Goal: Communication & Community: Participate in discussion

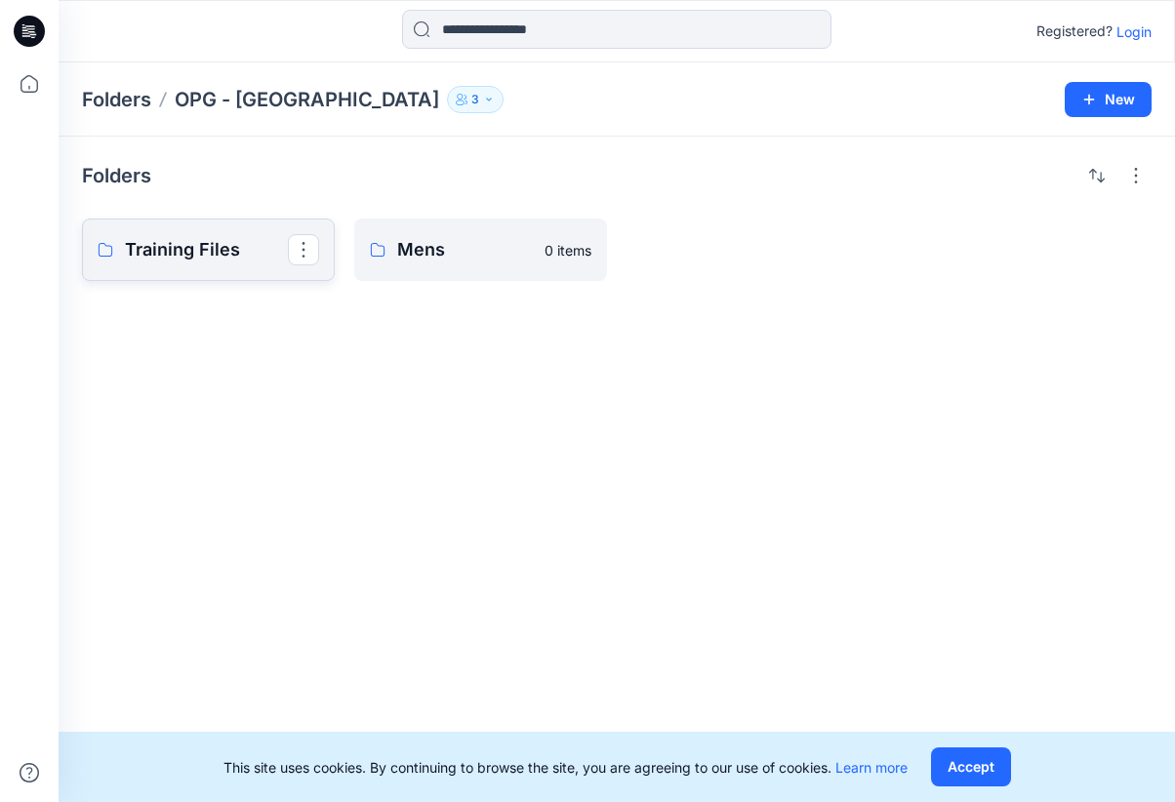
click at [223, 247] on p "Training Files" at bounding box center [206, 249] width 163 height 27
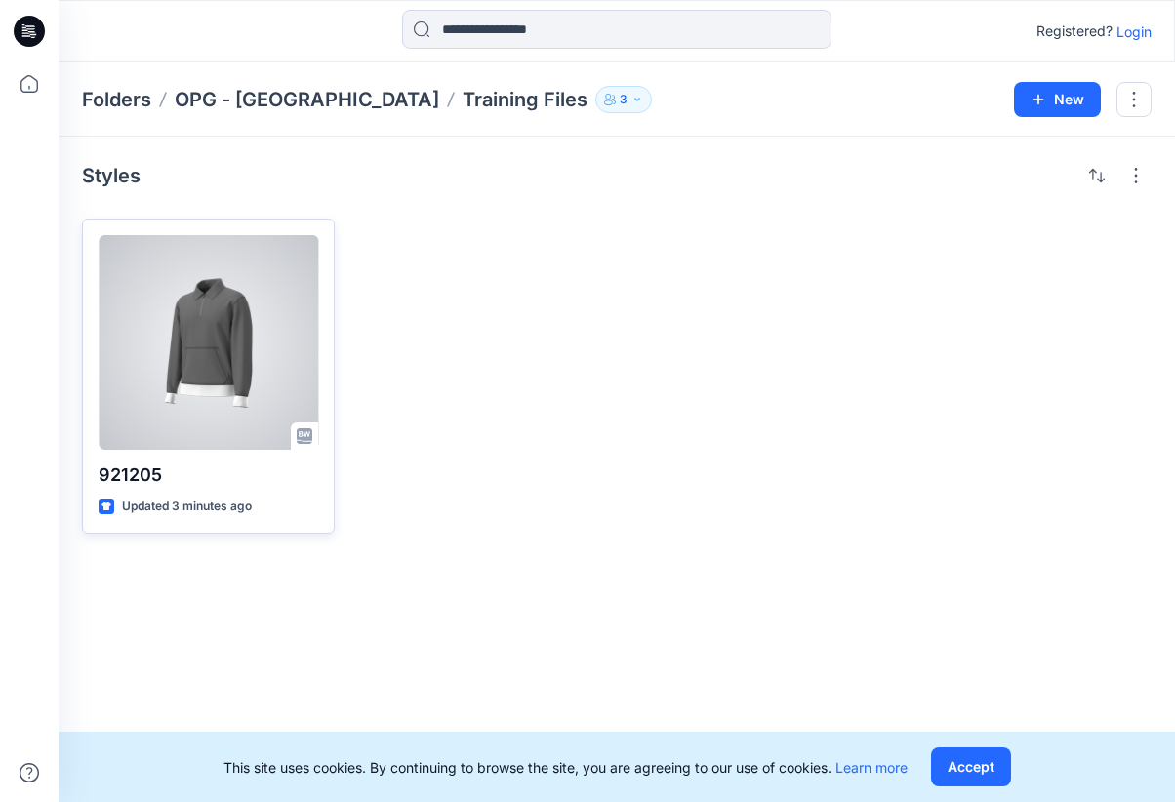
click at [229, 377] on div at bounding box center [209, 342] width 220 height 215
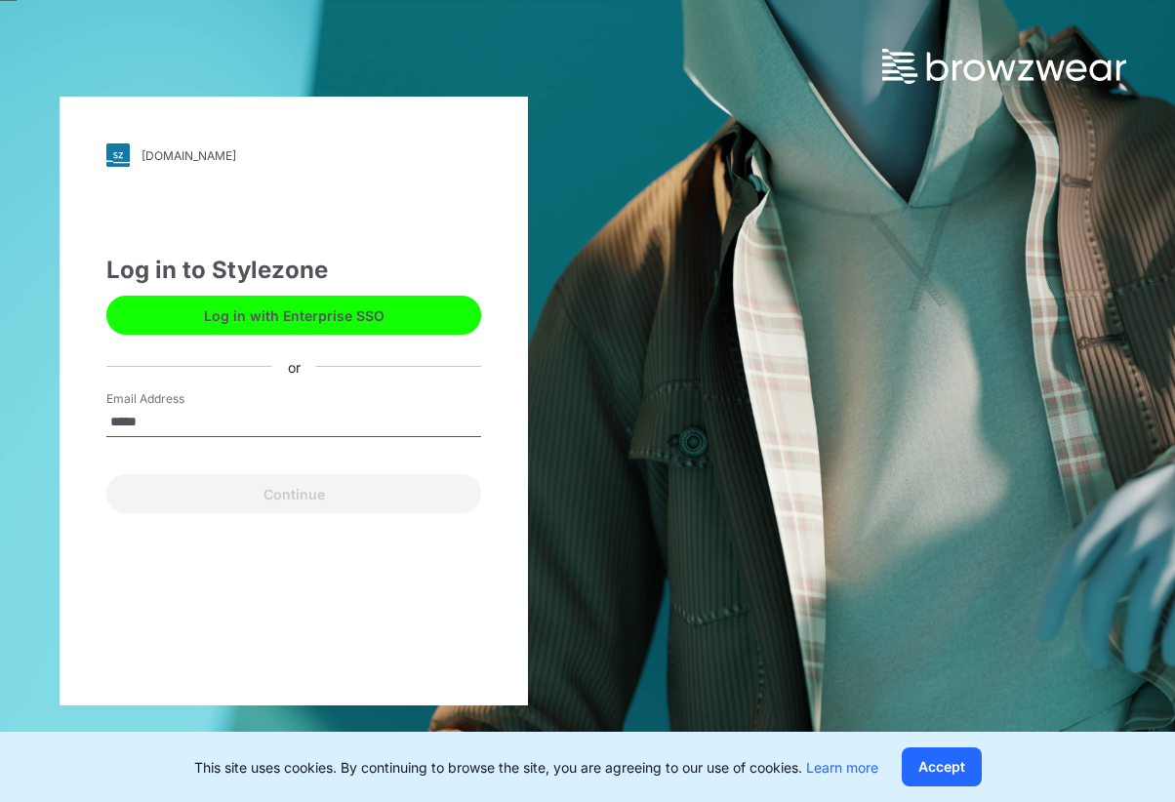
click at [233, 426] on input "*****" at bounding box center [293, 422] width 375 height 29
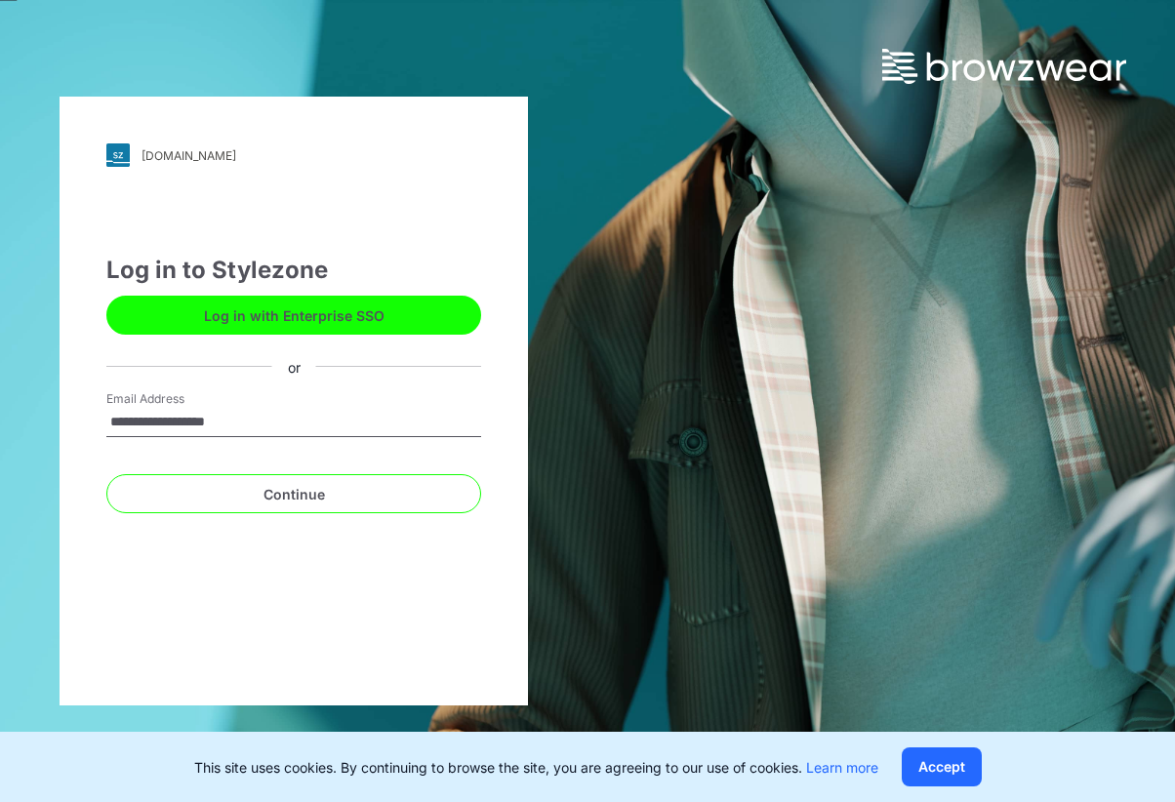
type input "**********"
click at [106, 474] on button "Continue" at bounding box center [293, 493] width 375 height 39
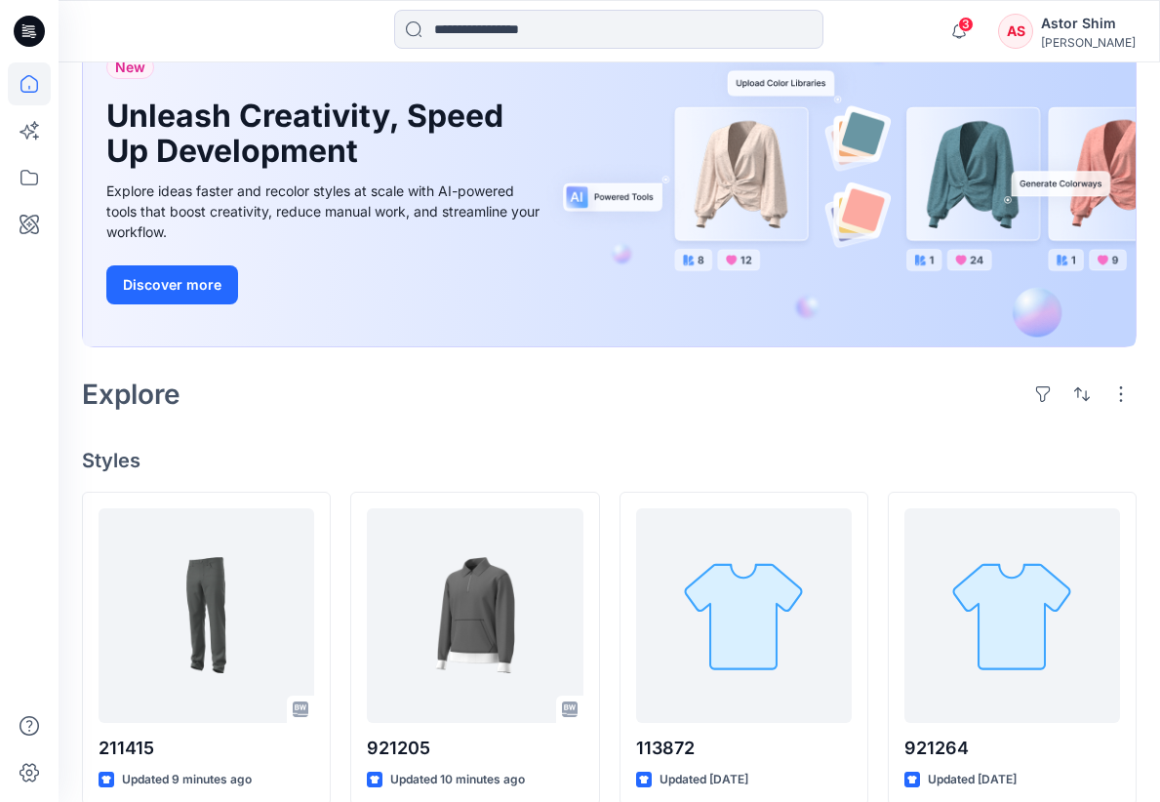
scroll to position [261, 0]
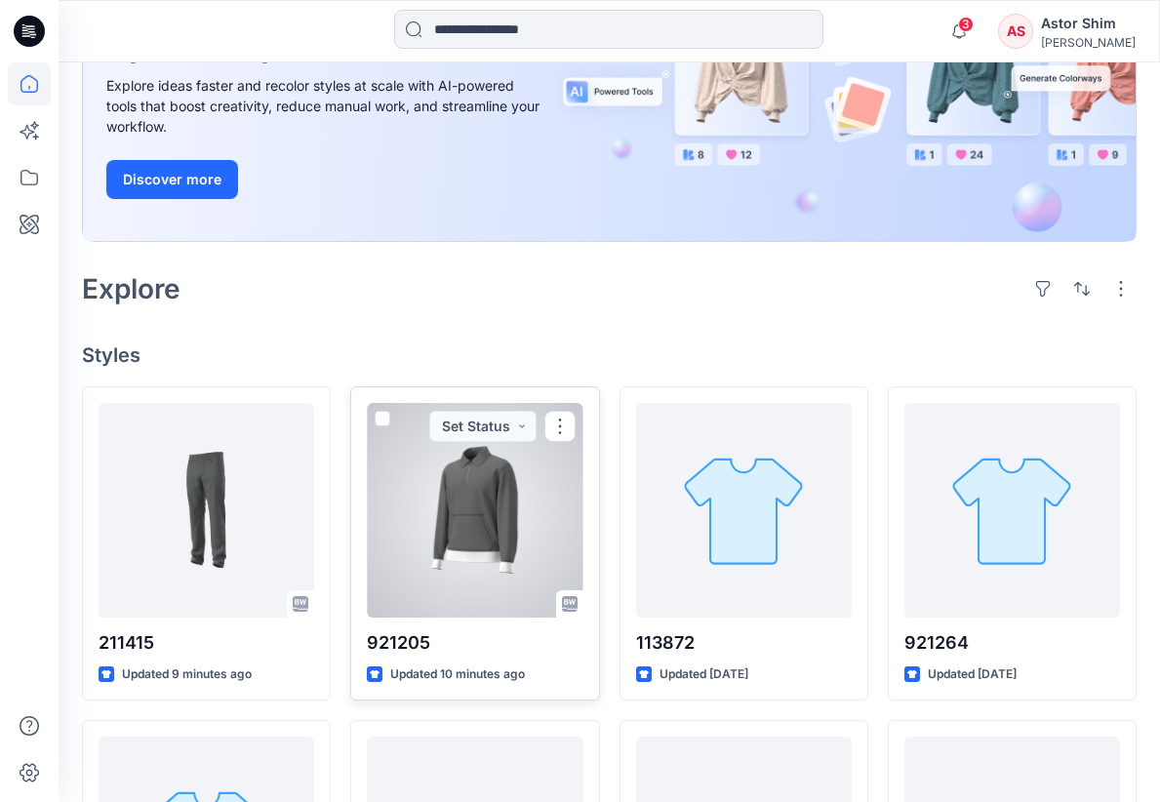
click at [461, 540] on div at bounding box center [475, 510] width 216 height 215
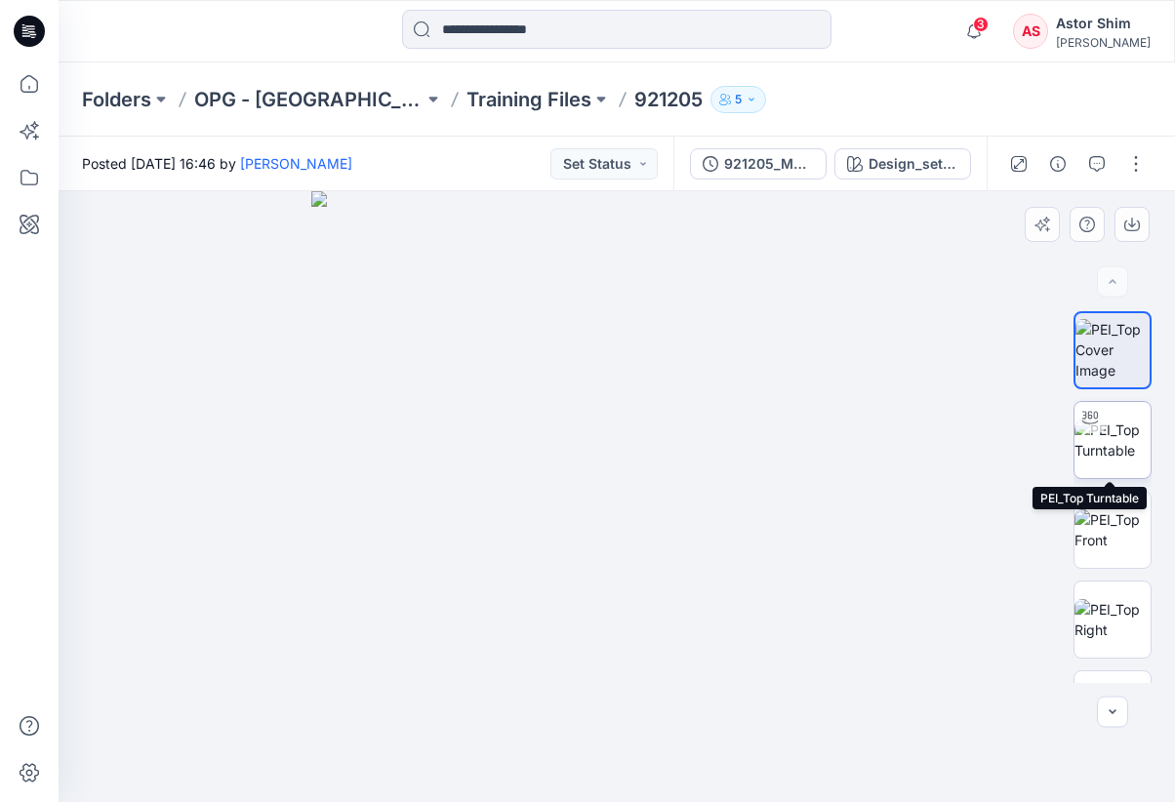
click at [1105, 450] on img at bounding box center [1112, 440] width 76 height 41
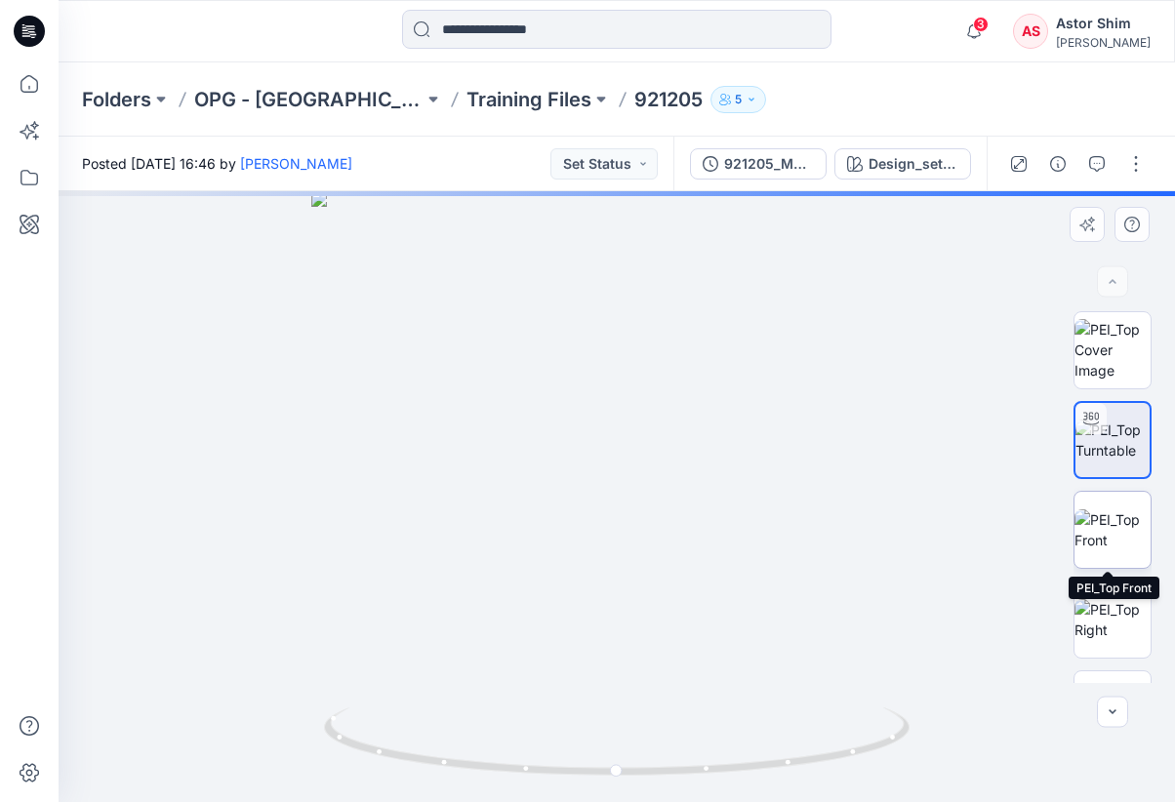
click at [1107, 533] on img at bounding box center [1112, 529] width 76 height 41
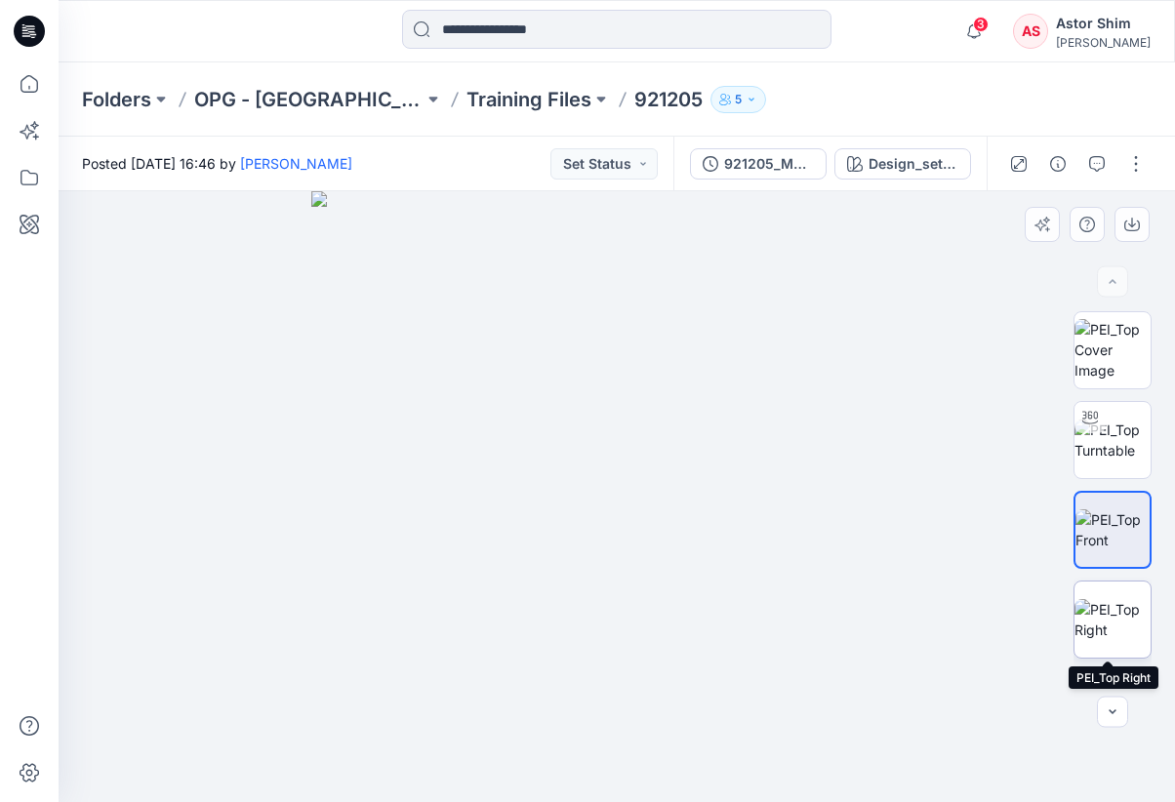
click at [1128, 626] on img at bounding box center [1112, 619] width 76 height 41
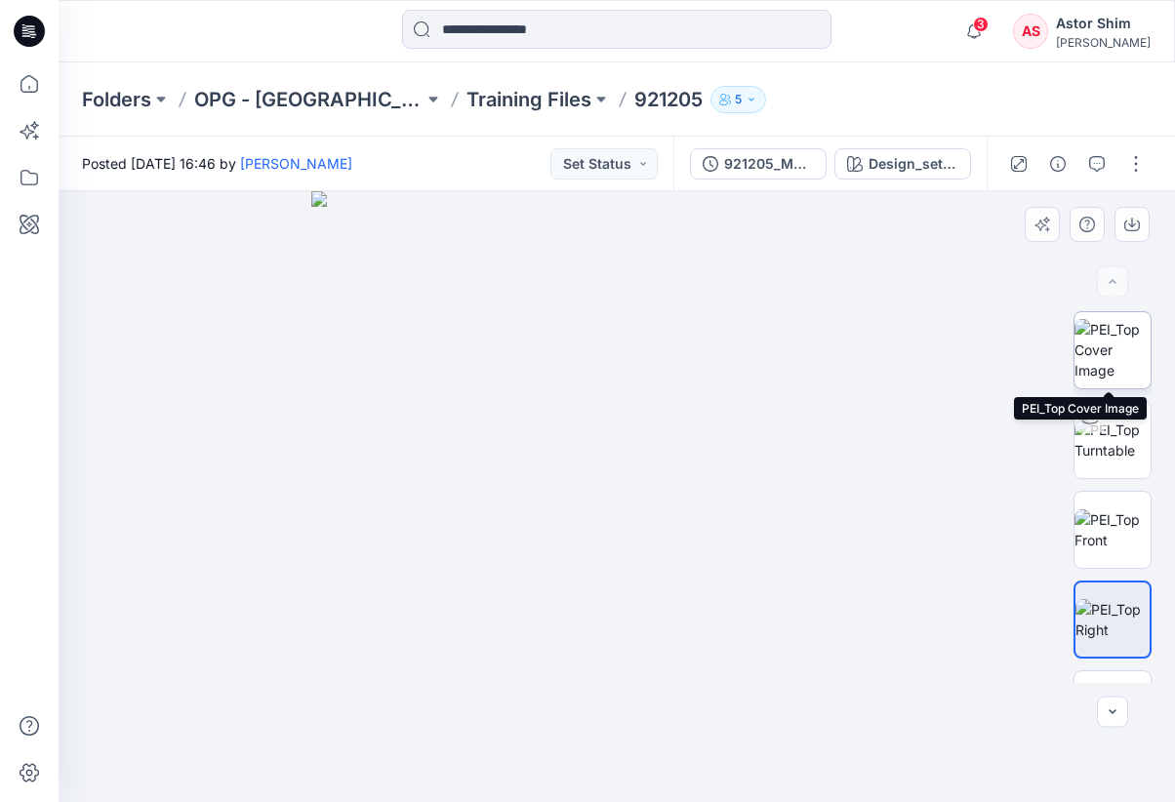
click at [1121, 369] on img at bounding box center [1112, 349] width 76 height 61
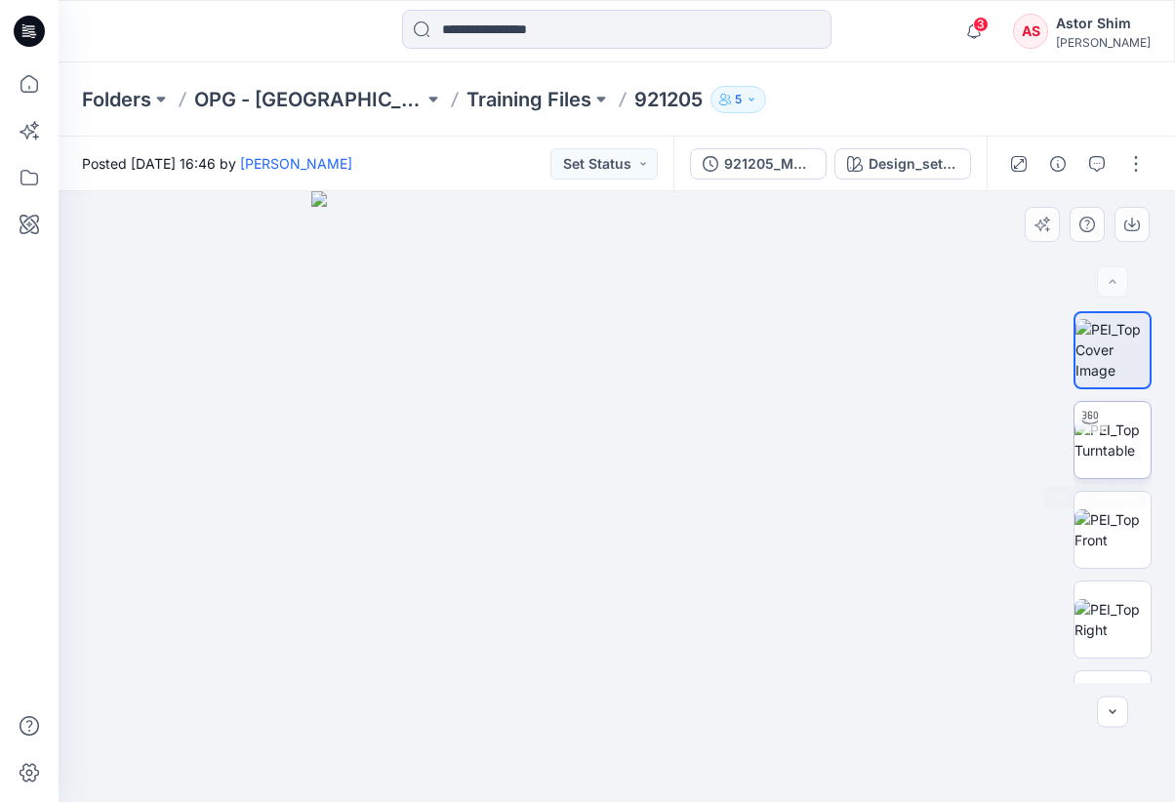
click at [1112, 454] on img at bounding box center [1112, 440] width 76 height 41
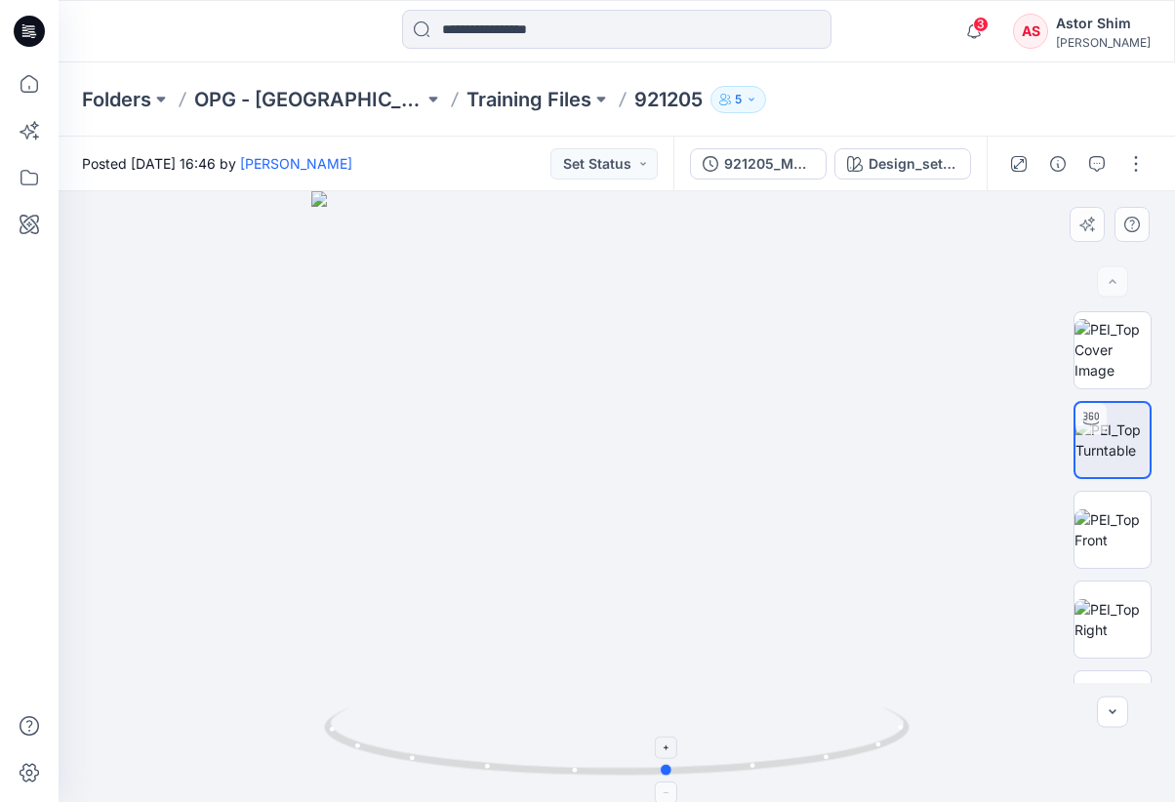
drag, startPoint x: 744, startPoint y: 777, endPoint x: 796, endPoint y: 764, distance: 53.2
click at [796, 764] on icon at bounding box center [619, 743] width 590 height 73
drag, startPoint x: 477, startPoint y: 680, endPoint x: 557, endPoint y: 463, distance: 230.9
drag, startPoint x: 652, startPoint y: 567, endPoint x: 625, endPoint y: 530, distance: 45.5
drag, startPoint x: 664, startPoint y: 531, endPoint x: 660, endPoint y: 541, distance: 10.9
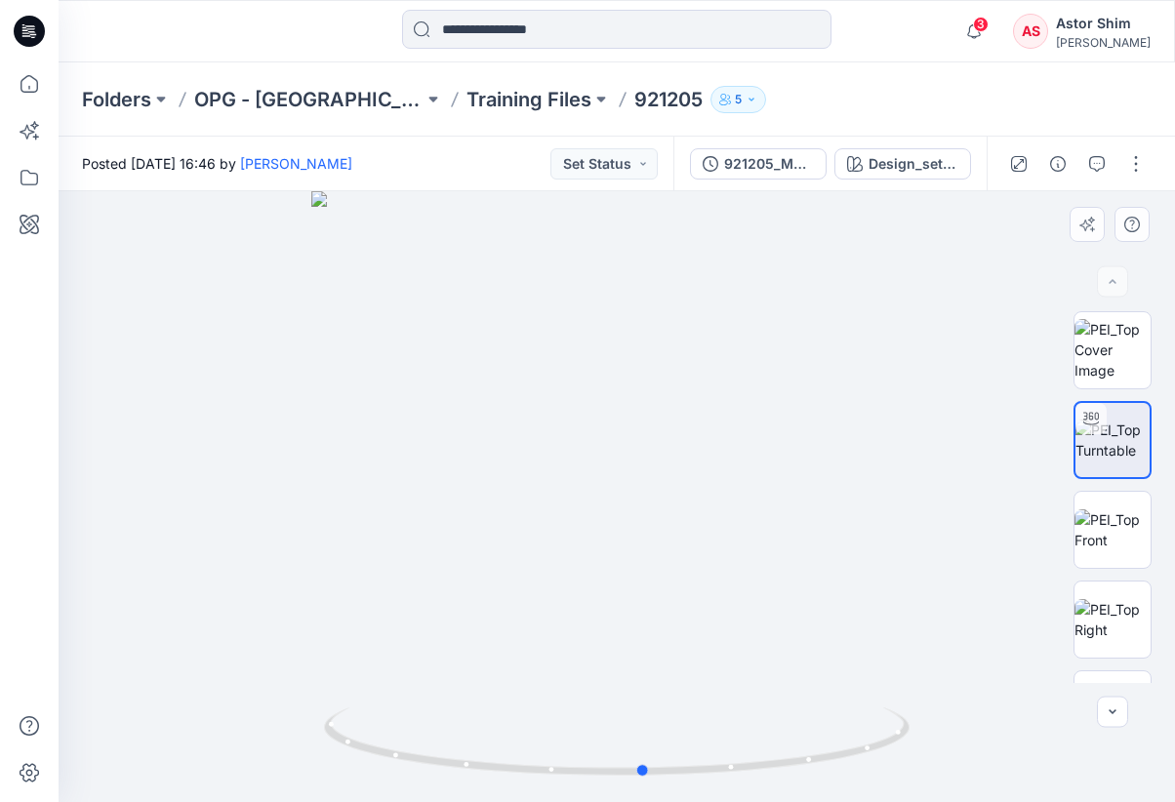
drag, startPoint x: 642, startPoint y: 479, endPoint x: 618, endPoint y: 638, distance: 160.9
drag, startPoint x: 618, startPoint y: 631, endPoint x: 605, endPoint y: 490, distance: 142.0
drag, startPoint x: 593, startPoint y: 537, endPoint x: 594, endPoint y: 602, distance: 65.4
drag, startPoint x: 604, startPoint y: 475, endPoint x: 615, endPoint y: 482, distance: 12.7
click at [615, 482] on img at bounding box center [629, 277] width 1193 height 1050
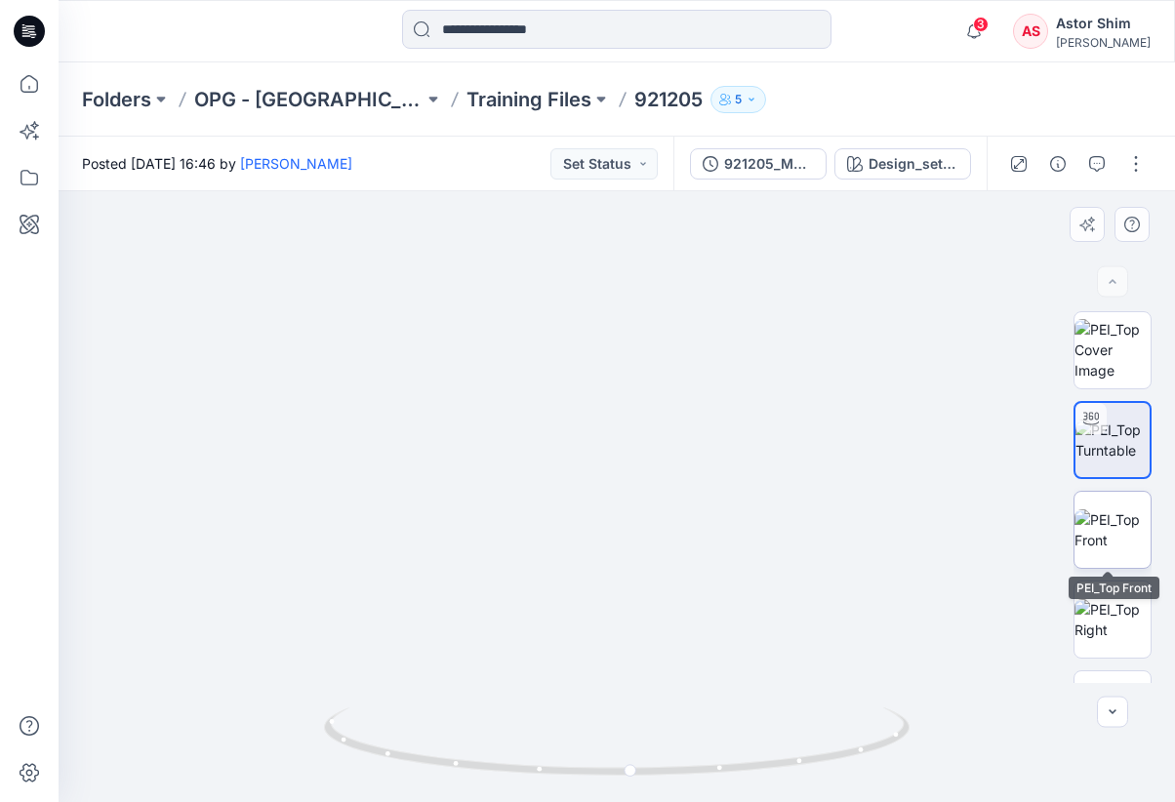
click at [1120, 532] on img at bounding box center [1112, 529] width 76 height 41
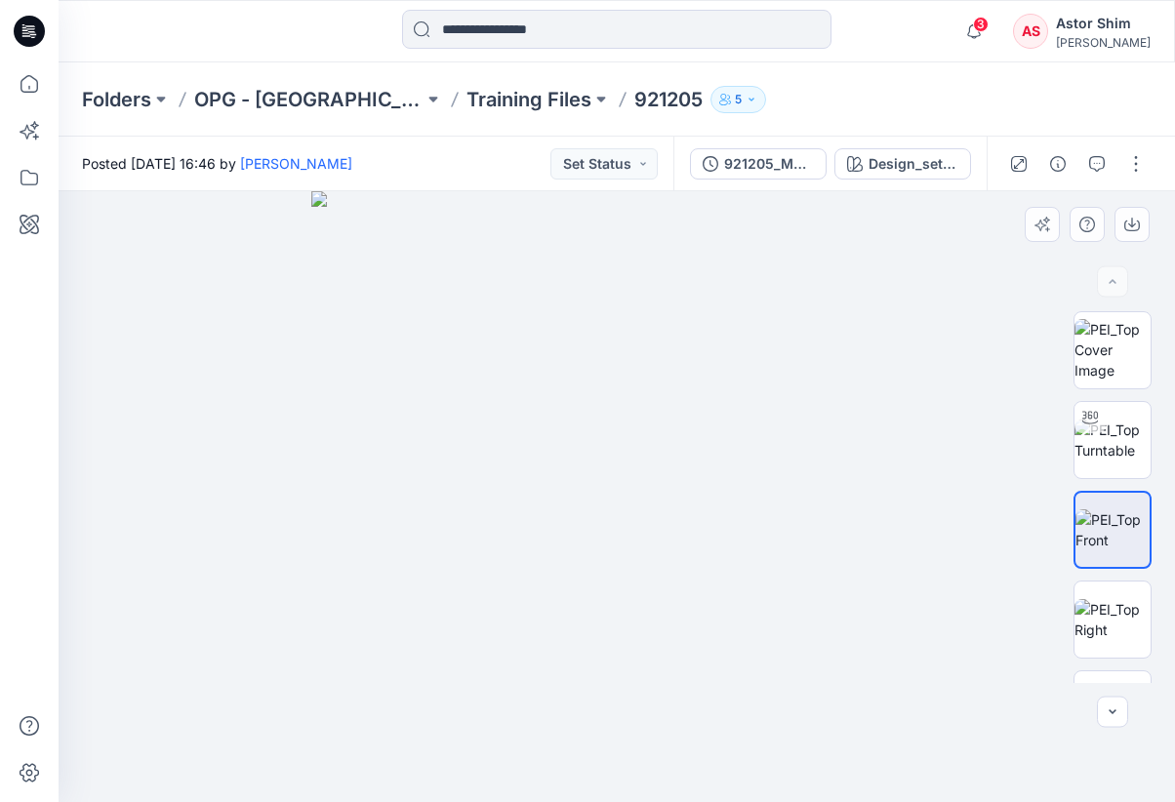
drag, startPoint x: 711, startPoint y: 611, endPoint x: 677, endPoint y: 404, distance: 209.6
drag, startPoint x: 704, startPoint y: 650, endPoint x: 635, endPoint y: 313, distance: 343.7
drag, startPoint x: 646, startPoint y: 603, endPoint x: 646, endPoint y: 725, distance: 122.0
click at [1115, 716] on icon "button" at bounding box center [1112, 712] width 16 height 16
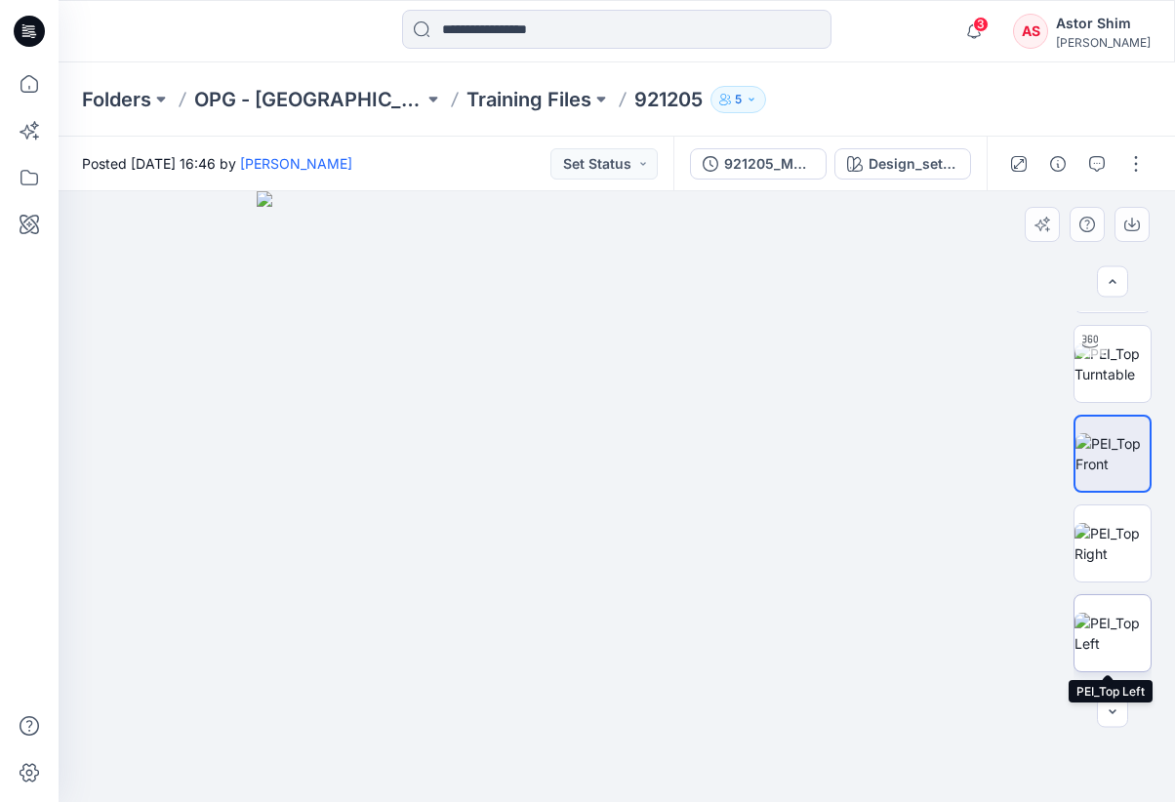
click at [1114, 628] on img at bounding box center [1112, 633] width 76 height 41
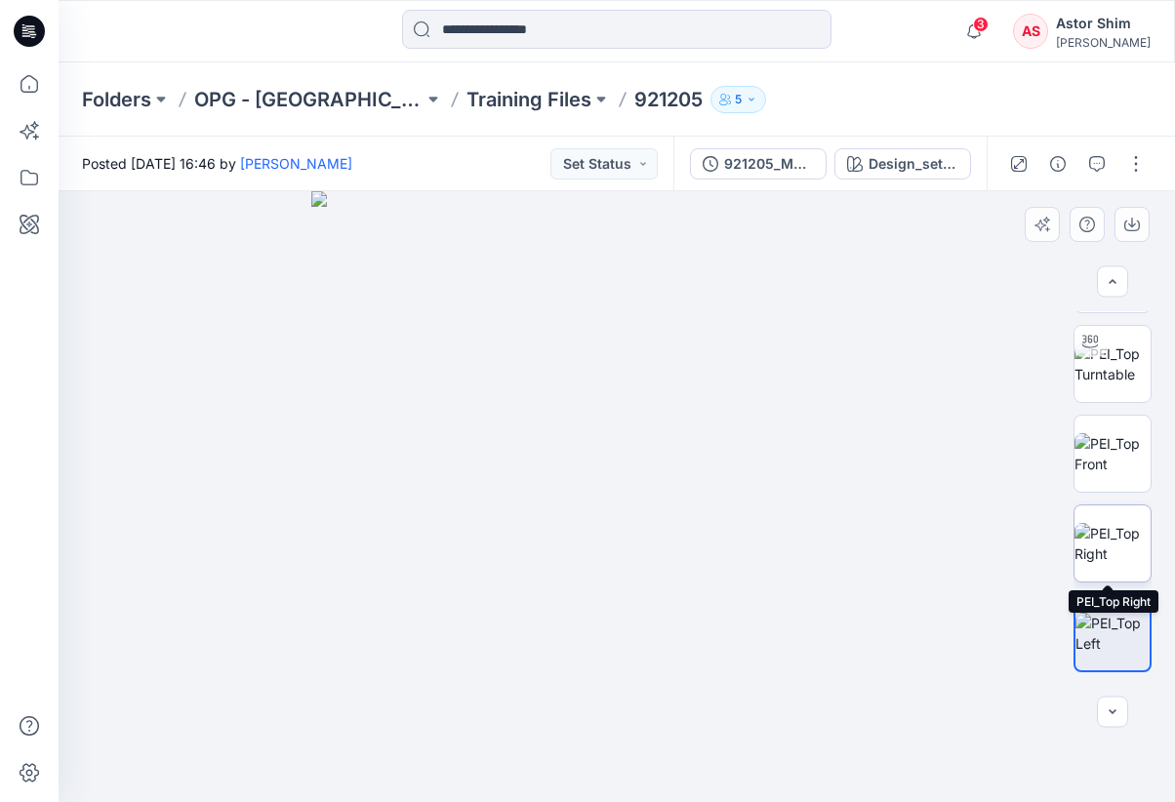
click at [1103, 549] on img at bounding box center [1112, 543] width 76 height 41
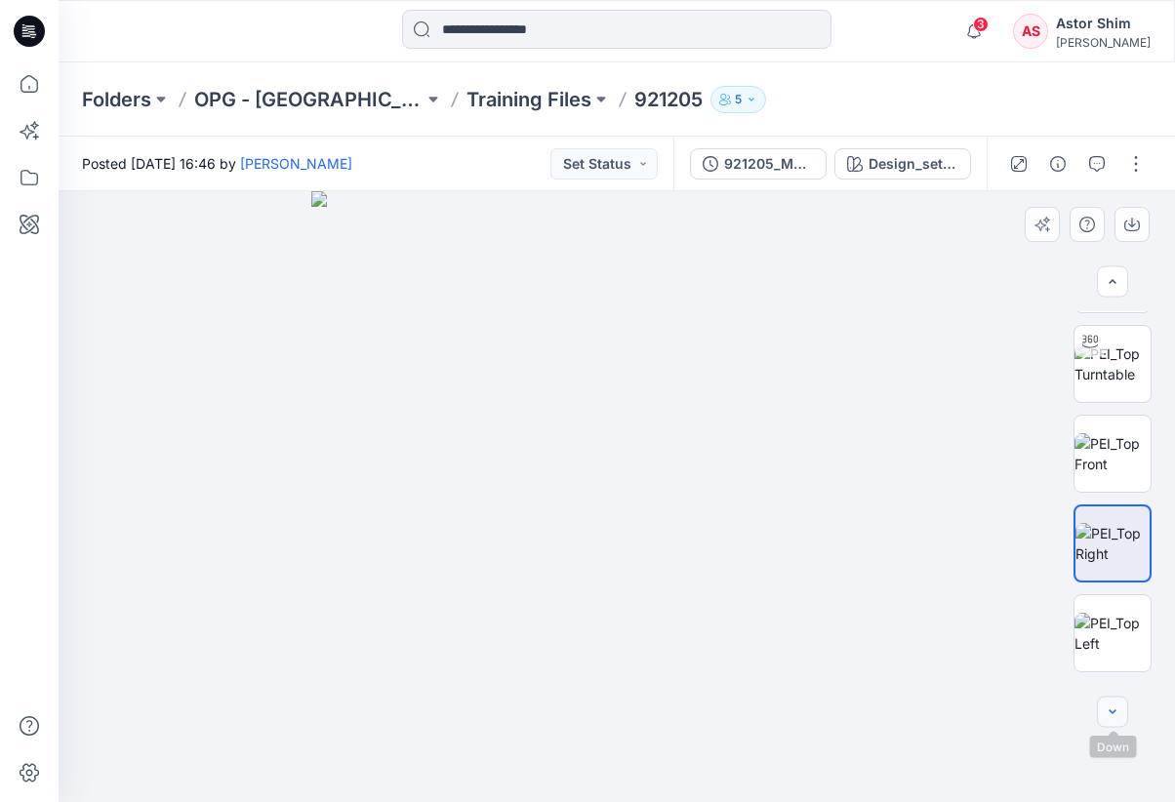
click at [1105, 706] on icon "button" at bounding box center [1112, 712] width 16 height 16
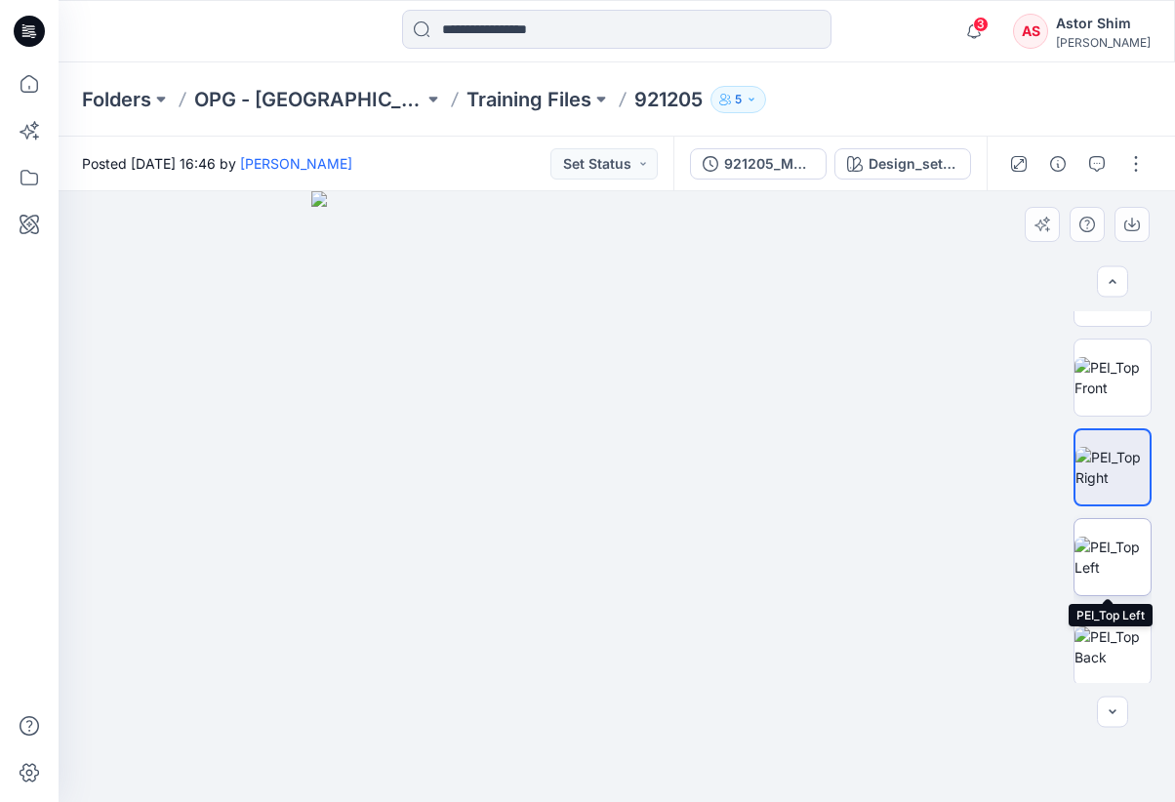
click at [1087, 575] on img at bounding box center [1112, 557] width 76 height 41
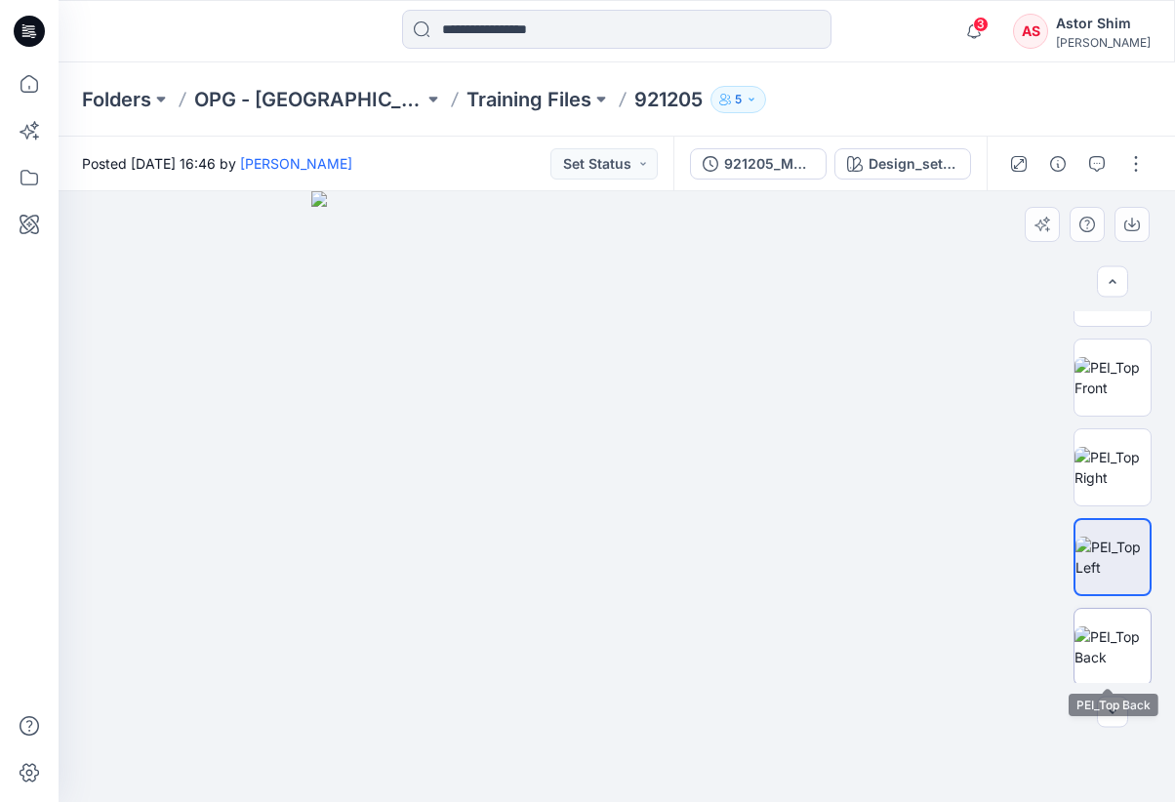
click at [1108, 652] on img at bounding box center [1112, 646] width 76 height 41
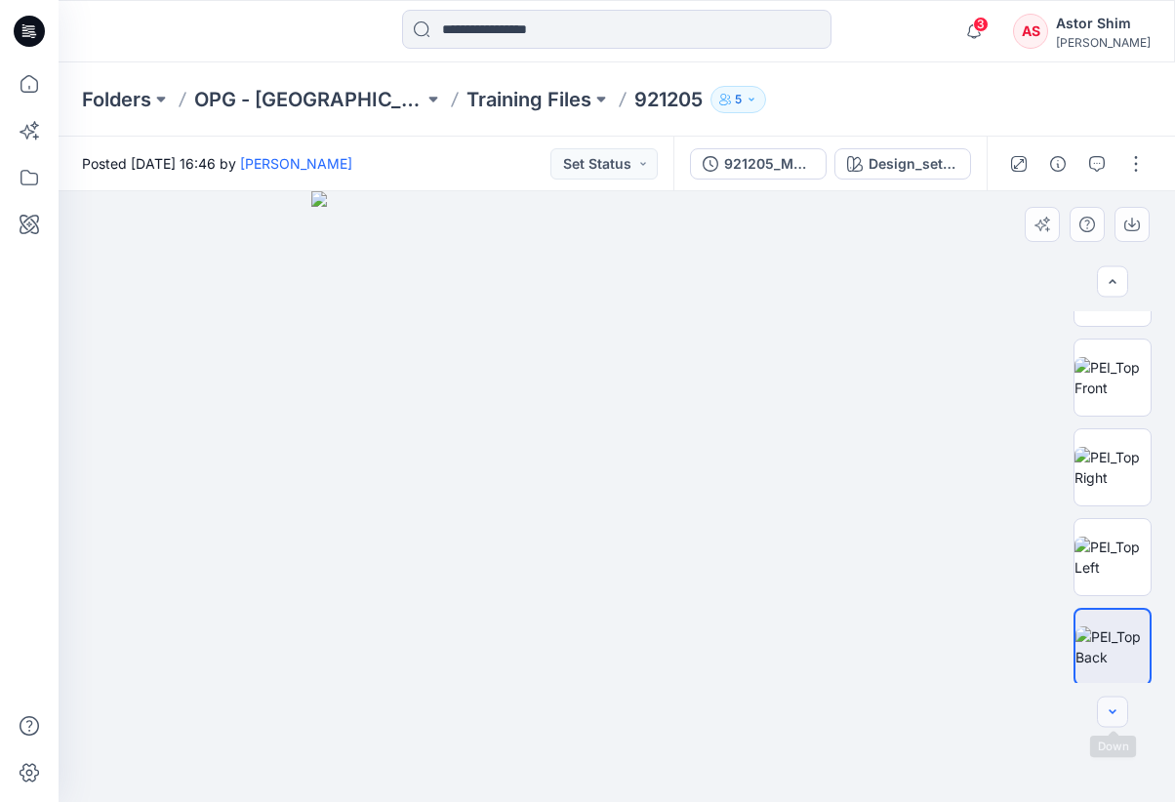
click at [1119, 713] on icon "button" at bounding box center [1112, 712] width 16 height 16
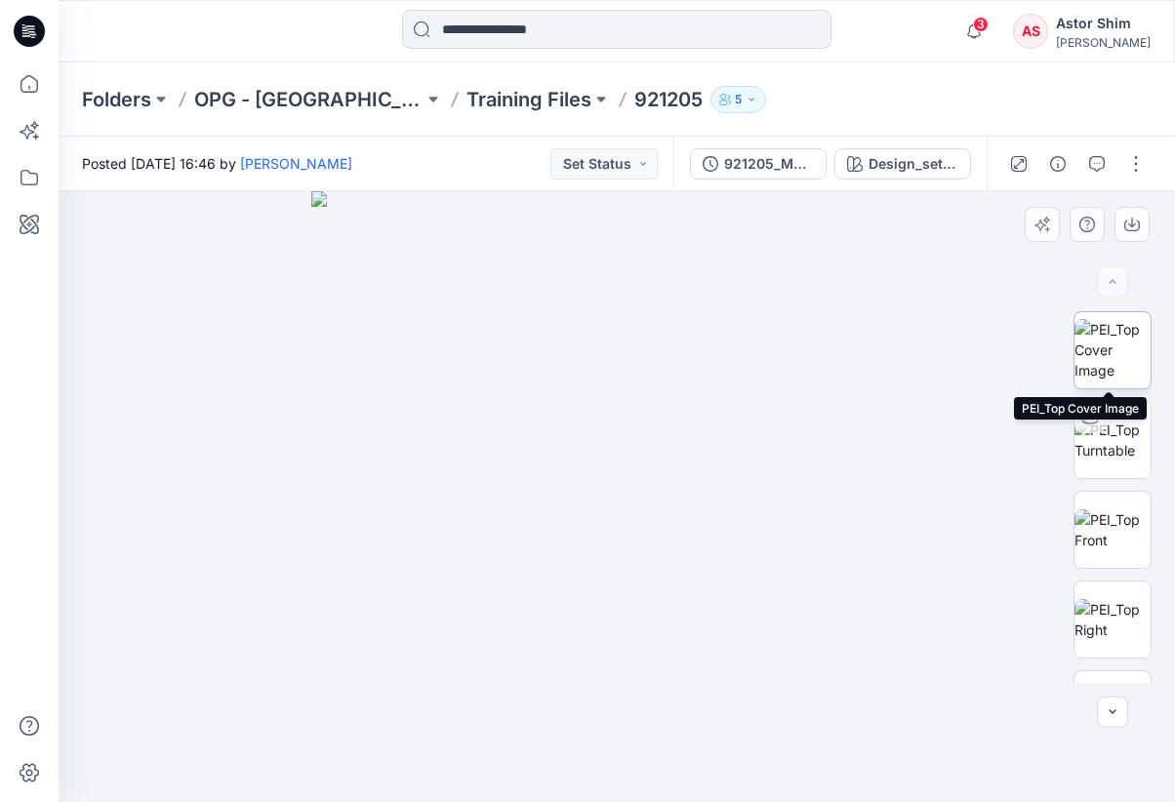
click at [1120, 359] on img at bounding box center [1112, 349] width 76 height 61
click at [623, 153] on button "Set Status" at bounding box center [603, 163] width 107 height 31
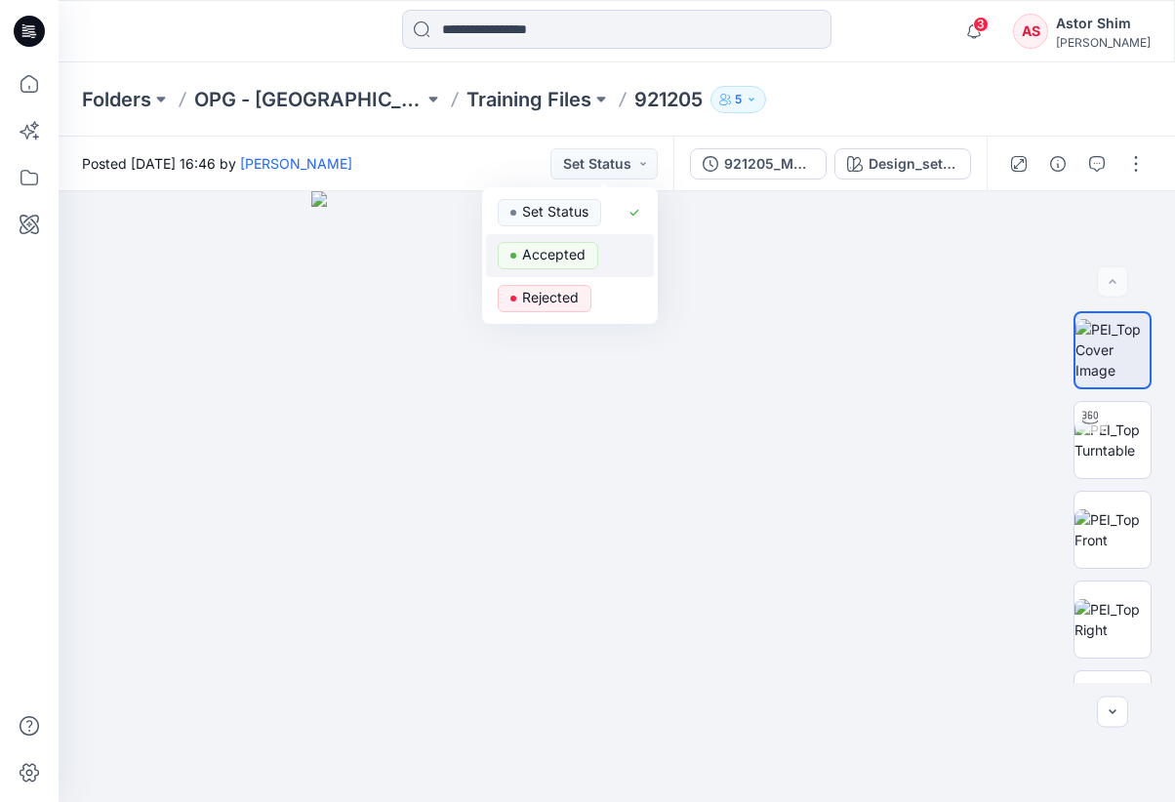
click at [618, 252] on div "Accepted" at bounding box center [570, 255] width 144 height 27
click at [624, 152] on button "Accepted" at bounding box center [606, 163] width 102 height 31
click at [590, 293] on span "Rejected" at bounding box center [545, 298] width 94 height 27
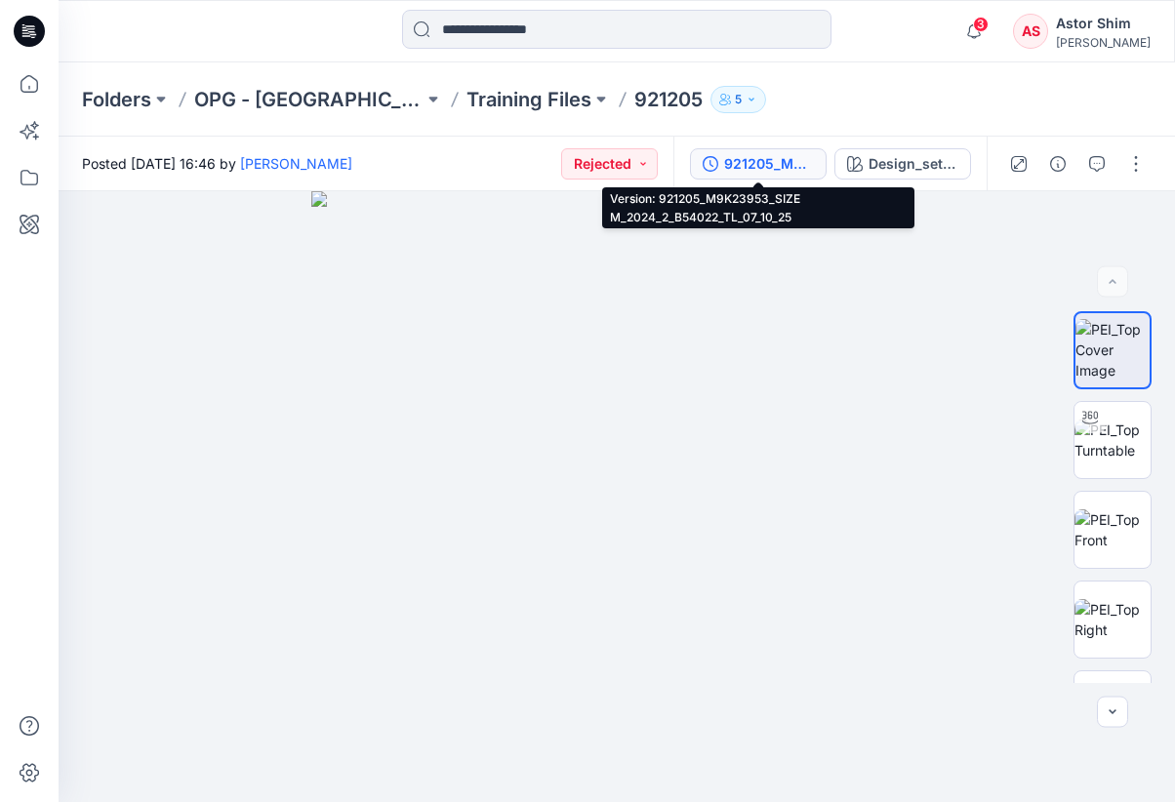
click at [788, 169] on div "921205_M9K23953_SIZE M_2024_2_B54022_TL_07_10_25" at bounding box center [769, 163] width 90 height 21
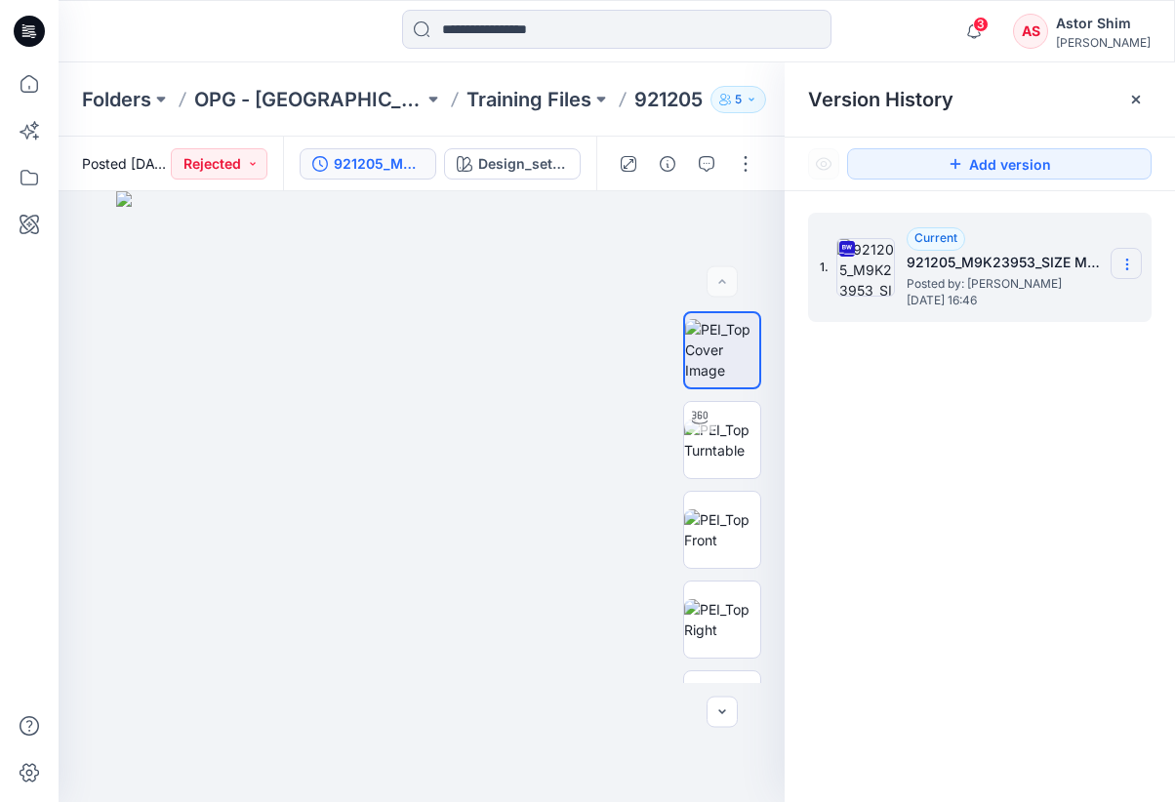
click at [1133, 265] on icon at bounding box center [1127, 265] width 16 height 16
click at [635, 165] on icon "button" at bounding box center [629, 164] width 16 height 16
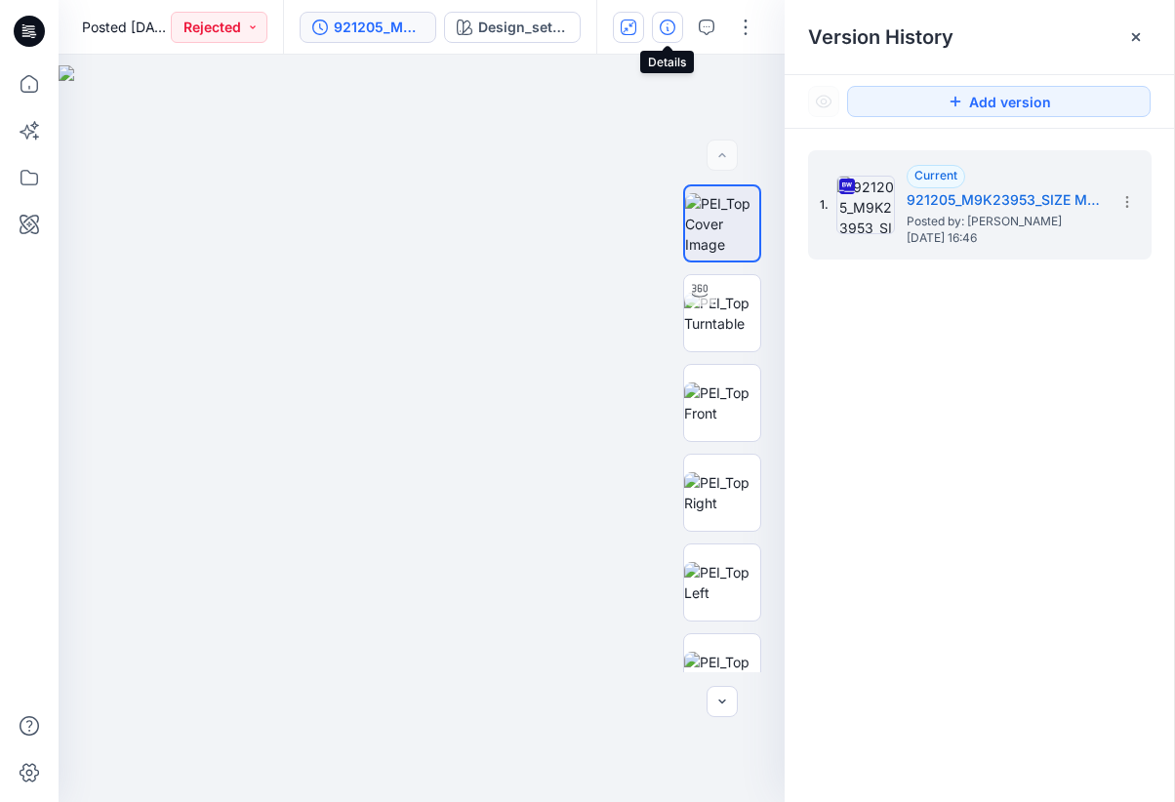
click at [674, 31] on icon "button" at bounding box center [668, 28] width 16 height 16
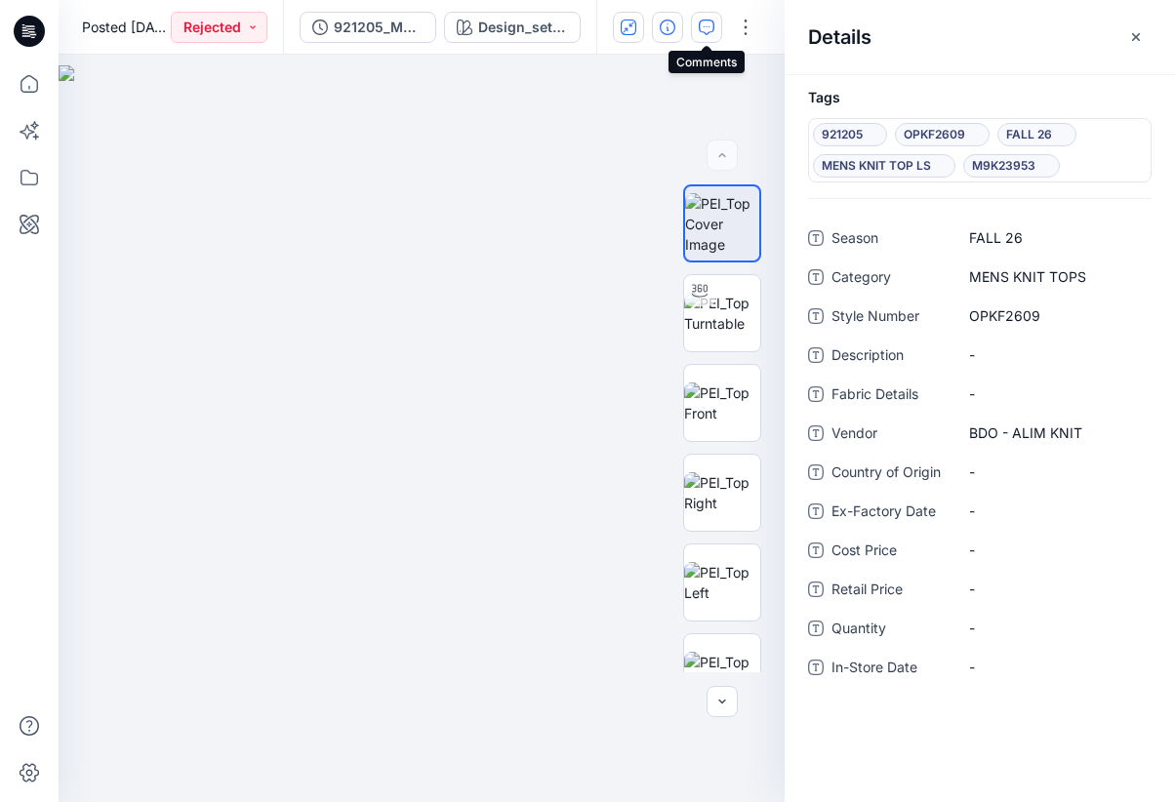
click at [712, 23] on icon "button" at bounding box center [707, 28] width 16 height 16
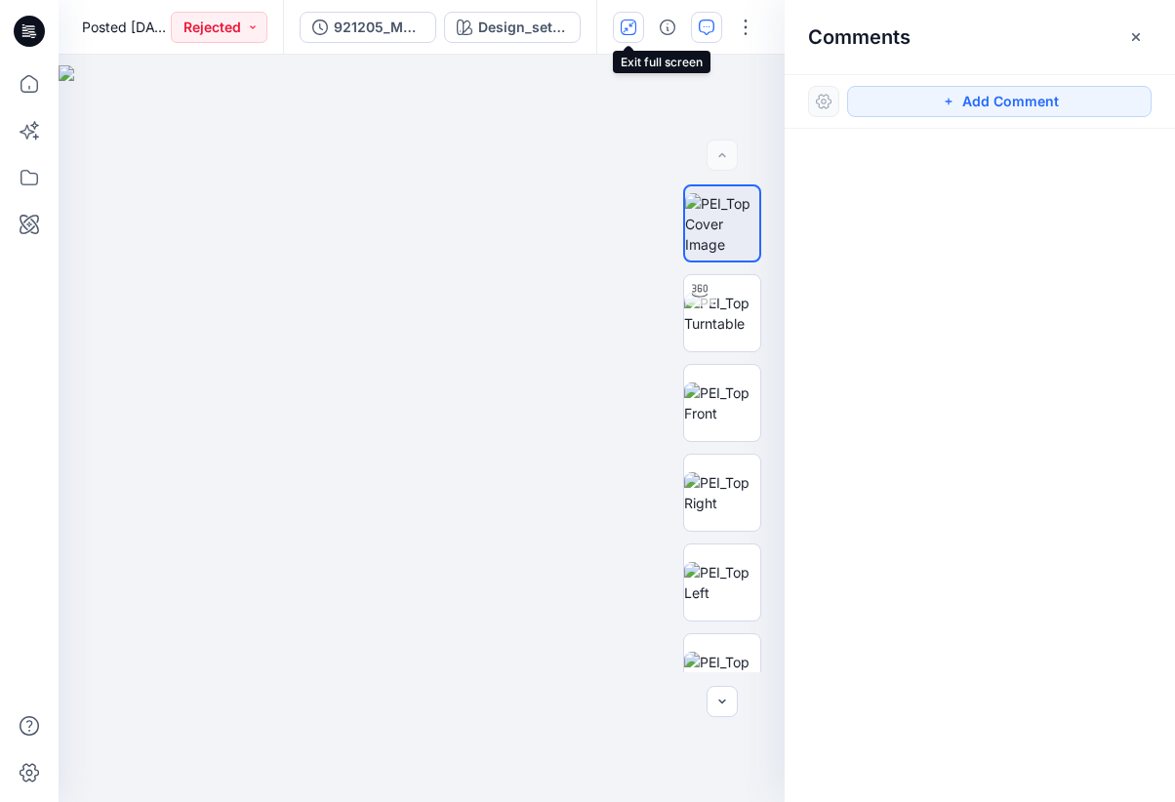
click at [628, 37] on button "button" at bounding box center [628, 27] width 31 height 31
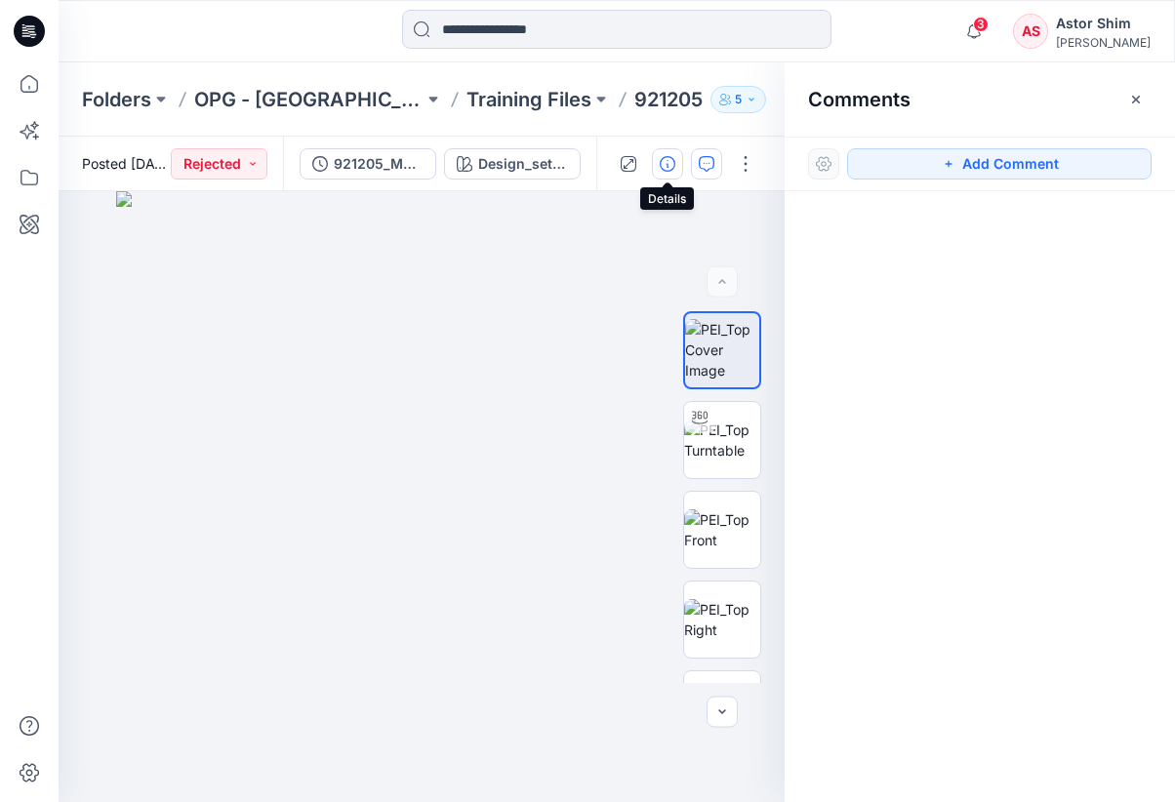
click at [660, 154] on button "button" at bounding box center [667, 163] width 31 height 31
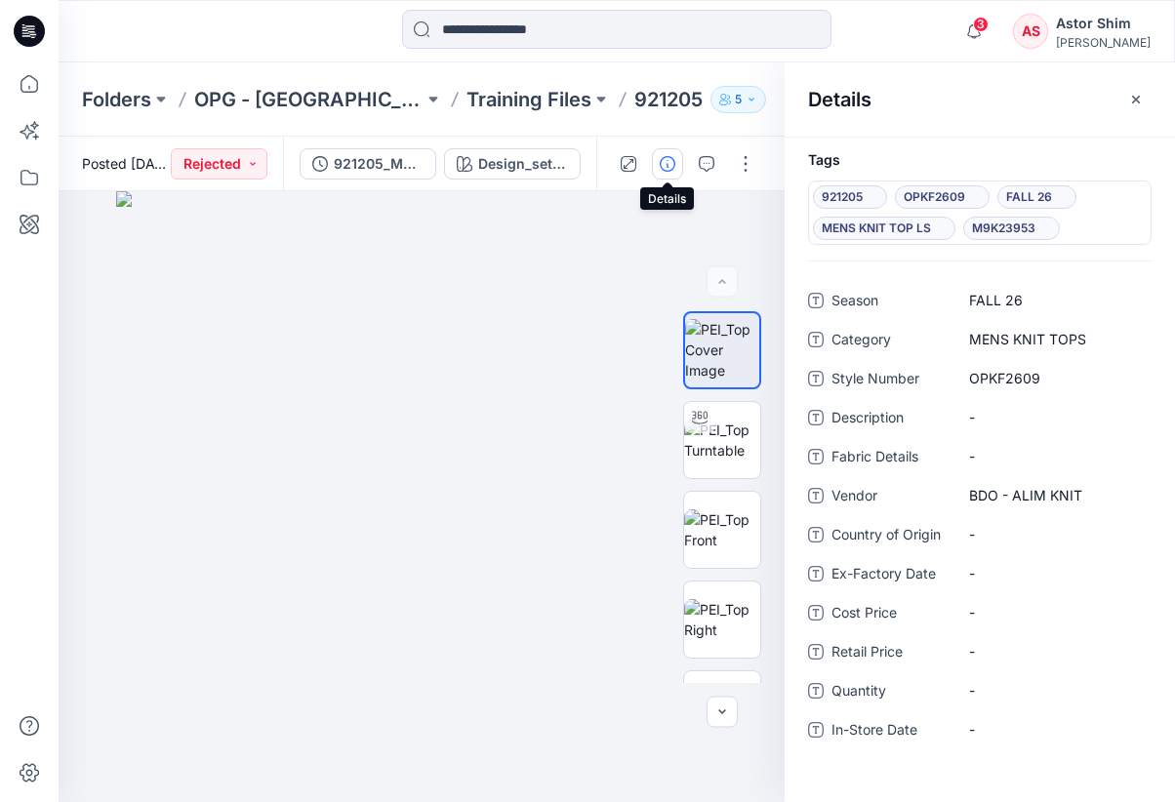
click at [676, 170] on button "button" at bounding box center [667, 163] width 31 height 31
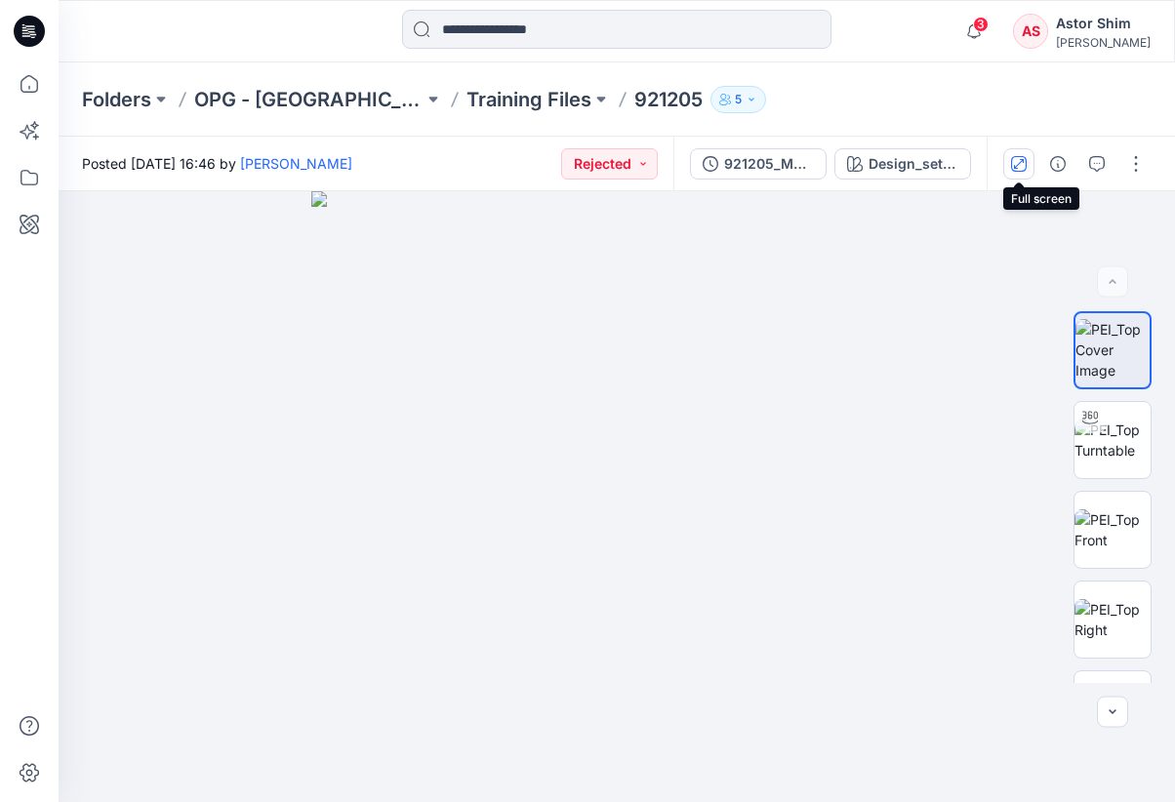
click at [1022, 168] on icon "button" at bounding box center [1019, 164] width 16 height 16
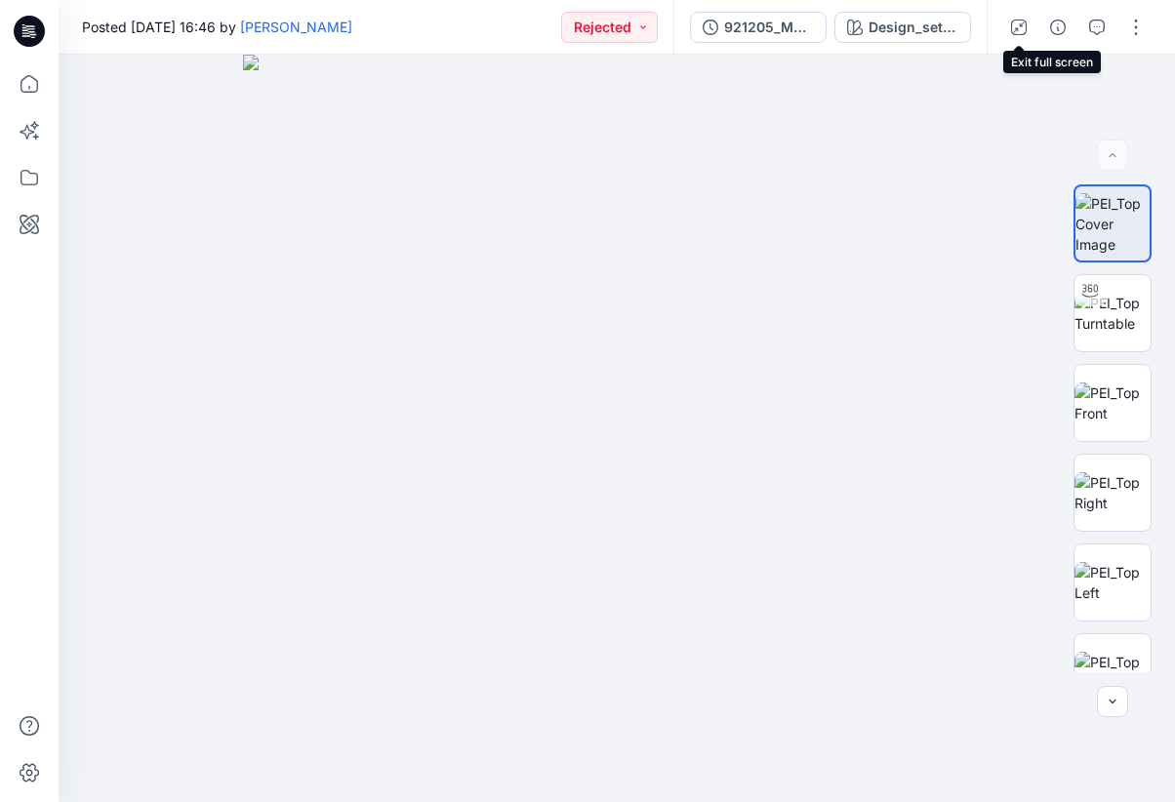
click at [1016, 23] on icon "button" at bounding box center [1019, 28] width 16 height 16
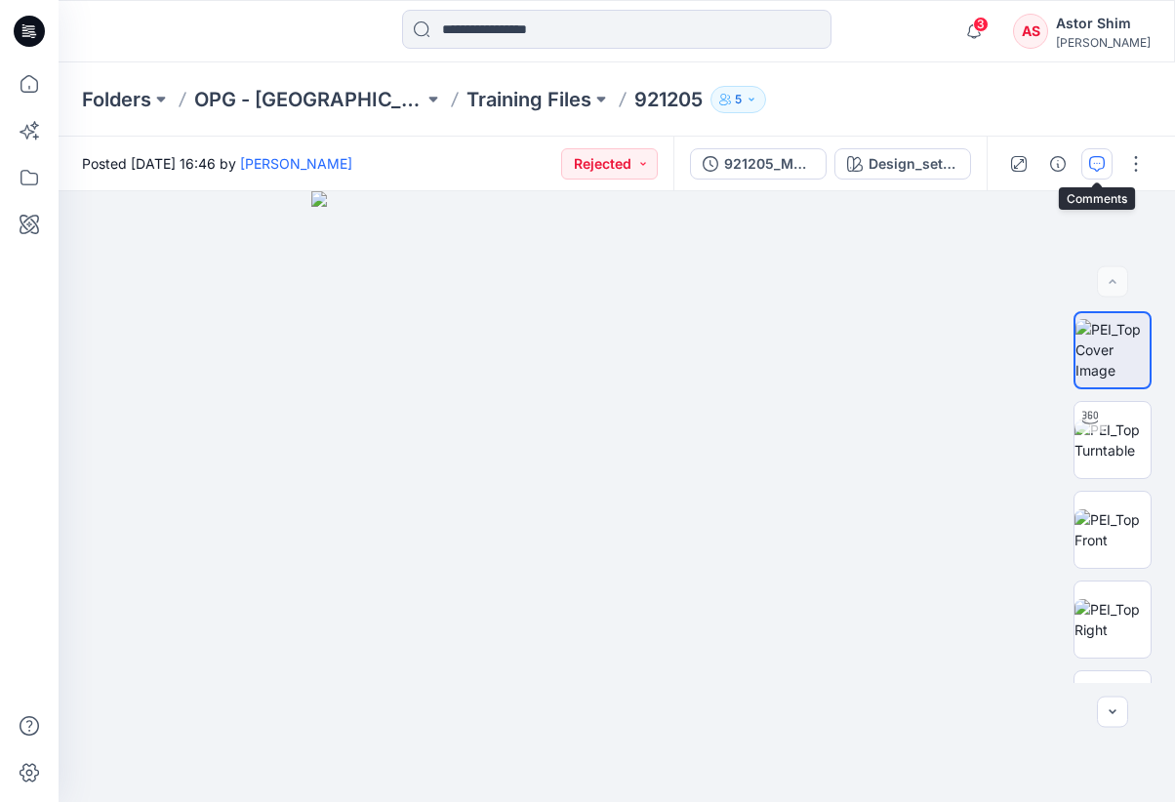
click at [1092, 166] on icon "button" at bounding box center [1097, 164] width 16 height 16
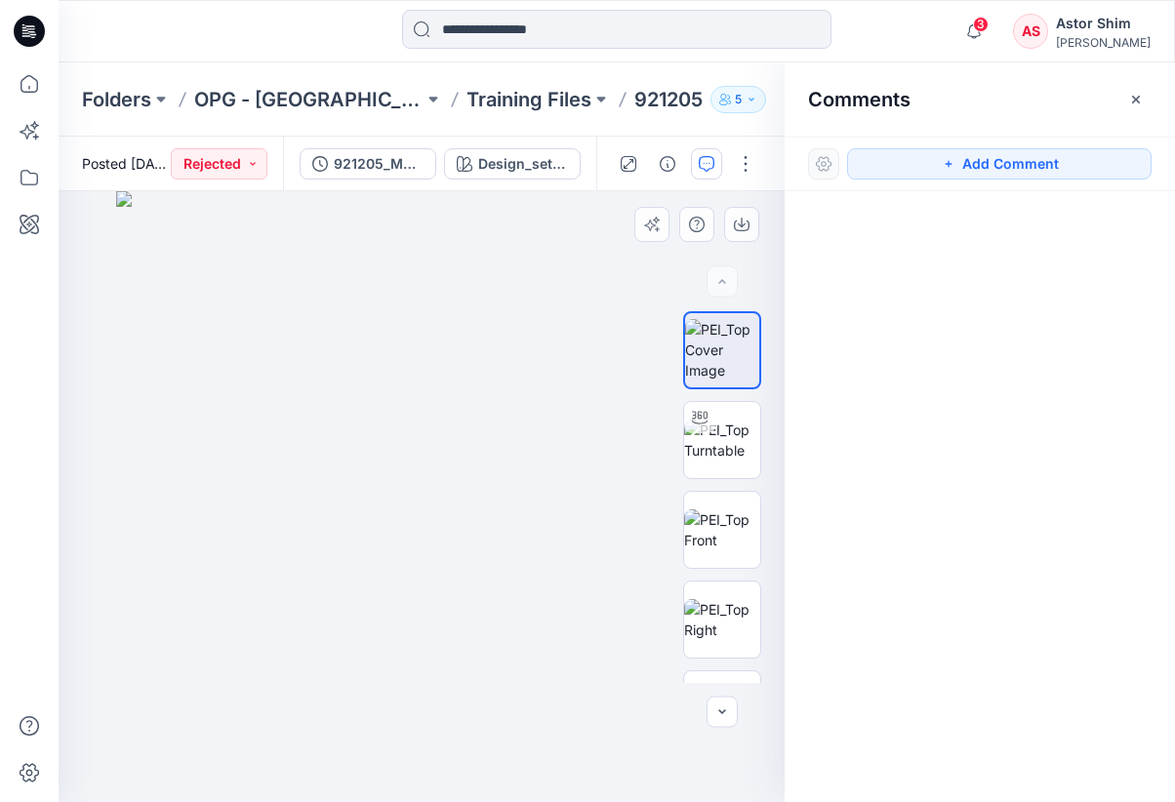
click at [495, 451] on img at bounding box center [421, 496] width 611 height 611
click at [927, 169] on button "Add Comment" at bounding box center [999, 163] width 304 height 31
click at [501, 688] on div "1" at bounding box center [422, 496] width 726 height 611
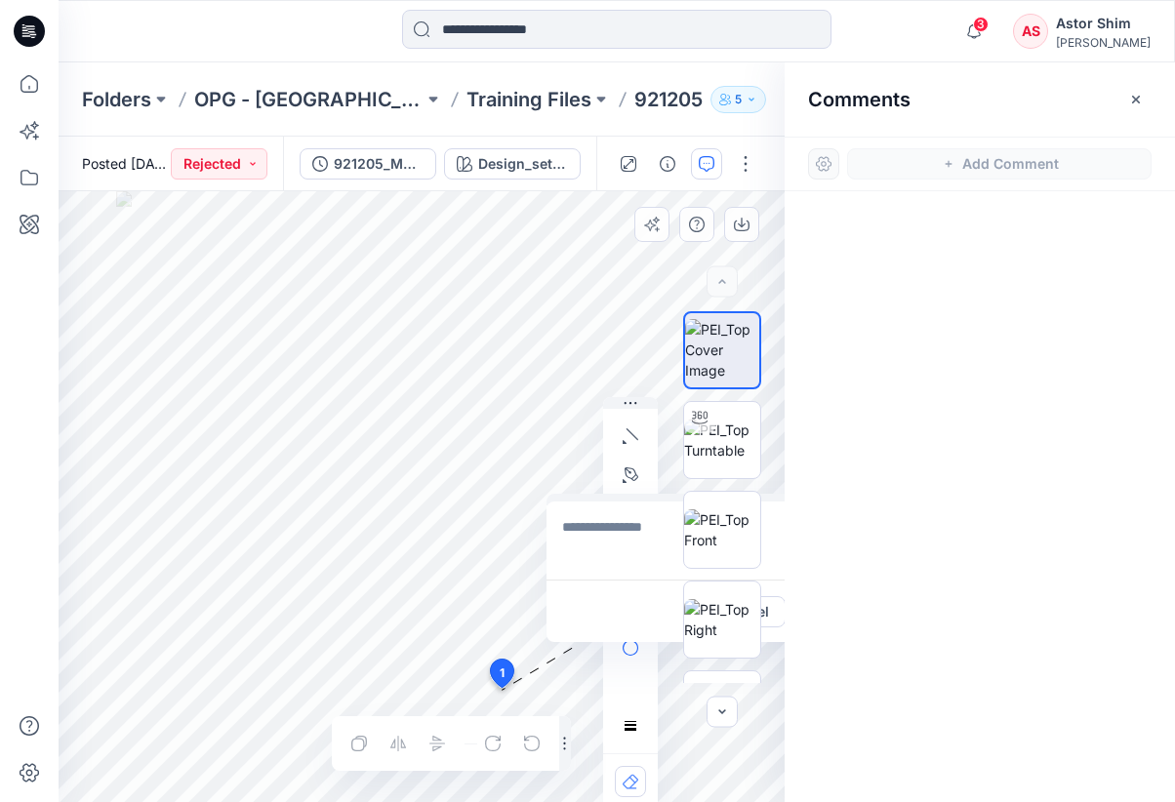
drag, startPoint x: 524, startPoint y: 632, endPoint x: 599, endPoint y: 616, distance: 76.9
click at [599, 616] on div "Cancel Post" at bounding box center [706, 611] width 320 height 62
drag, startPoint x: 598, startPoint y: 622, endPoint x: 586, endPoint y: 671, distance: 51.1
click at [586, 671] on div "Cancel Post" at bounding box center [695, 660] width 320 height 62
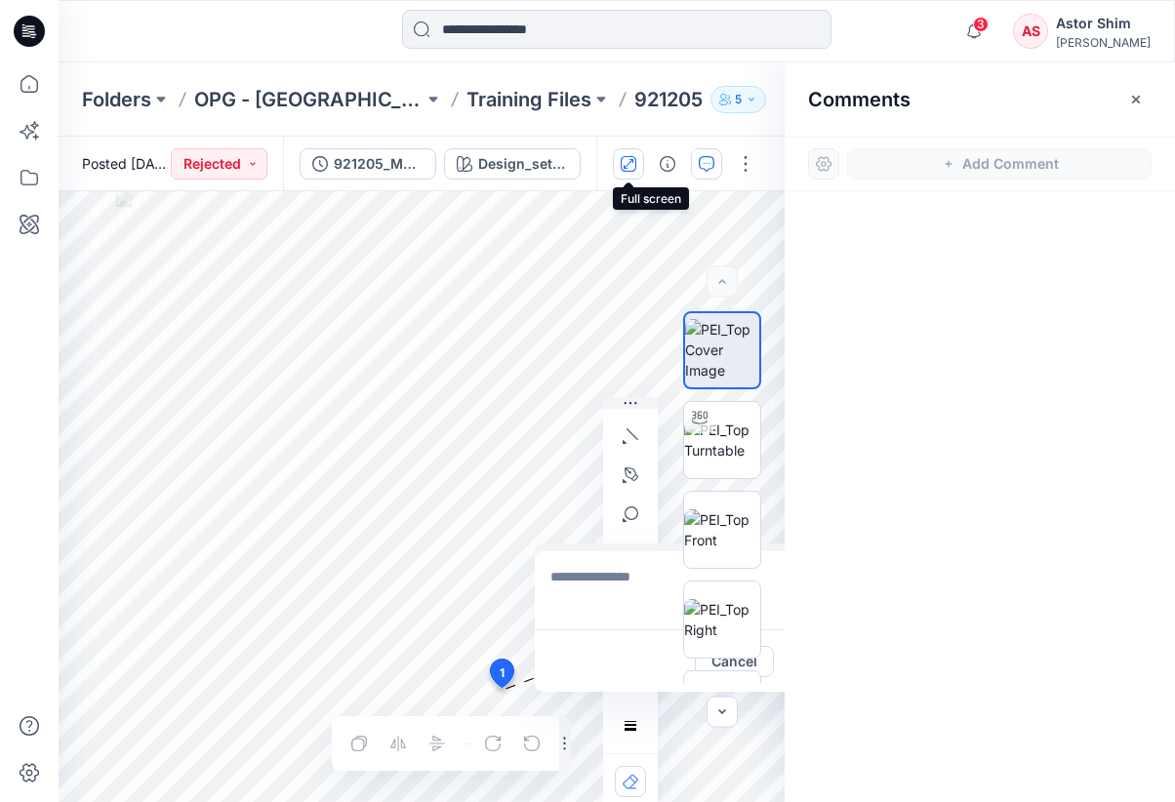
click at [626, 170] on icon "button" at bounding box center [629, 164] width 16 height 16
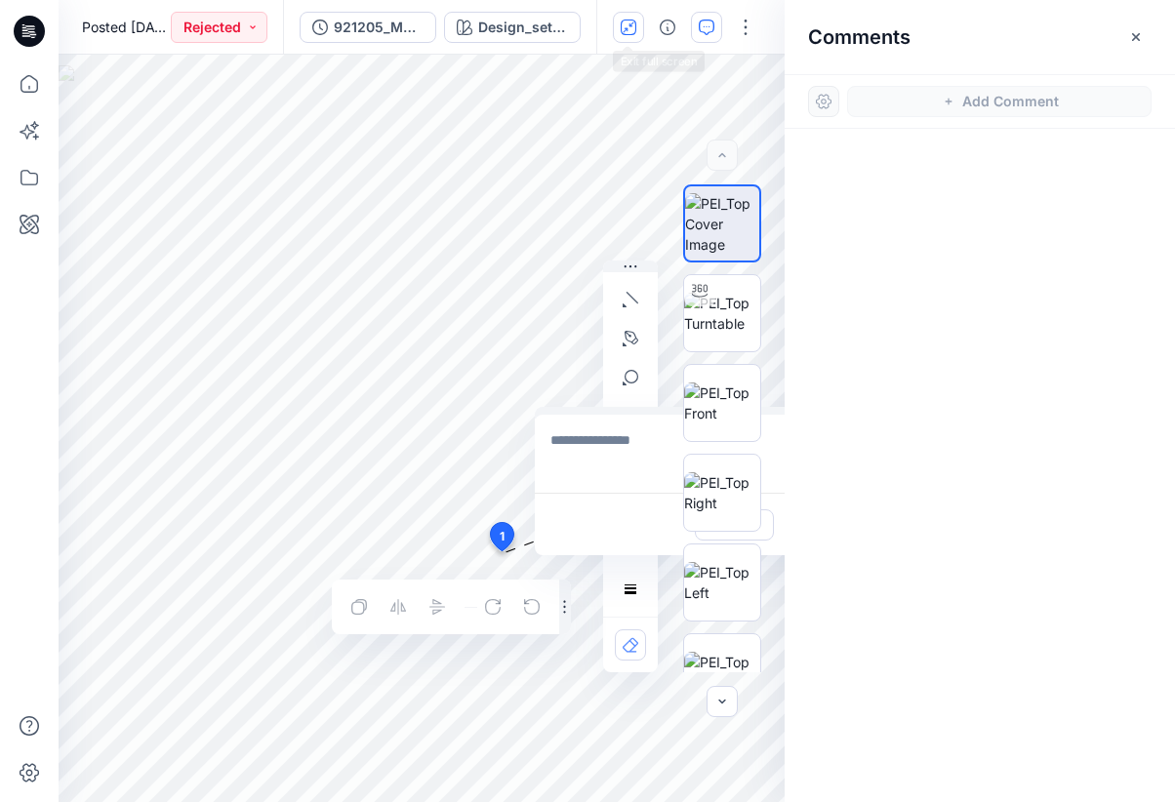
click at [632, 32] on icon "button" at bounding box center [629, 28] width 16 height 16
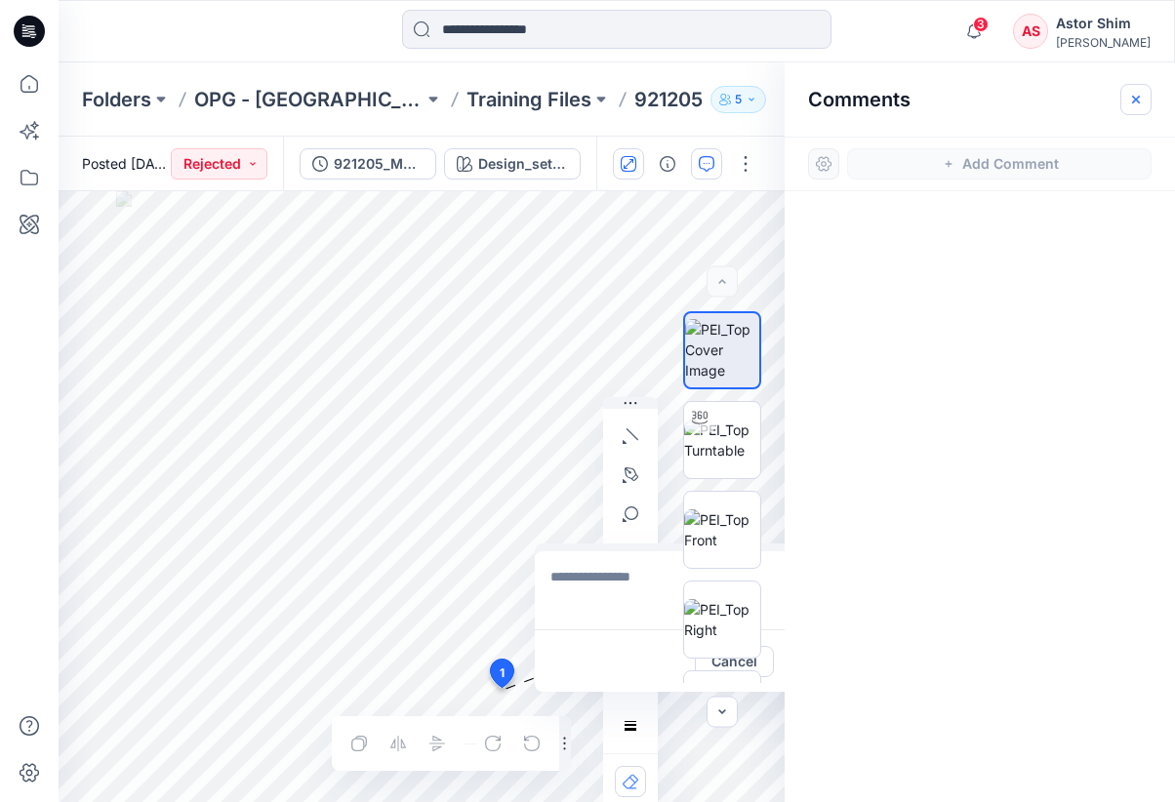
click at [1141, 102] on icon "button" at bounding box center [1136, 100] width 16 height 16
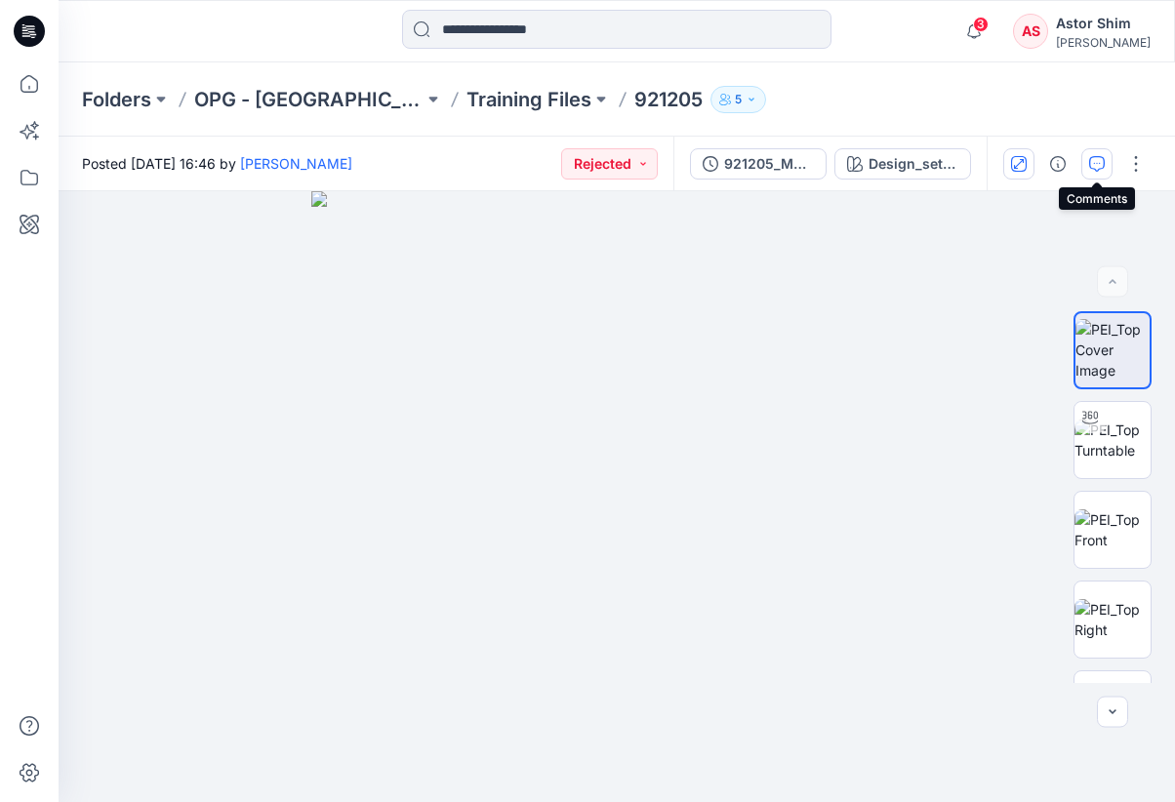
click at [1107, 161] on button "button" at bounding box center [1096, 163] width 31 height 31
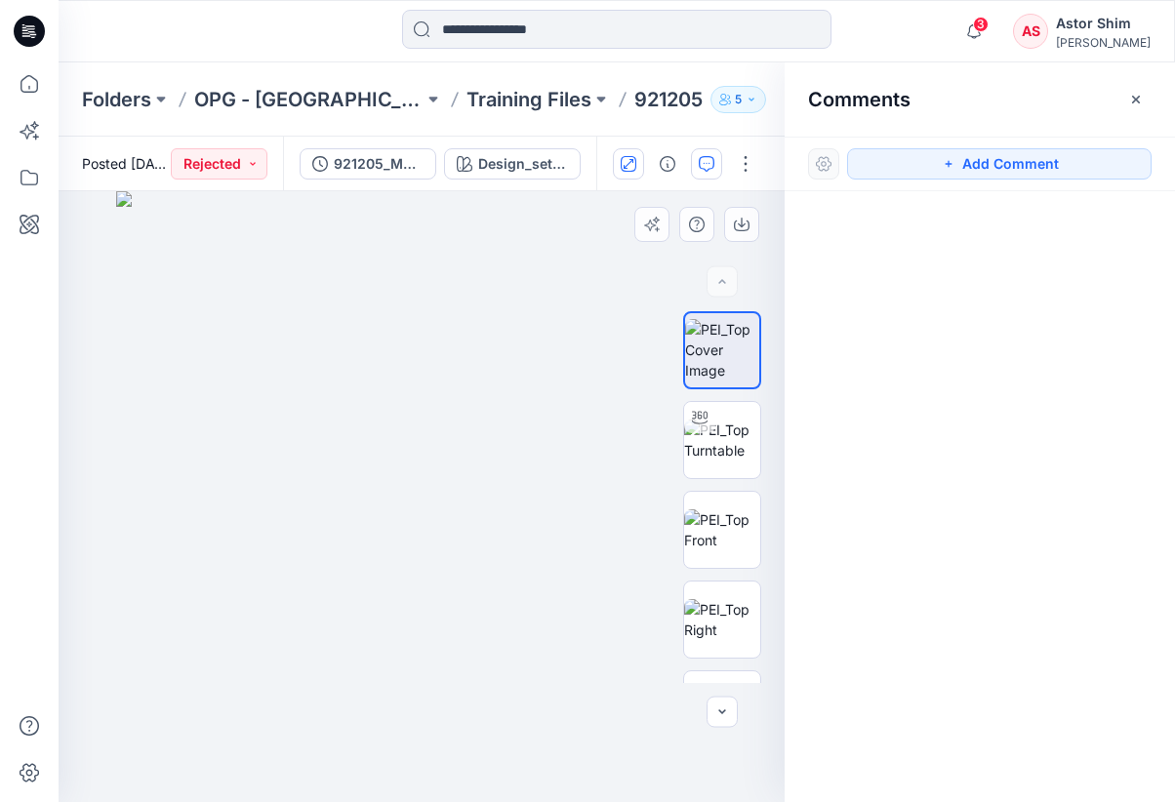
click at [391, 378] on img at bounding box center [421, 496] width 611 height 611
click at [706, 169] on icon "button" at bounding box center [707, 164] width 16 height 16
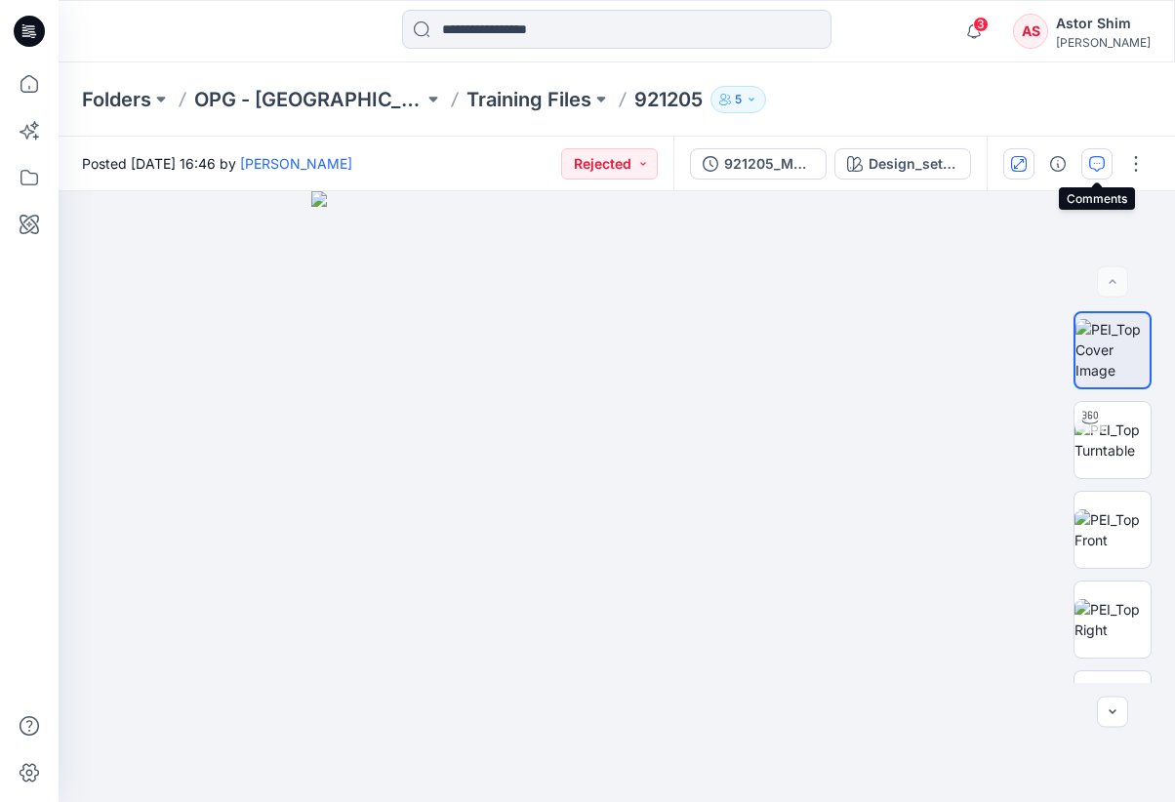
click at [1103, 161] on icon "button" at bounding box center [1097, 164] width 16 height 16
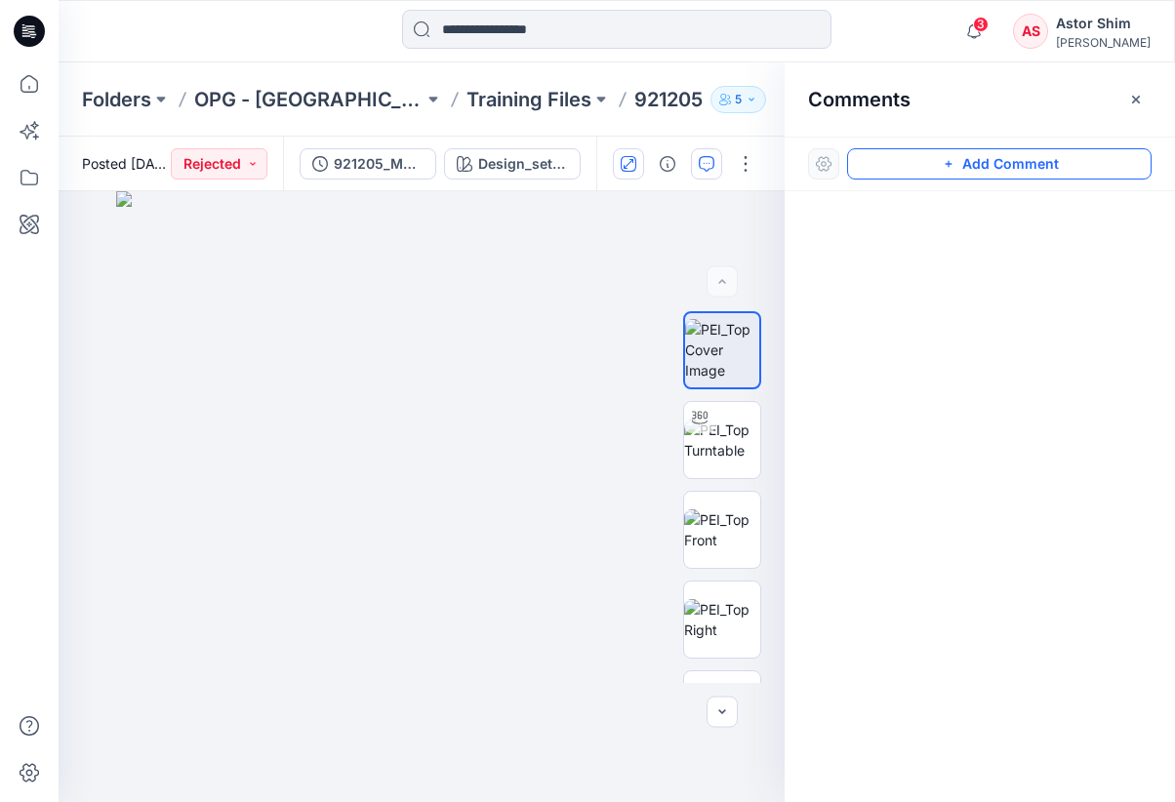
click at [971, 159] on button "Add Comment" at bounding box center [999, 163] width 304 height 31
click at [401, 372] on div "1" at bounding box center [422, 496] width 726 height 611
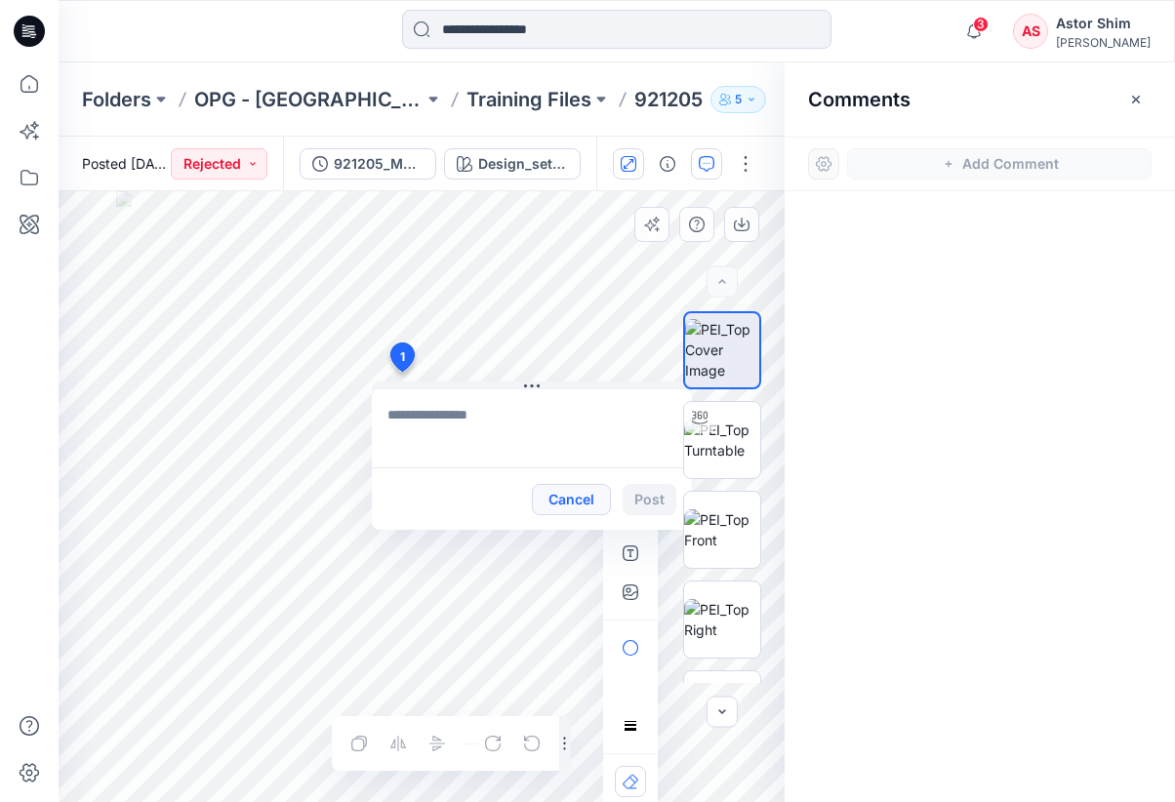
click at [579, 502] on button "Cancel" at bounding box center [571, 499] width 79 height 31
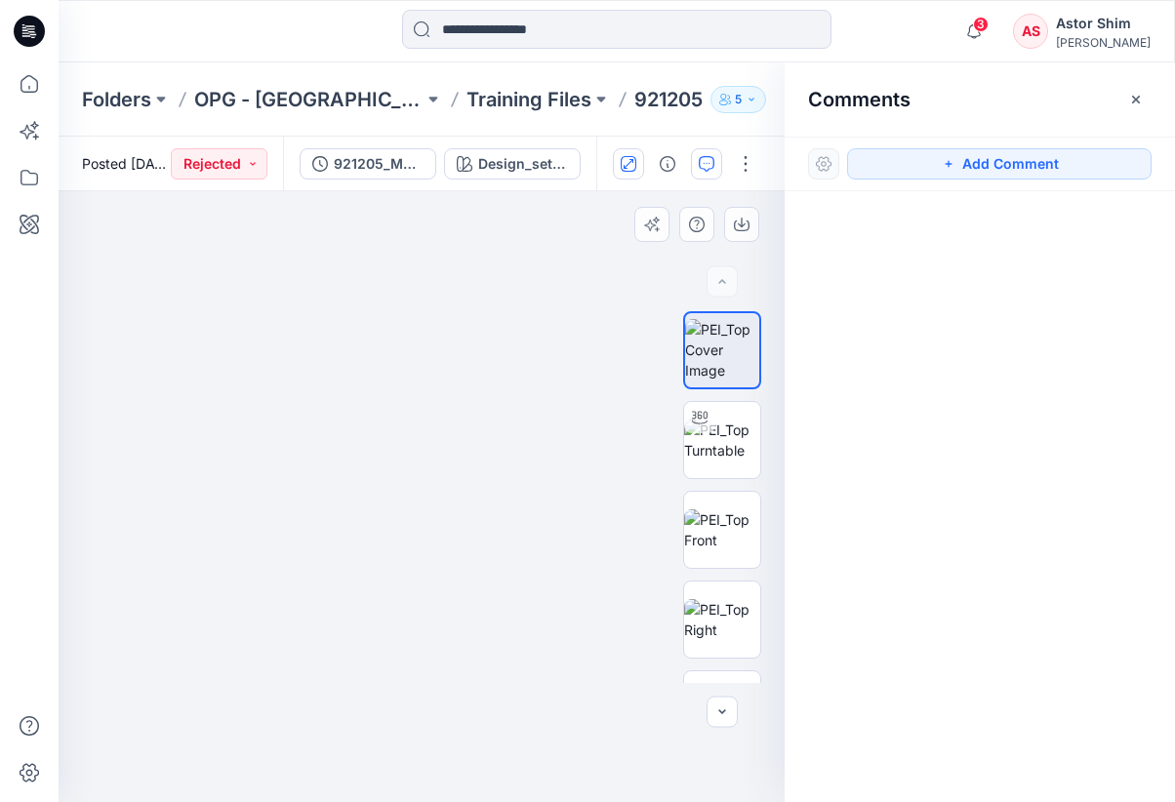
drag, startPoint x: 413, startPoint y: 366, endPoint x: 474, endPoint y: 510, distance: 156.9
drag, startPoint x: 417, startPoint y: 454, endPoint x: 357, endPoint y: 337, distance: 131.3
click at [730, 448] on img at bounding box center [722, 440] width 76 height 41
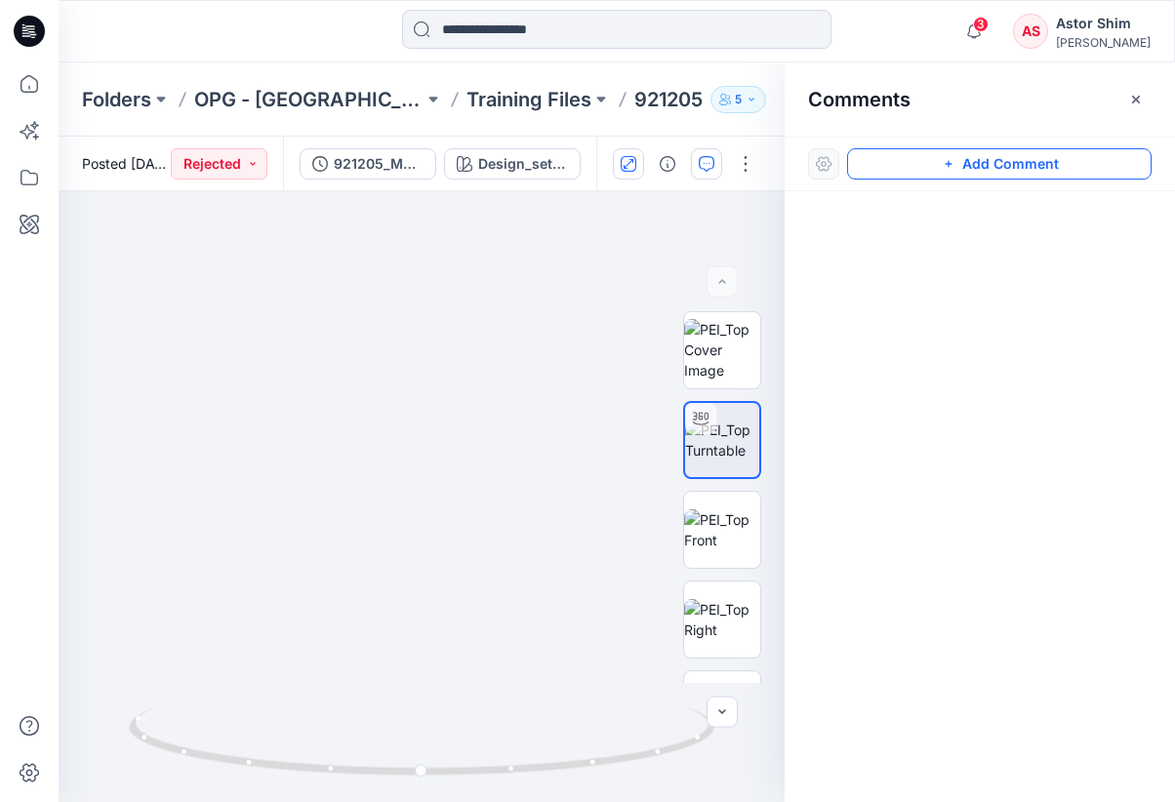
click at [923, 161] on button "Add Comment" at bounding box center [999, 163] width 304 height 31
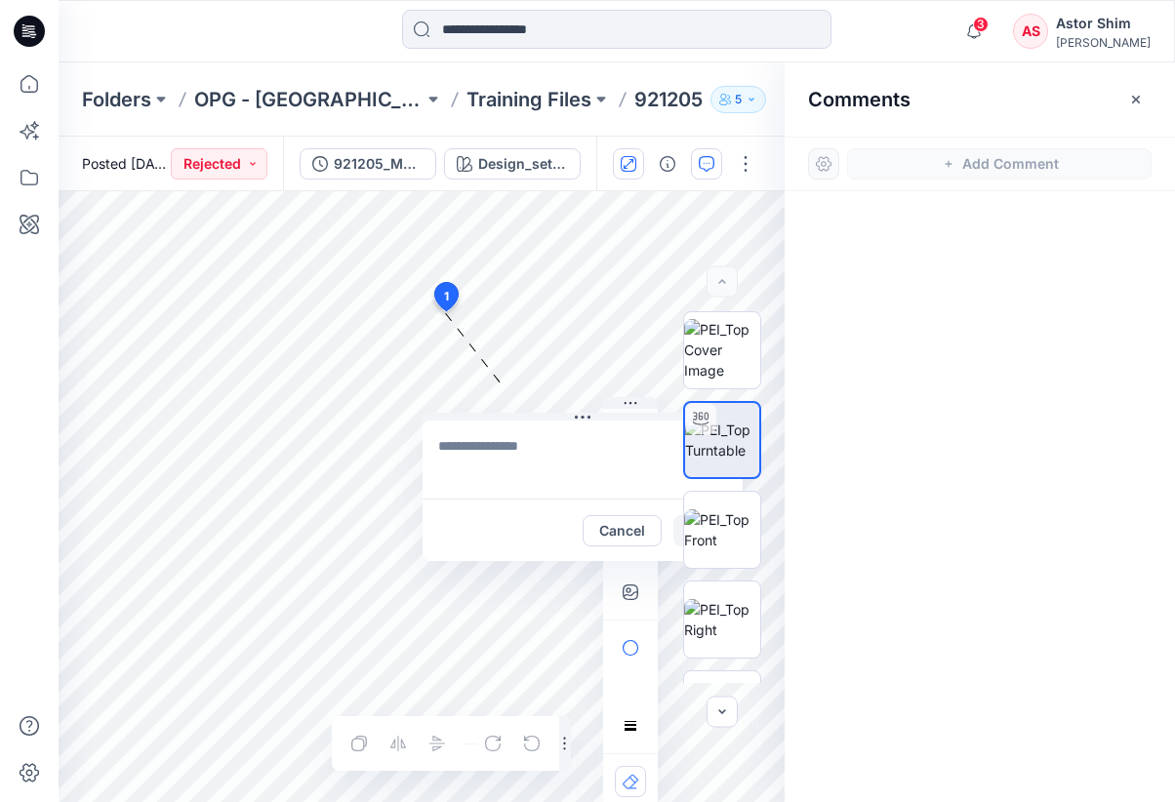
click at [645, 409] on div at bounding box center [630, 603] width 55 height 412
click at [631, 402] on icon "button" at bounding box center [630, 403] width 13 height 2
click at [584, 419] on icon at bounding box center [583, 418] width 16 height 16
drag, startPoint x: 647, startPoint y: 570, endPoint x: 239, endPoint y: 407, distance: 439.2
click at [239, 407] on div at bounding box center [235, 596] width 55 height 412
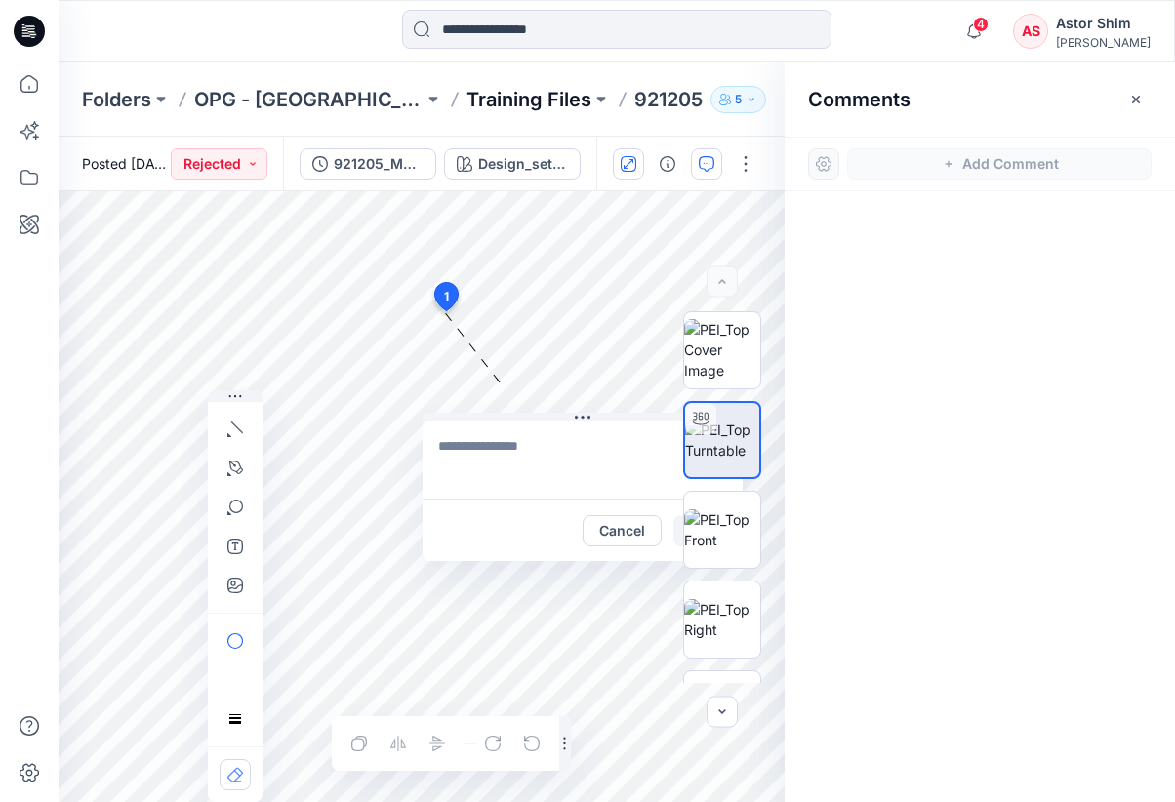
click at [466, 106] on p "Training Files" at bounding box center [528, 99] width 125 height 27
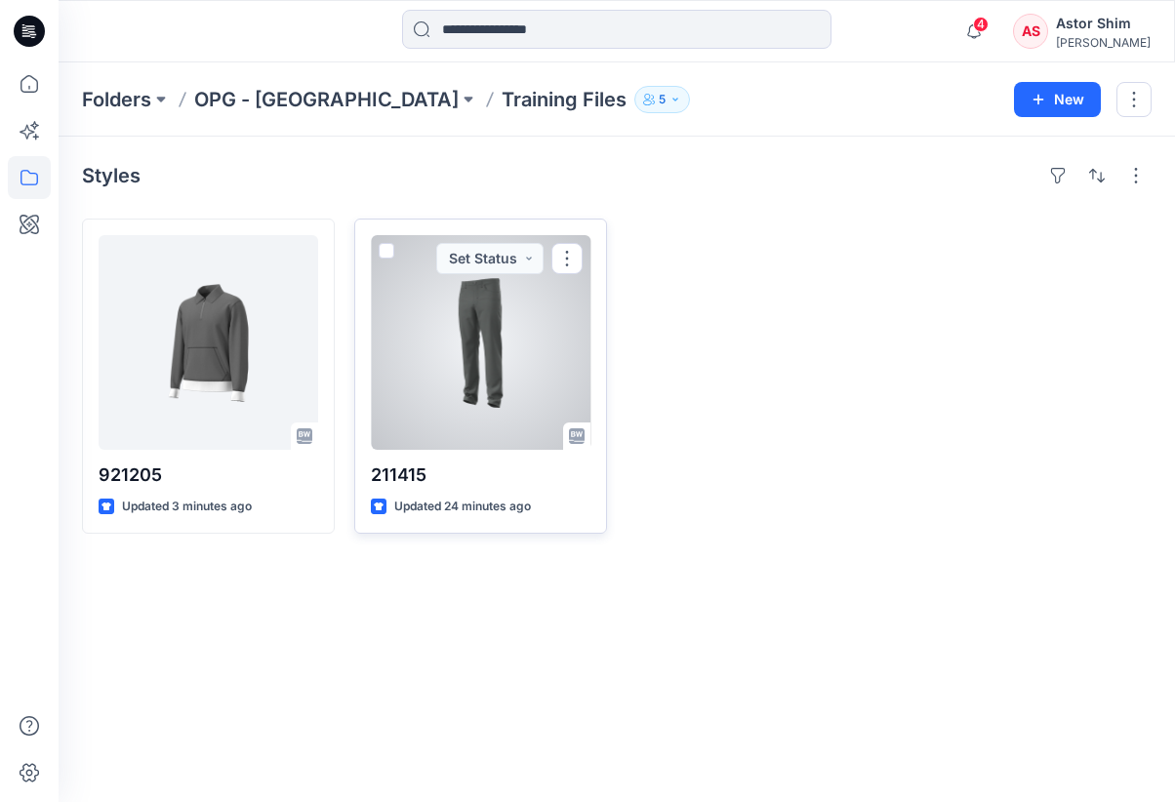
click at [532, 374] on div at bounding box center [481, 342] width 220 height 215
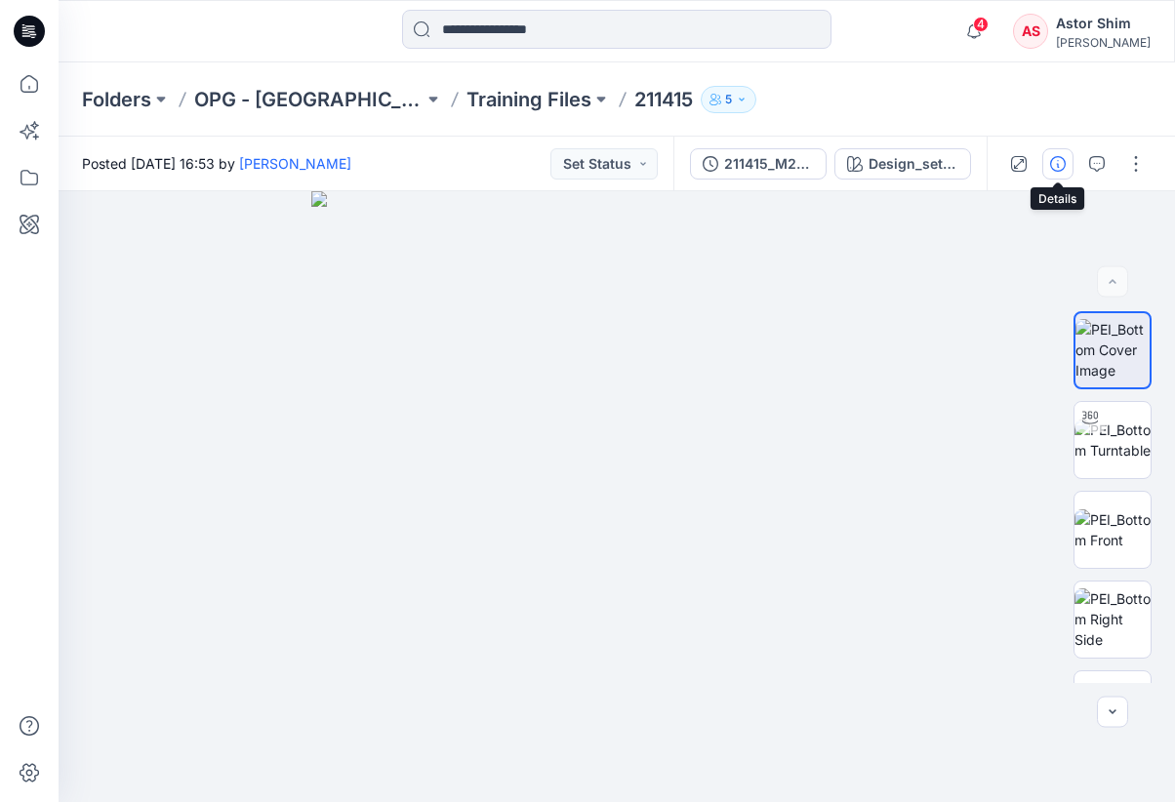
click at [1066, 171] on button "button" at bounding box center [1057, 163] width 31 height 31
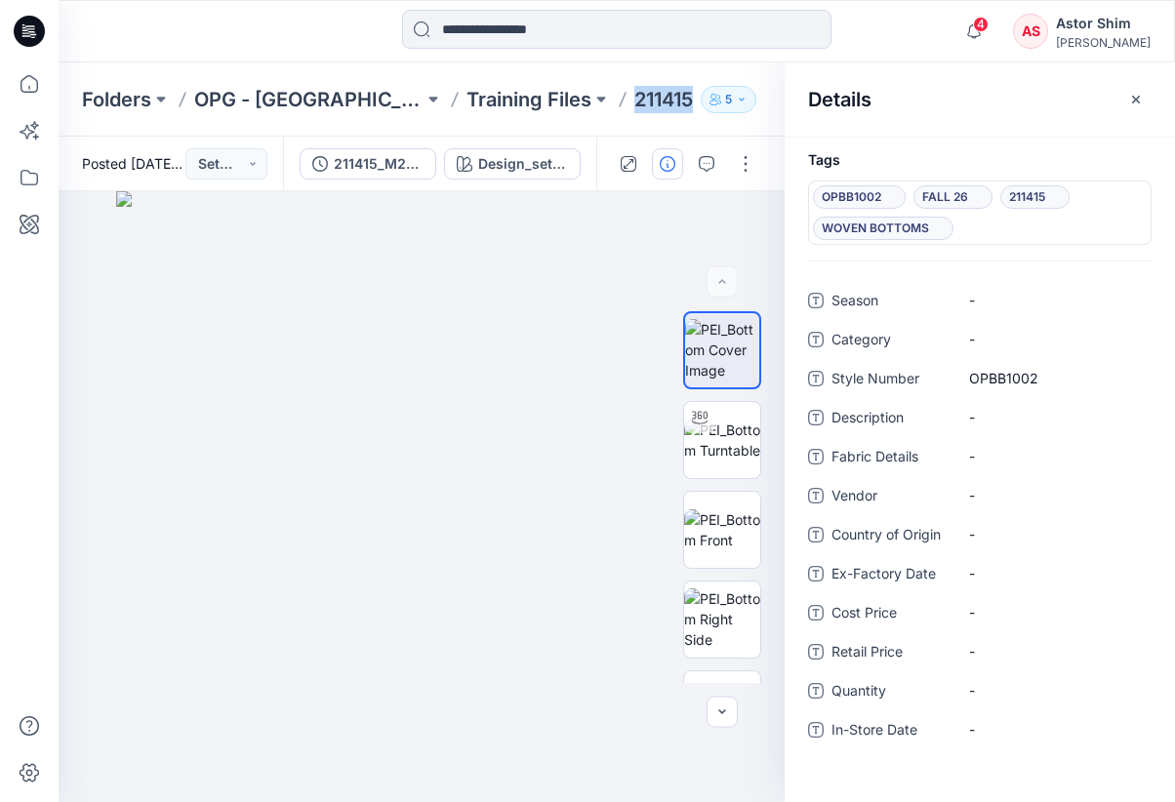
drag, startPoint x: 558, startPoint y: 98, endPoint x: 495, endPoint y: 101, distance: 63.5
click at [495, 101] on div "Folders OPG - NY Training Files 211415 5" at bounding box center [540, 99] width 917 height 27
copy p "211415"
click at [531, 34] on input at bounding box center [616, 29] width 429 height 39
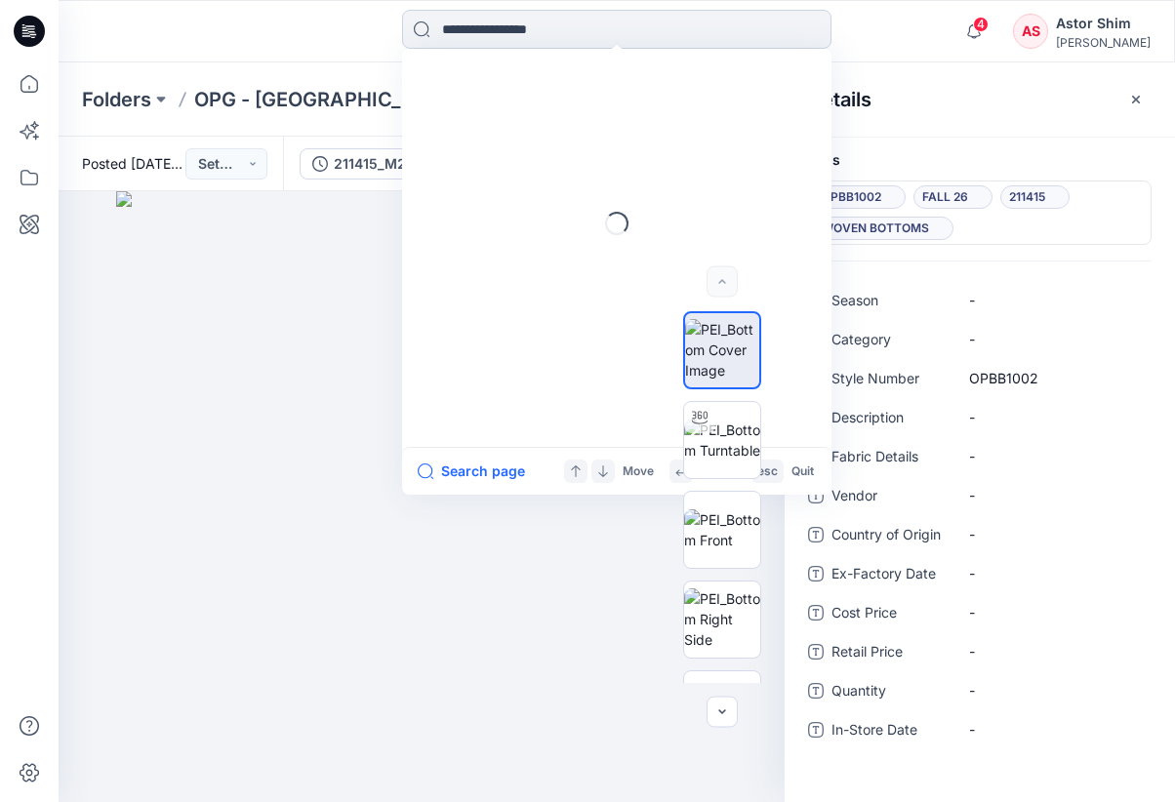
paste input "******"
type input "******"
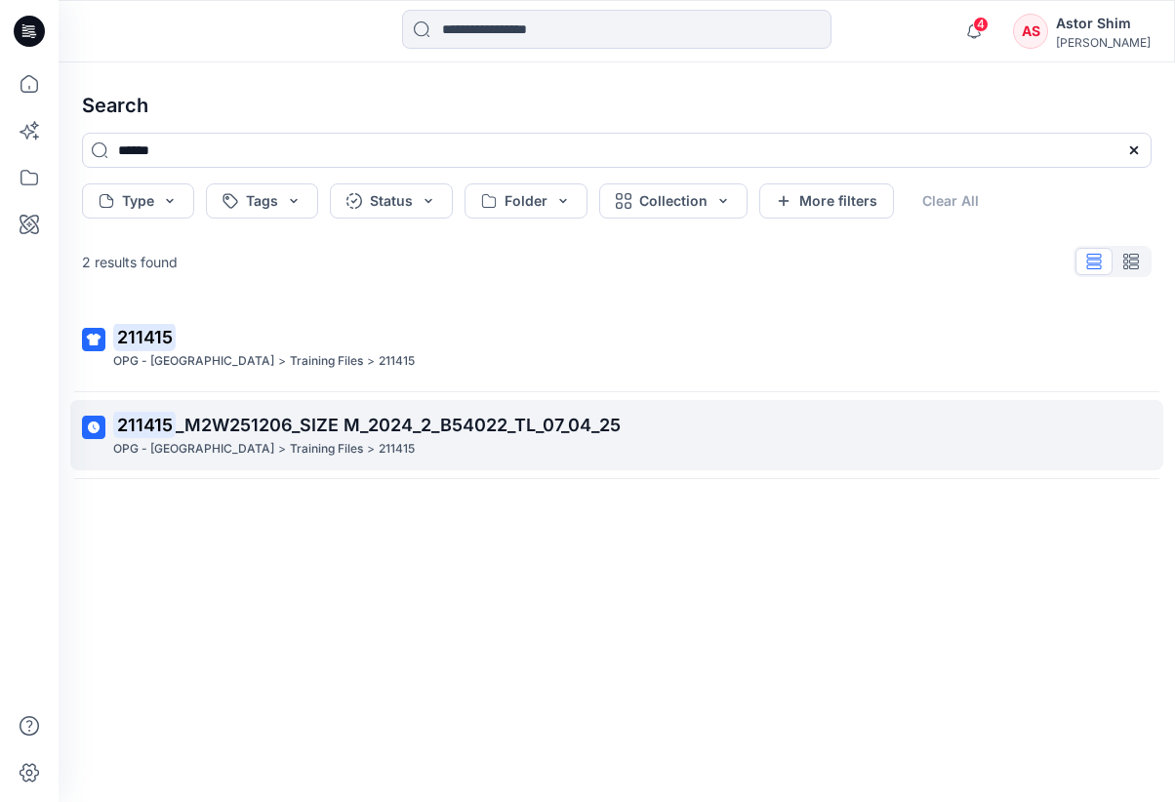
click at [292, 418] on span "_M2W251206_SIZE M_2024_2_B54022_TL_07_04_25" at bounding box center [398, 425] width 445 height 20
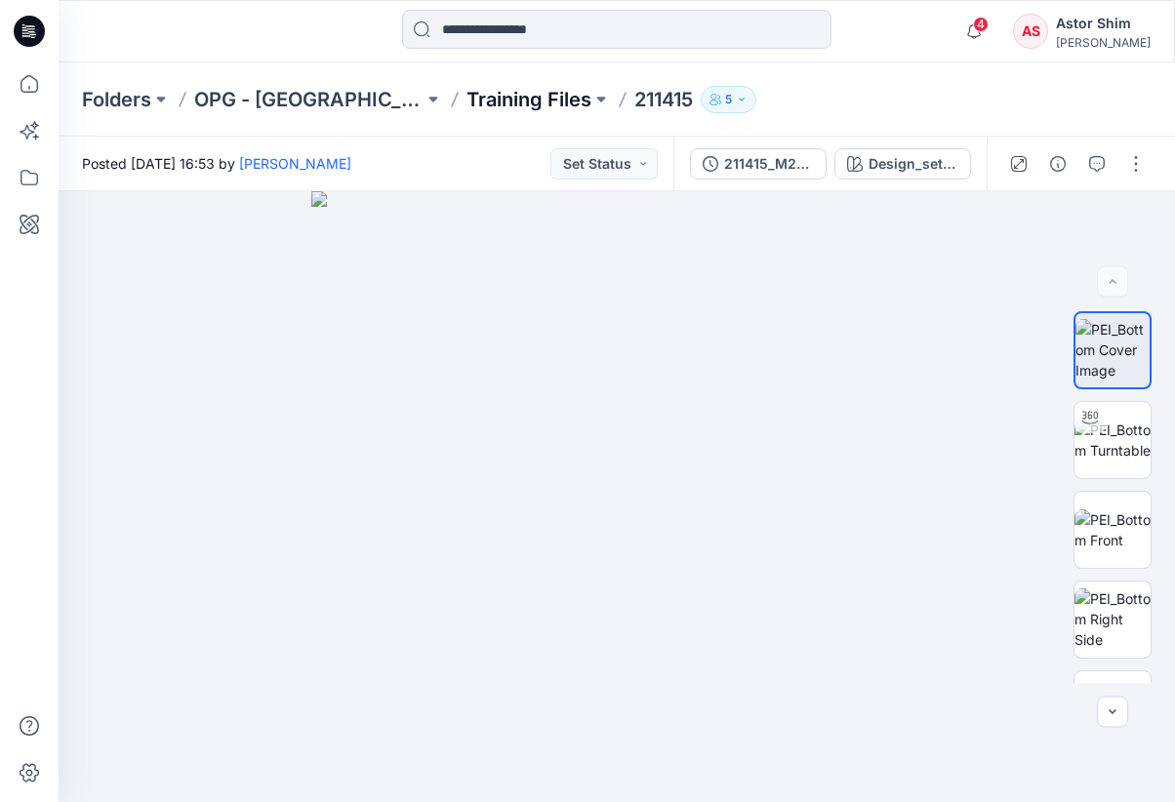
click at [466, 99] on p "Training Files" at bounding box center [528, 99] width 125 height 27
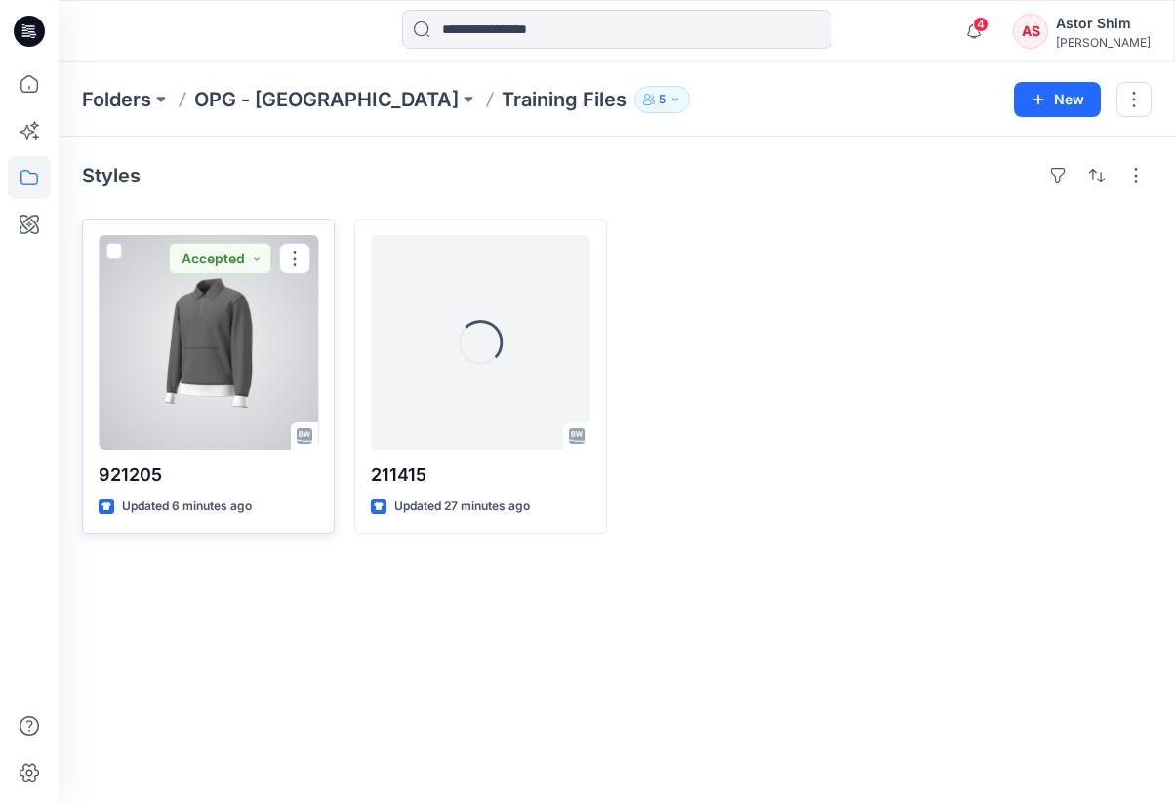
click at [200, 343] on div at bounding box center [209, 342] width 220 height 215
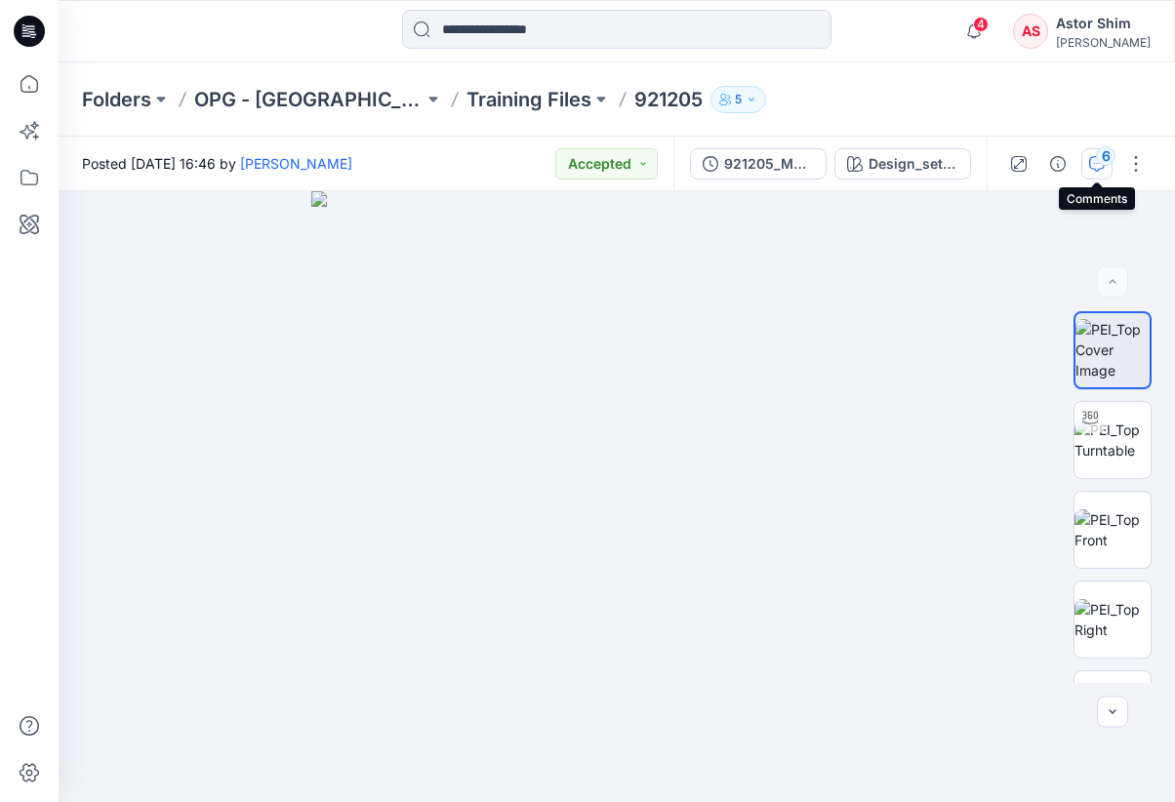
click at [1090, 160] on icon "button" at bounding box center [1097, 164] width 16 height 16
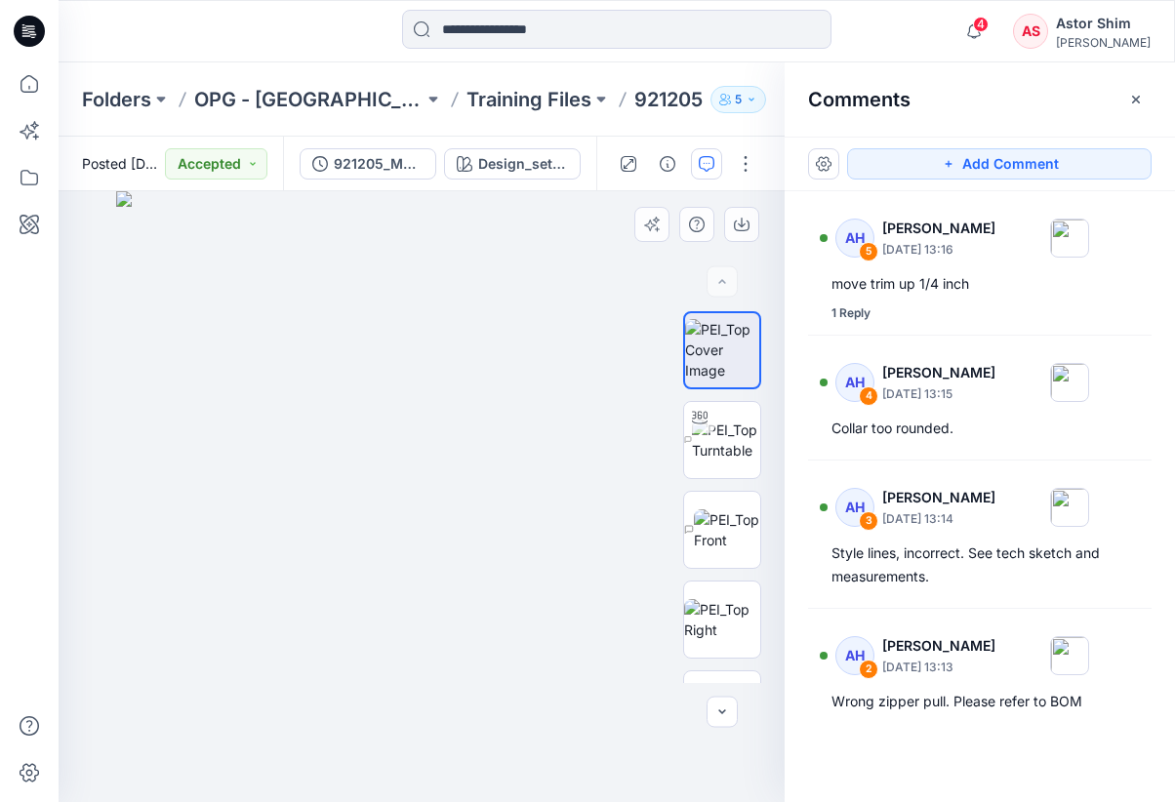
click at [568, 278] on img at bounding box center [421, 496] width 611 height 611
click at [710, 172] on button "button" at bounding box center [706, 163] width 31 height 31
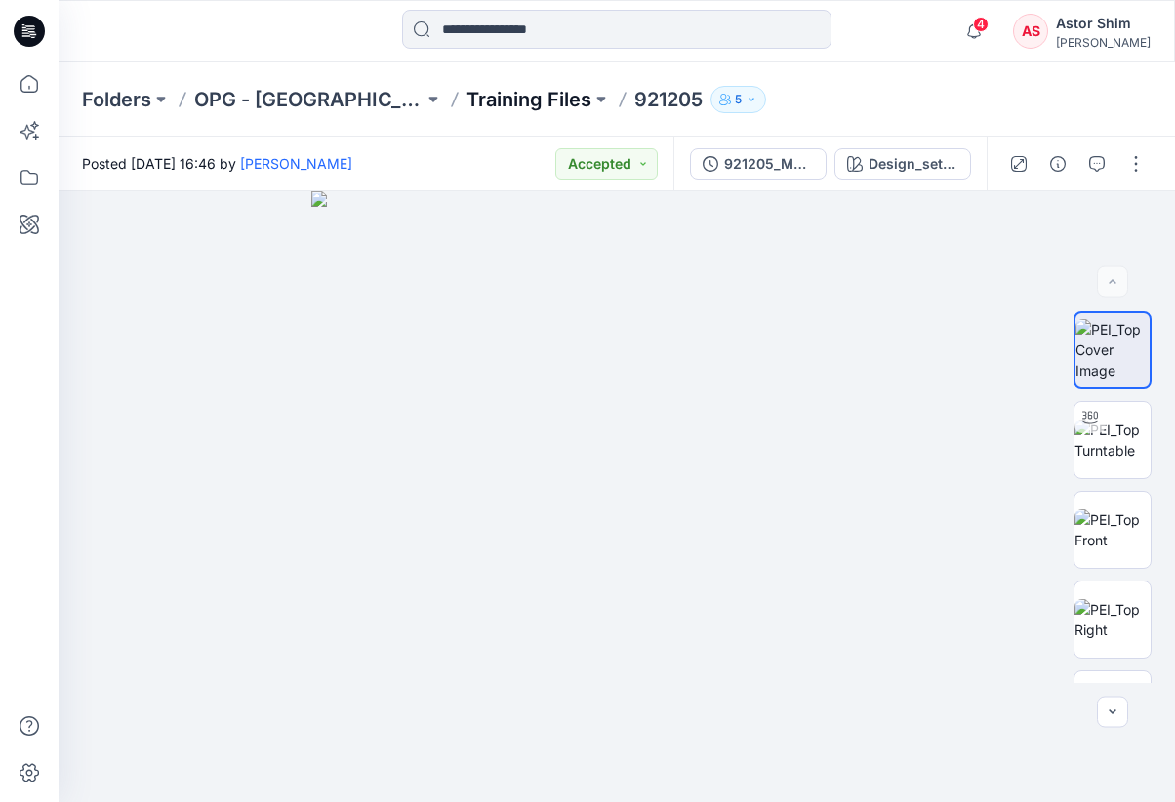
click at [466, 100] on p "Training Files" at bounding box center [528, 99] width 125 height 27
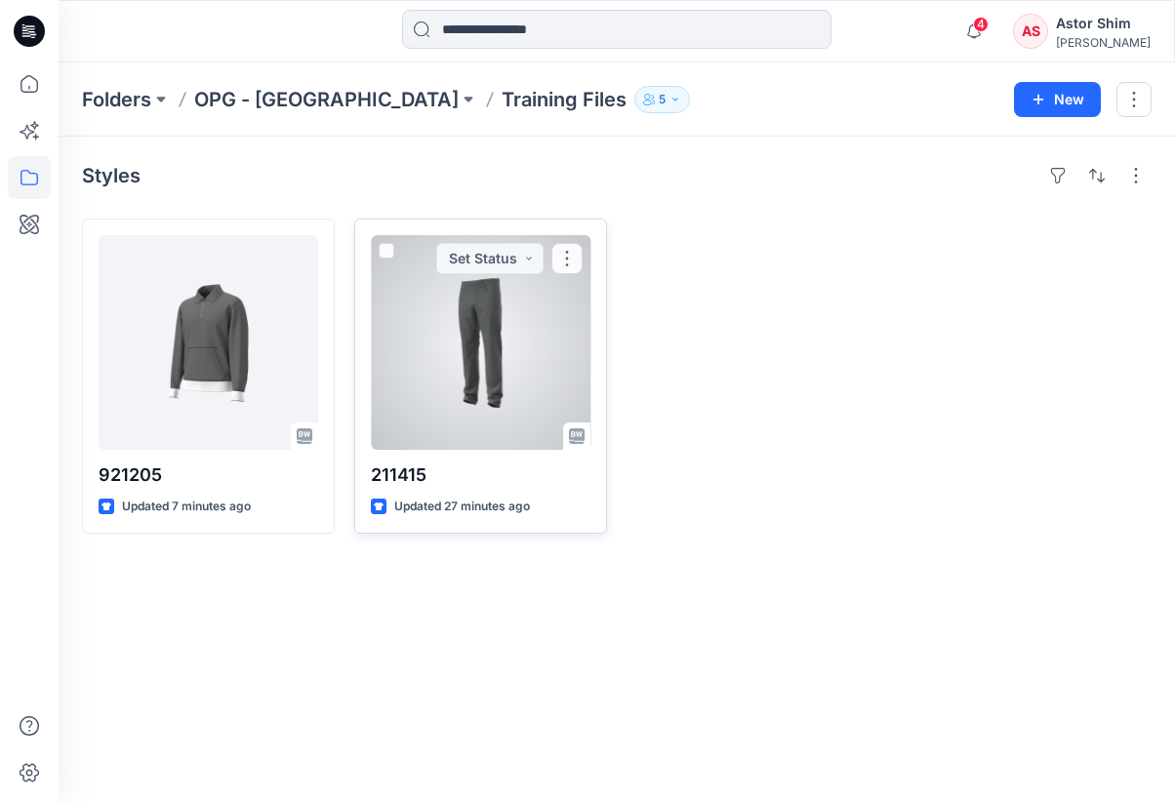
click at [502, 348] on div at bounding box center [481, 342] width 220 height 215
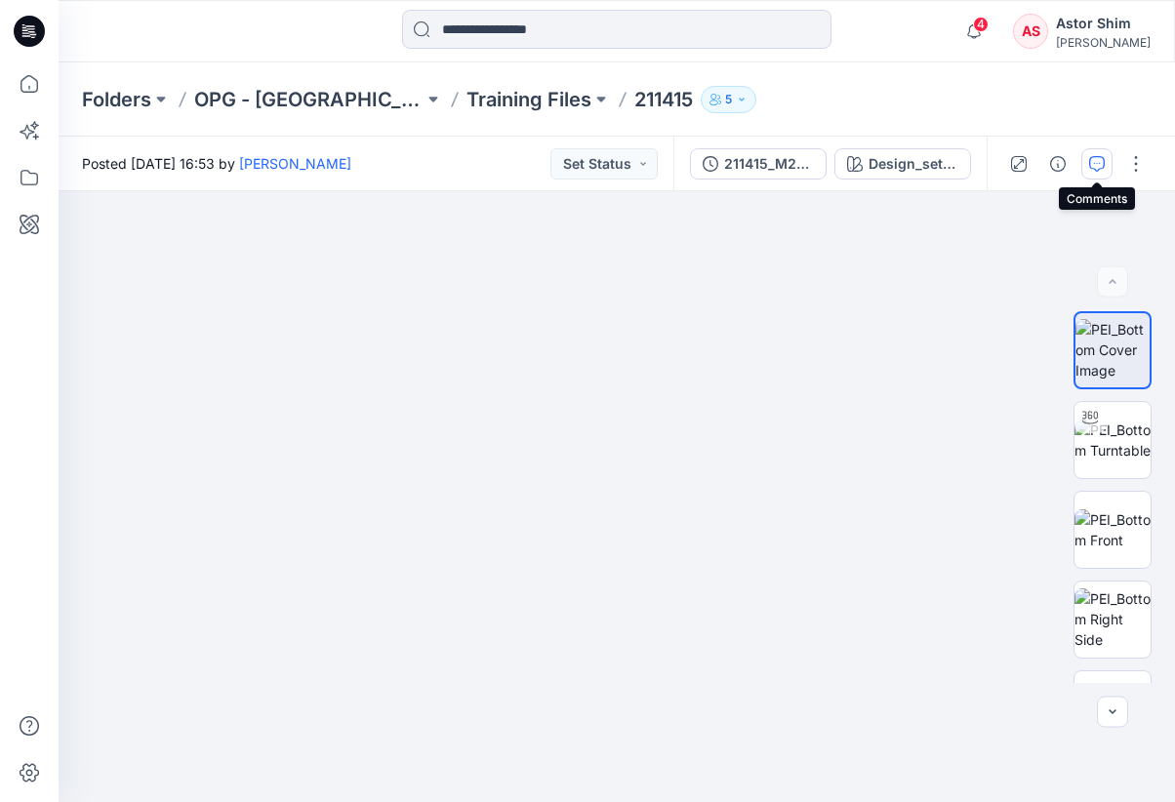
click at [1102, 158] on icon "button" at bounding box center [1097, 164] width 16 height 16
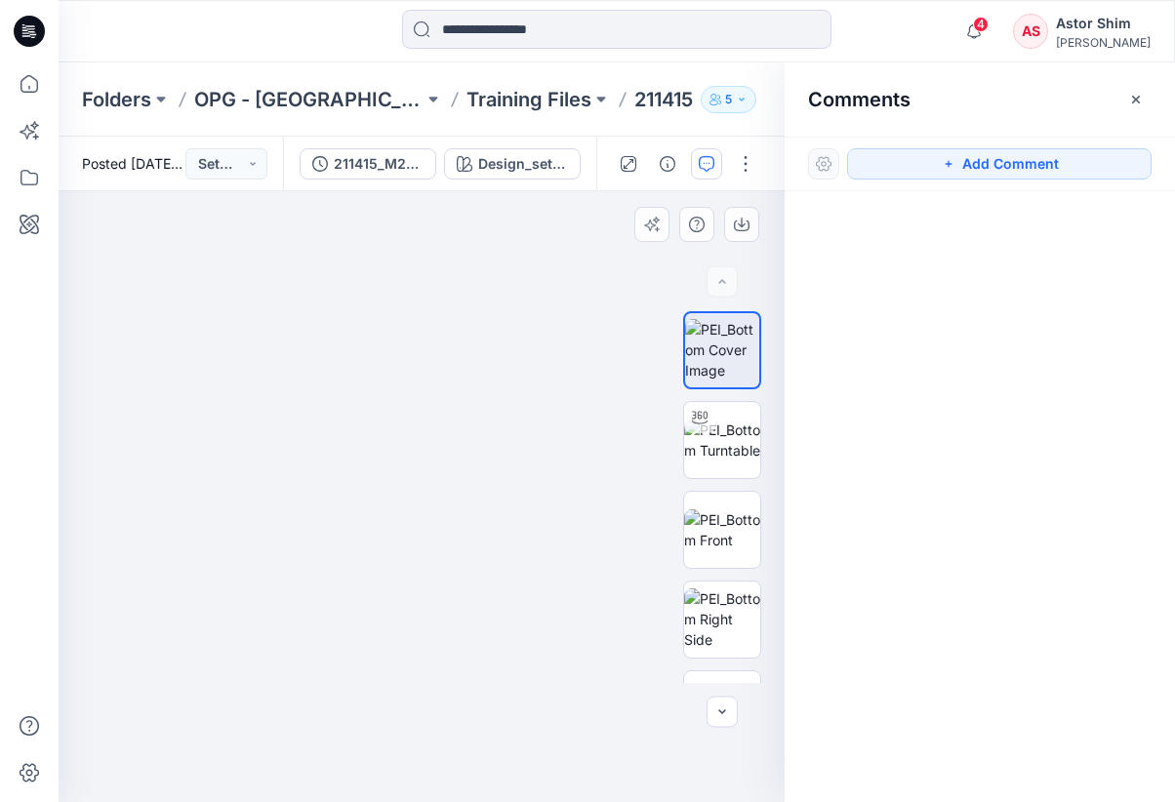
drag, startPoint x: 536, startPoint y: 526, endPoint x: 485, endPoint y: 338, distance: 195.0
click at [914, 167] on button "Add Comment" at bounding box center [999, 163] width 304 height 31
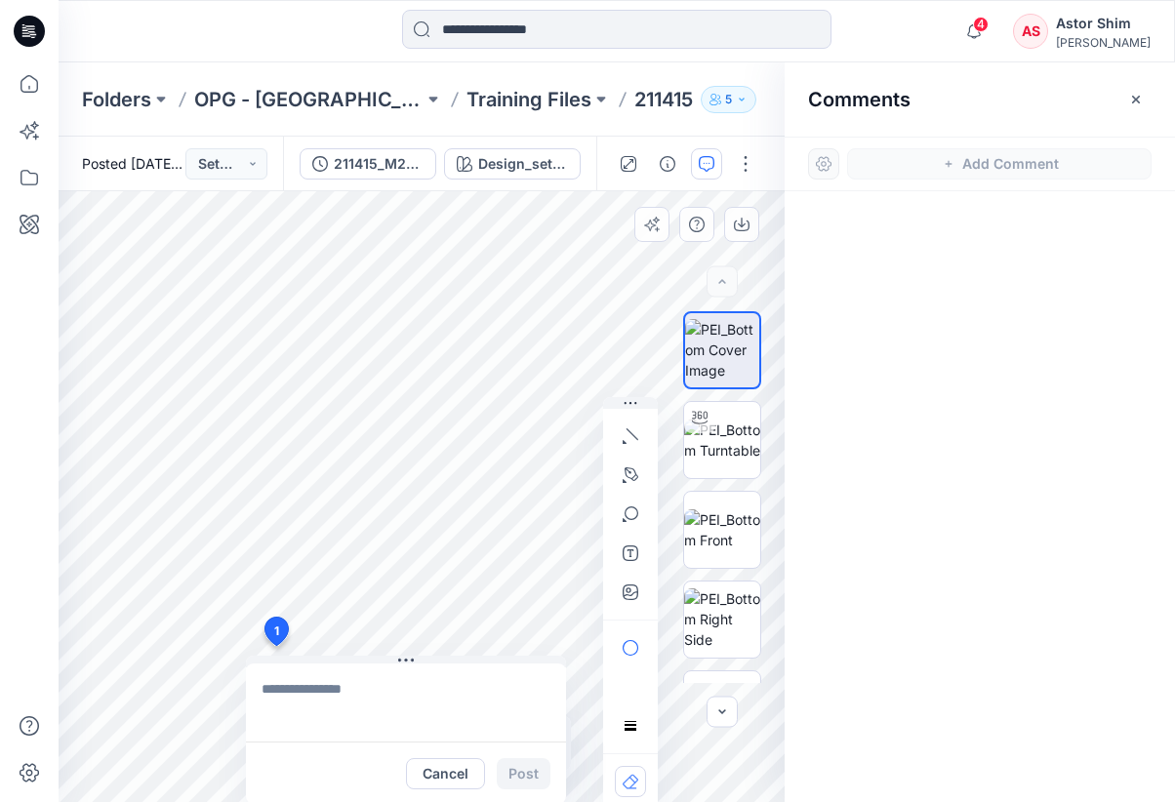
click at [538, 598] on div "1 Cancel Post Layer 1" at bounding box center [422, 496] width 726 height 611
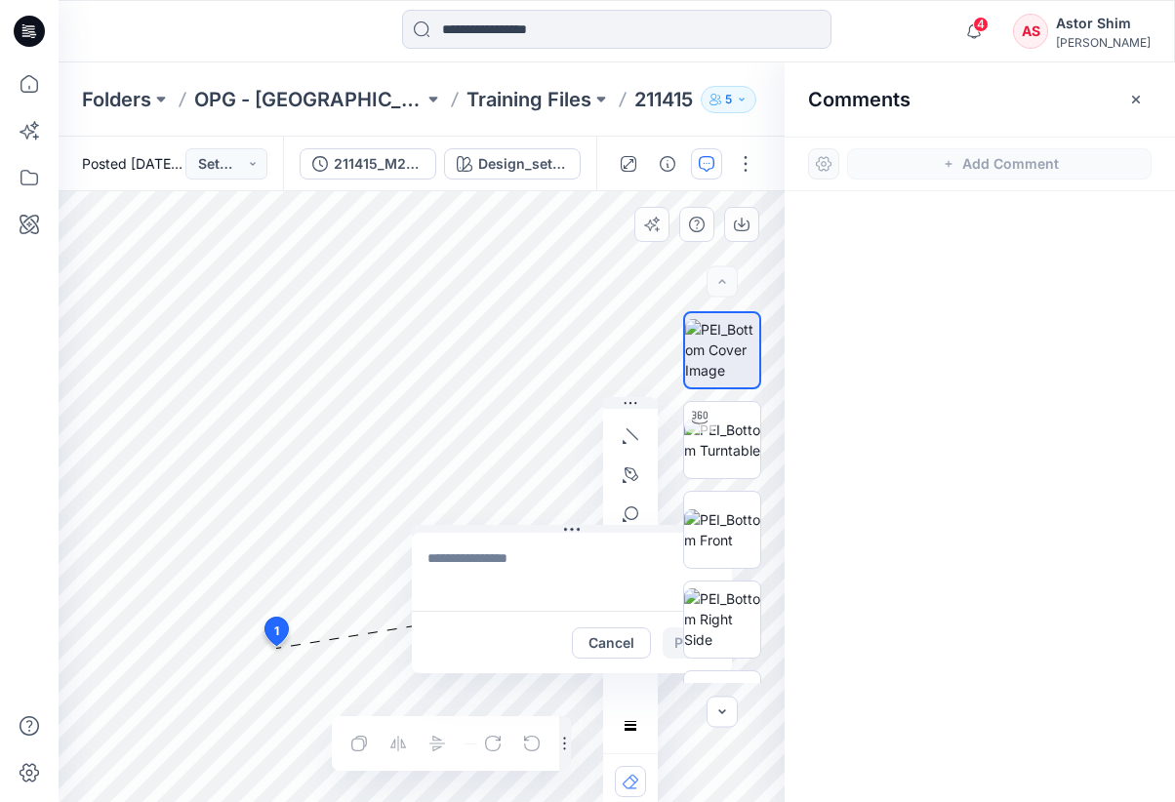
drag, startPoint x: 376, startPoint y: 768, endPoint x: 542, endPoint y: 637, distance: 211.2
click at [542, 637] on div "Cancel Post" at bounding box center [572, 642] width 320 height 62
click at [453, 577] on textarea at bounding box center [572, 572] width 320 height 78
click at [605, 651] on button "Cancel" at bounding box center [611, 642] width 79 height 31
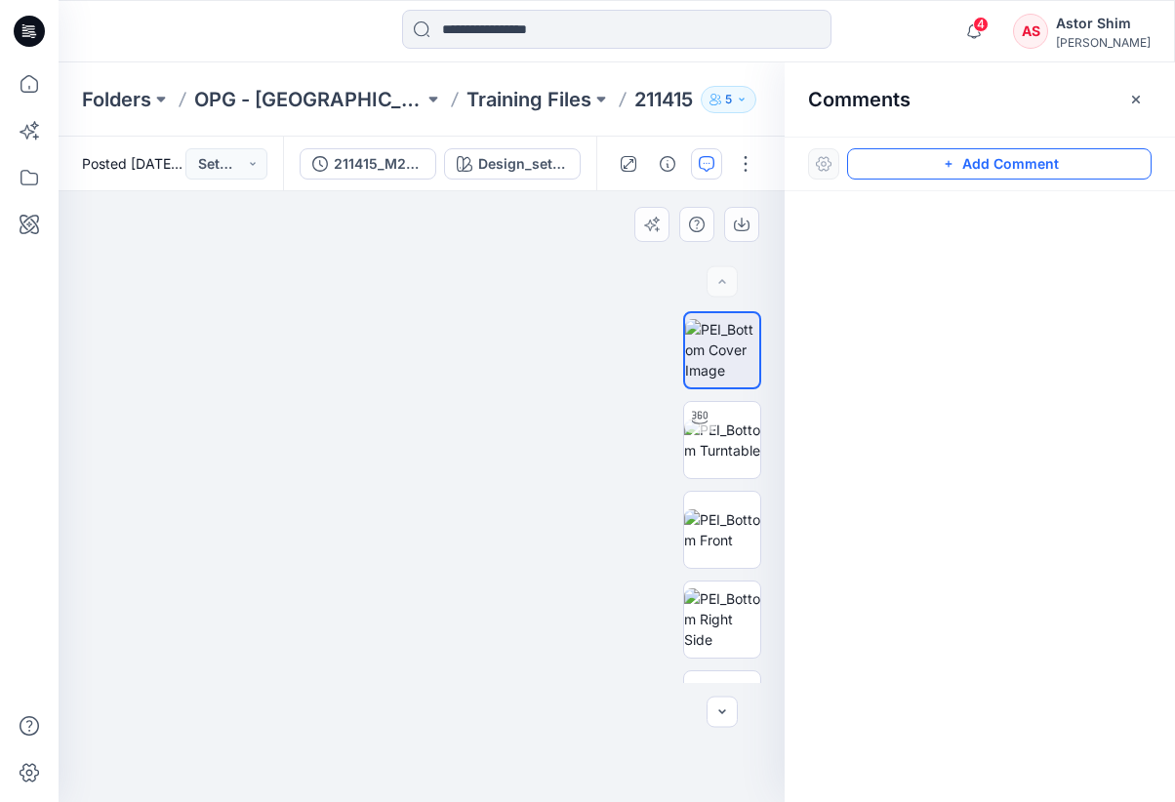
click at [938, 157] on button "Add Comment" at bounding box center [999, 163] width 304 height 31
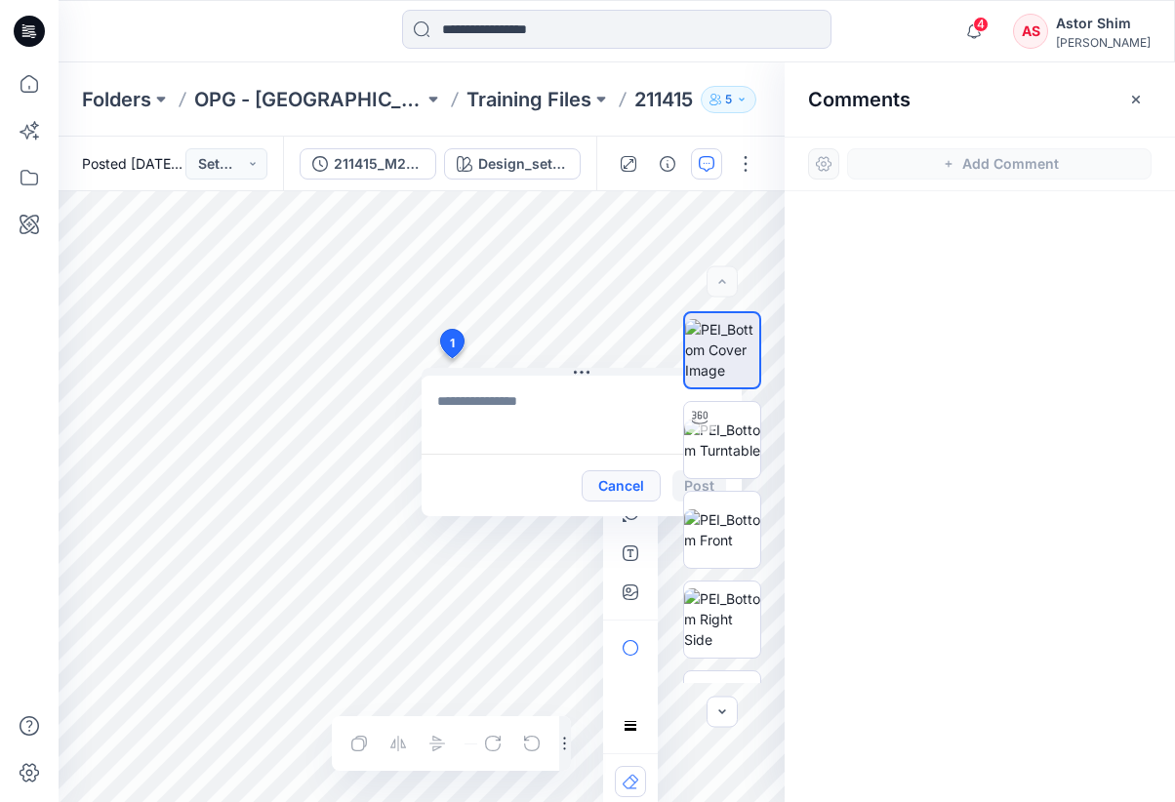
click at [633, 485] on button "Cancel" at bounding box center [621, 485] width 79 height 31
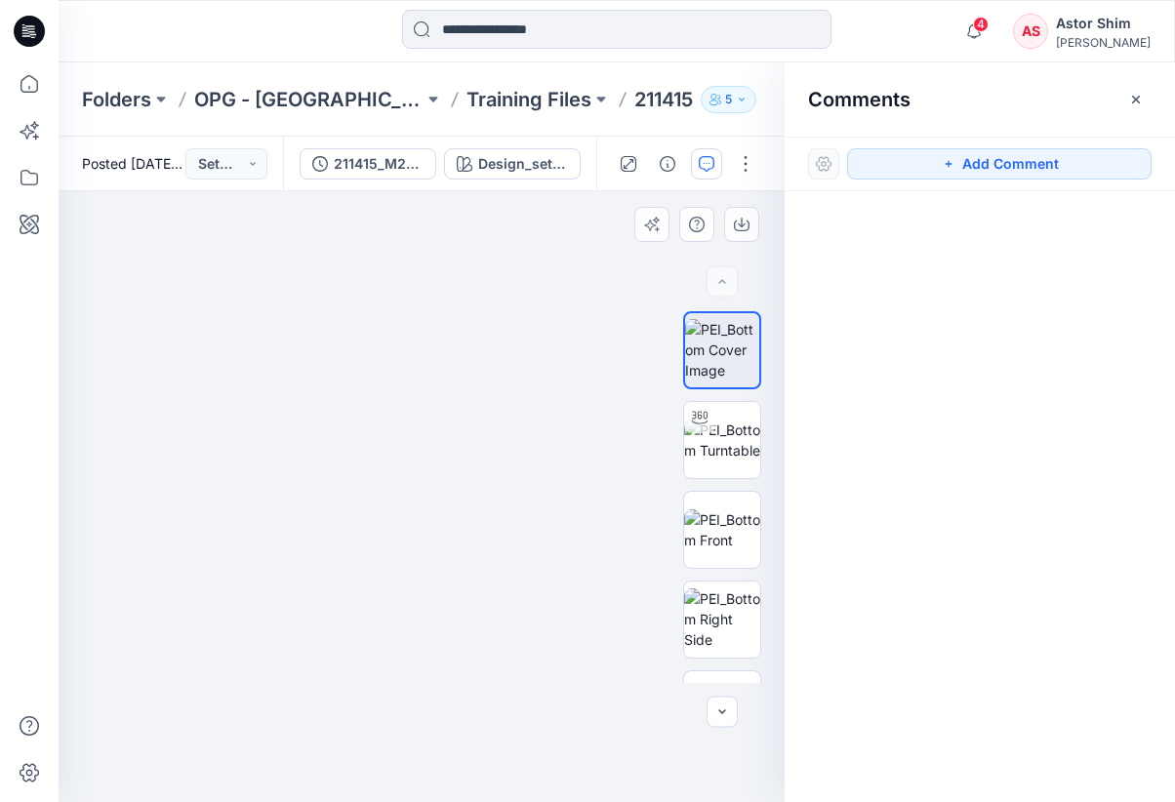
drag, startPoint x: 534, startPoint y: 334, endPoint x: 481, endPoint y: 470, distance: 146.4
click at [909, 163] on button "Add Comment" at bounding box center [999, 163] width 304 height 31
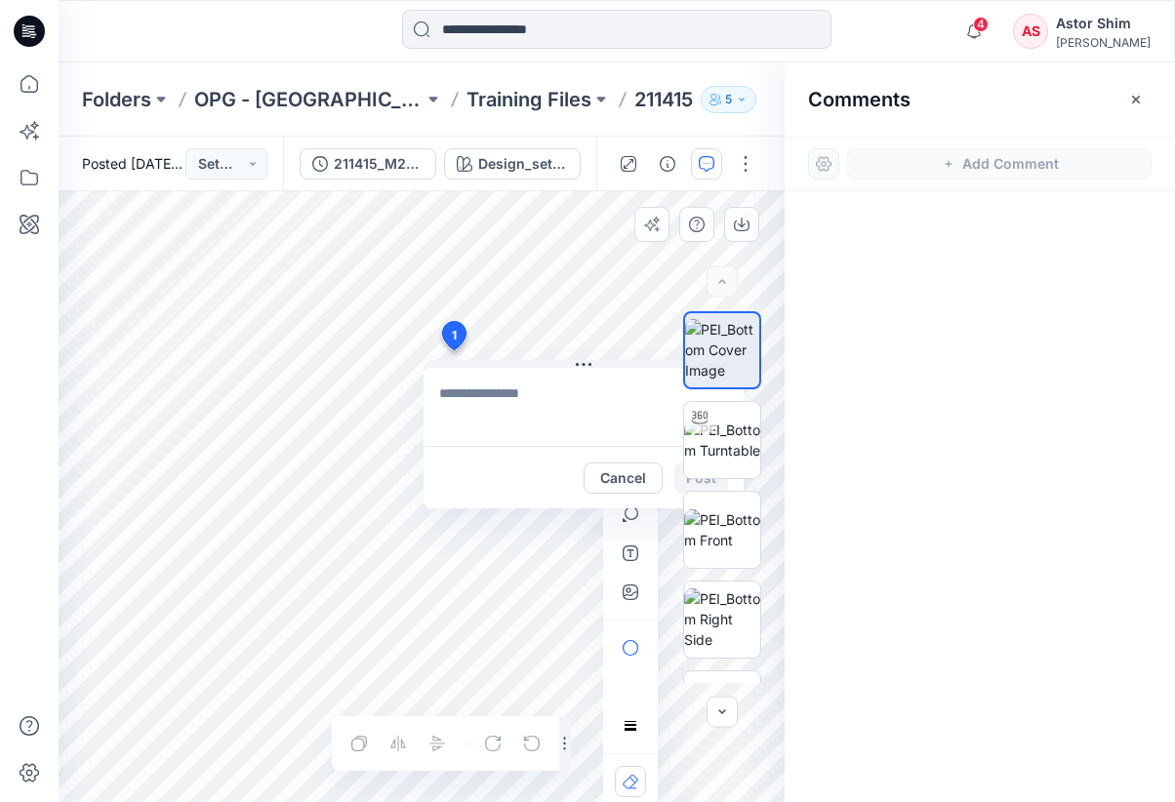
click at [581, 333] on div "1 Cancel Post Layer 1" at bounding box center [422, 496] width 726 height 611
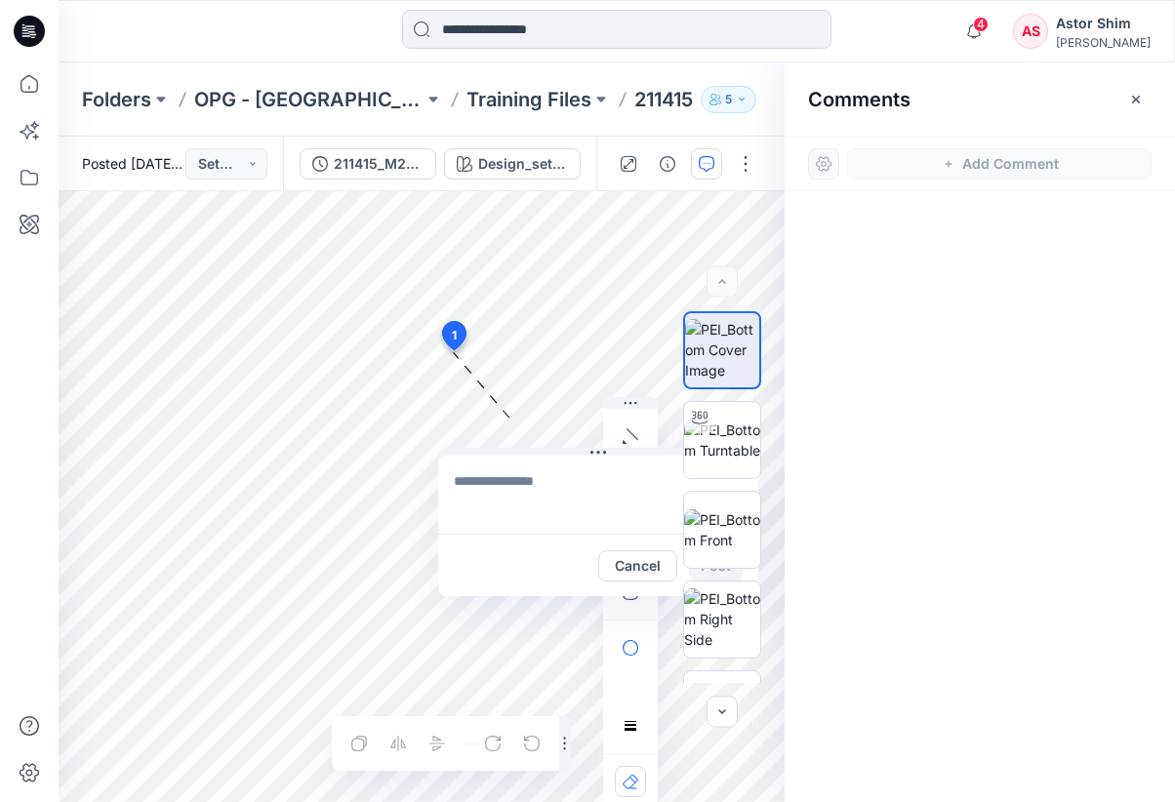
drag, startPoint x: 527, startPoint y: 478, endPoint x: 542, endPoint y: 566, distance: 89.0
click at [542, 566] on div "Cancel Post" at bounding box center [598, 565] width 320 height 62
click at [531, 496] on textarea at bounding box center [598, 495] width 320 height 78
click at [503, 485] on textarea at bounding box center [598, 495] width 320 height 78
type textarea "*"
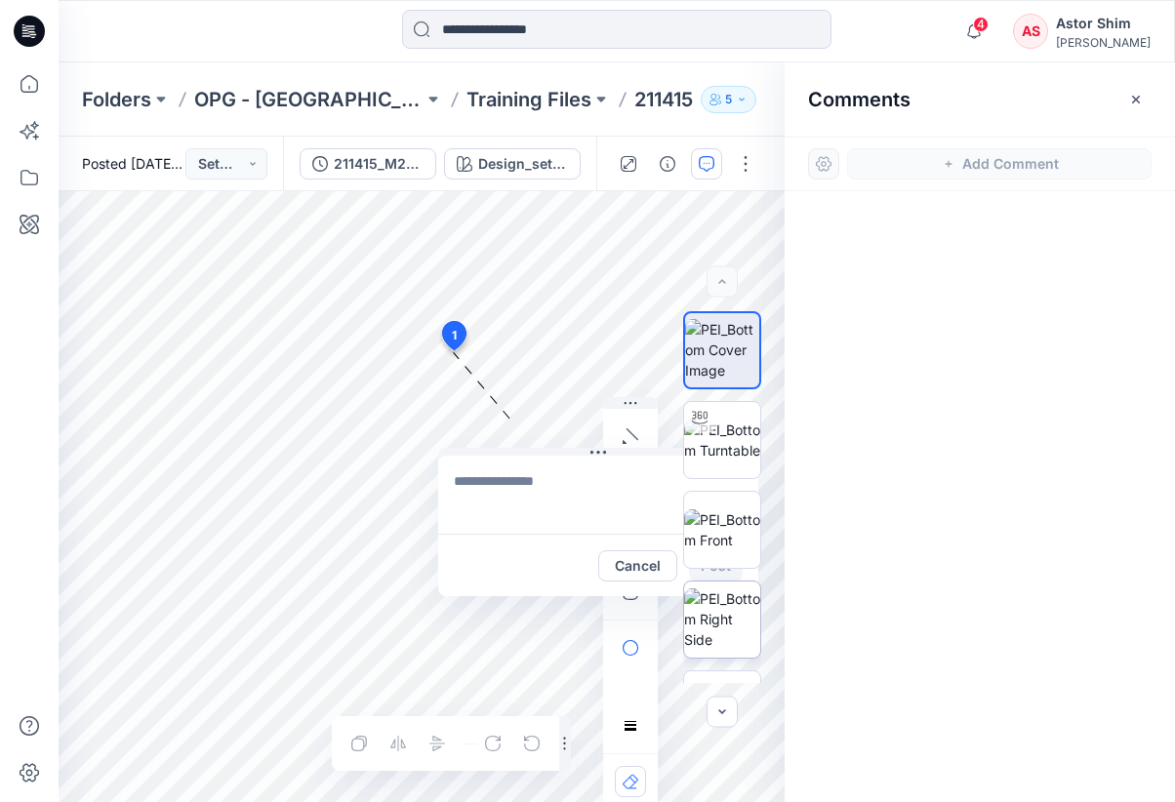
drag, startPoint x: 640, startPoint y: 571, endPoint x: 687, endPoint y: 583, distance: 48.5
click at [640, 571] on button "Cancel" at bounding box center [637, 565] width 79 height 31
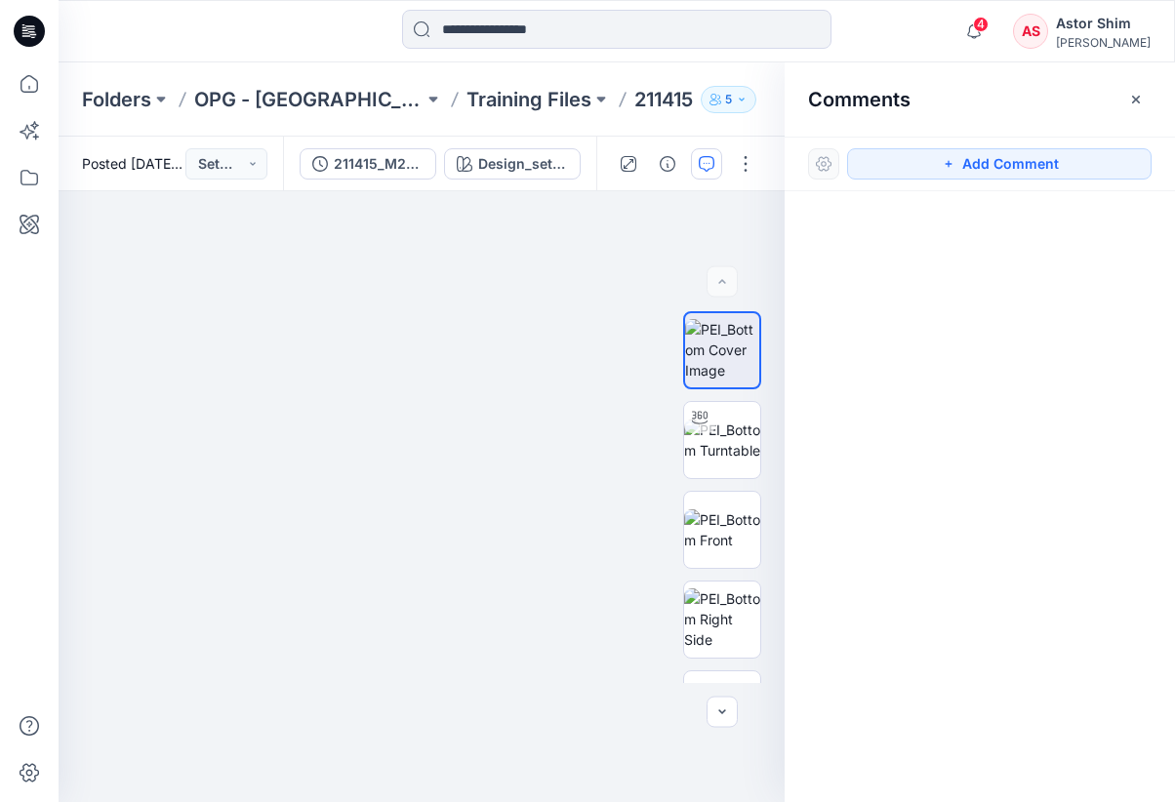
drag, startPoint x: 521, startPoint y: 587, endPoint x: 486, endPoint y: 446, distance: 145.8
click at [966, 176] on button "Add Comment" at bounding box center [999, 163] width 304 height 31
click at [320, 623] on div "1" at bounding box center [422, 496] width 726 height 611
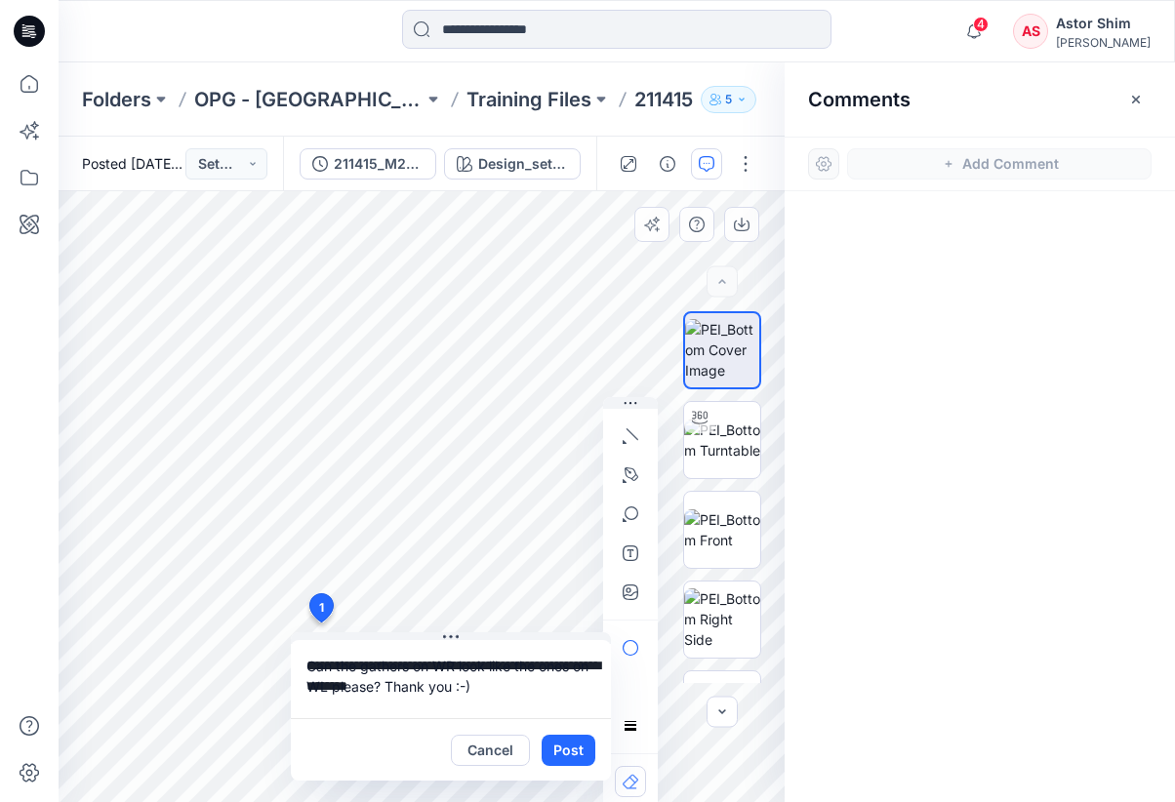
type textarea "**********"
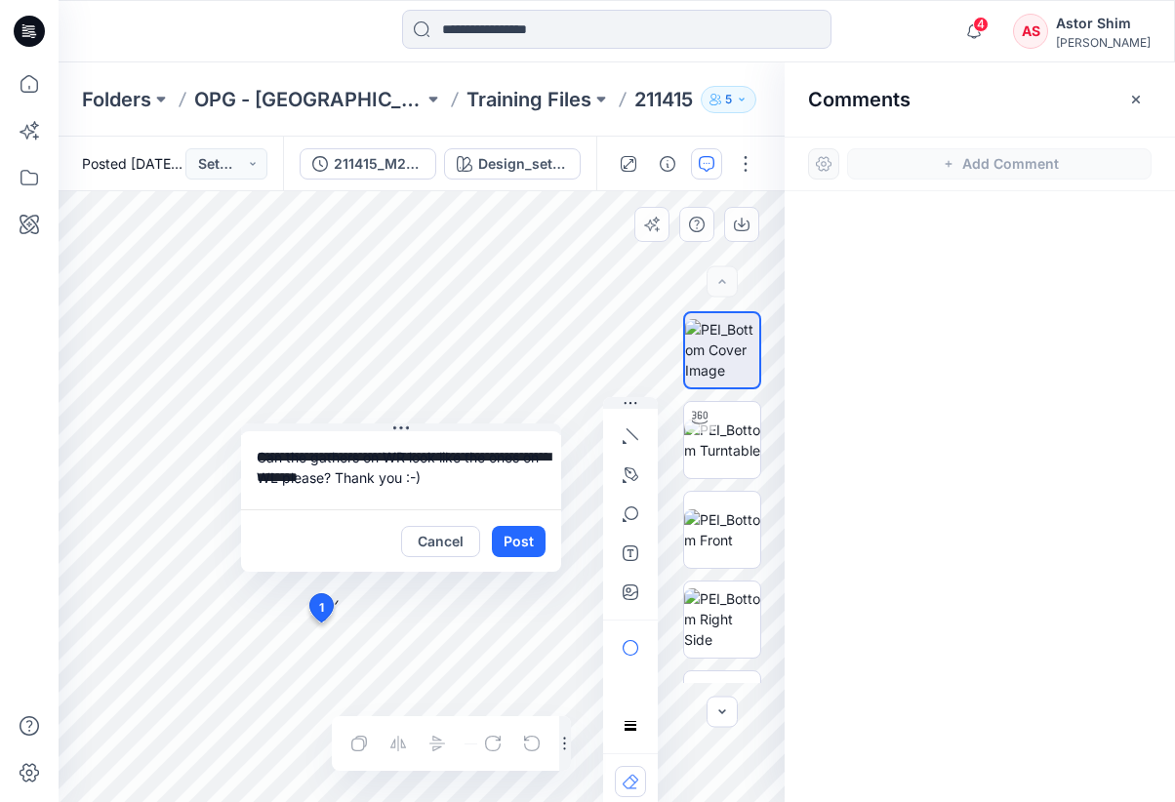
drag, startPoint x: 405, startPoint y: 739, endPoint x: 355, endPoint y: 571, distance: 175.0
click at [353, 530] on div "Cancel Post" at bounding box center [401, 540] width 320 height 62
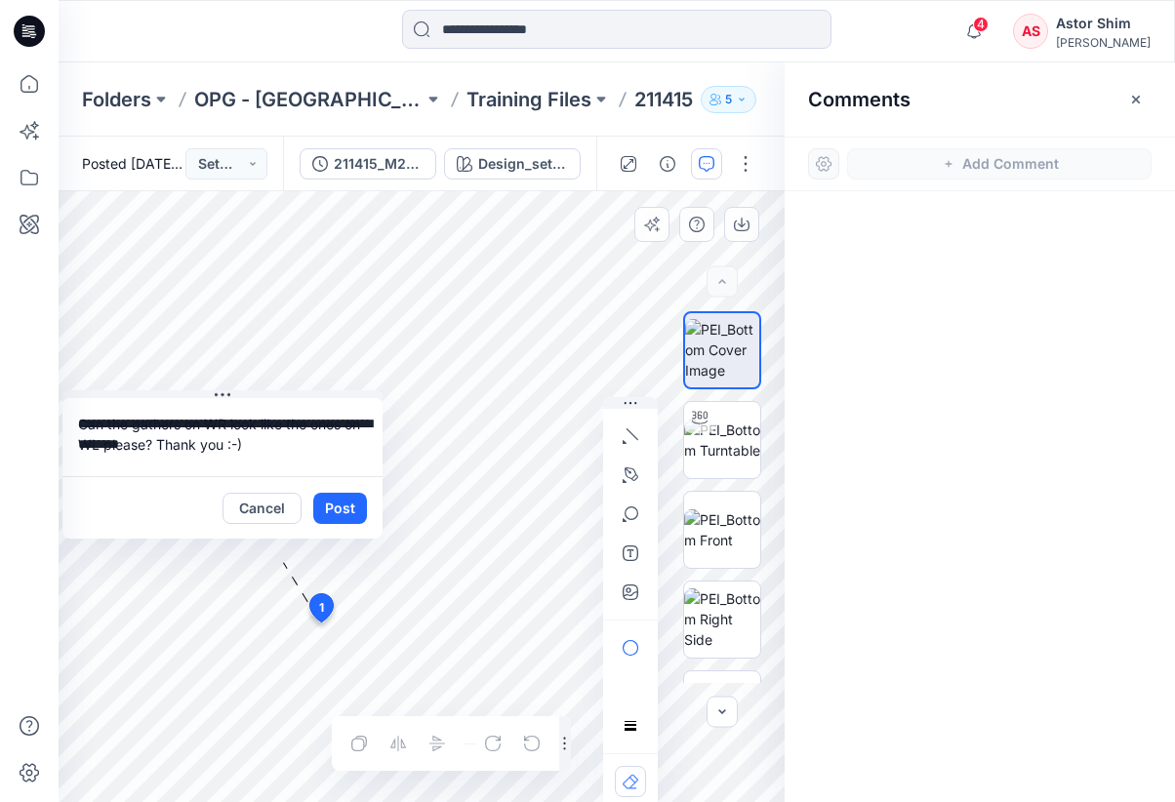
drag, startPoint x: 270, startPoint y: 540, endPoint x: 66, endPoint y: 506, distance: 206.6
click at [66, 506] on div "Cancel Post" at bounding box center [222, 507] width 320 height 62
click at [332, 502] on button "Post" at bounding box center [340, 508] width 54 height 31
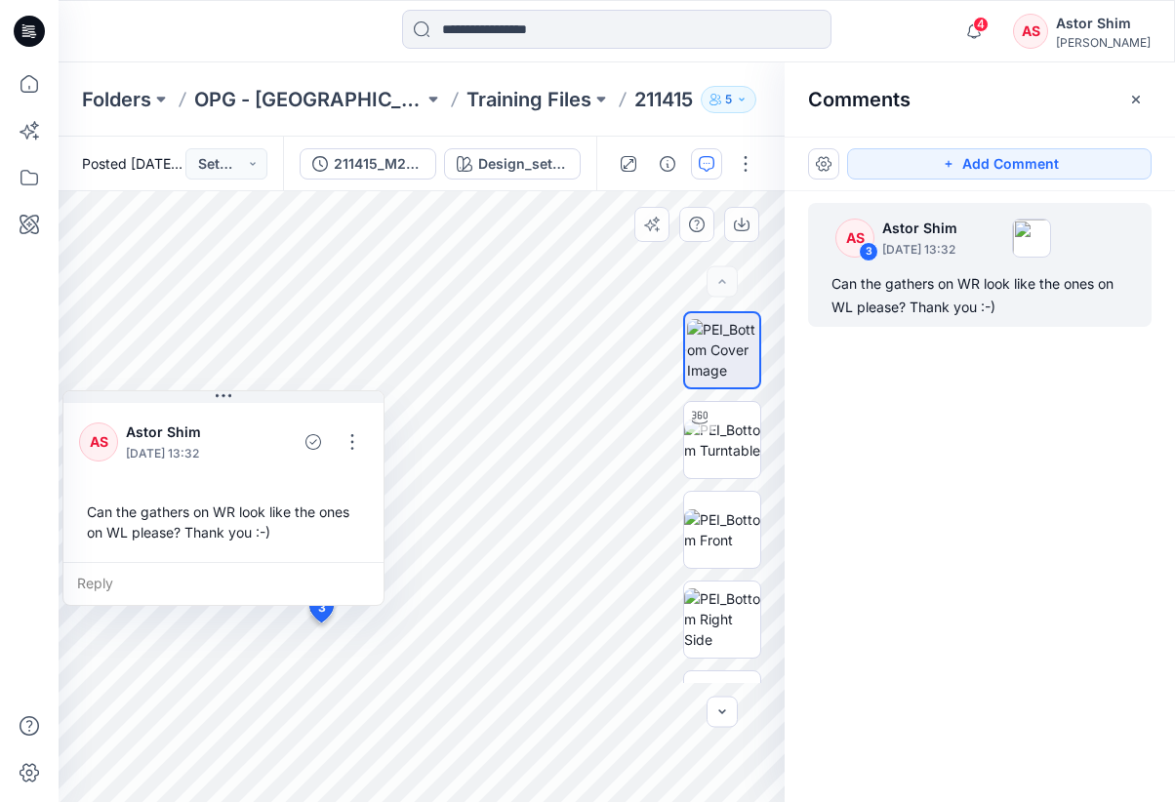
click at [1007, 546] on div "AS 3 Astor Shim September 23, 2025 13:32 Can the gathers on WR look like the on…" at bounding box center [979, 460] width 390 height 539
click at [1125, 95] on button "button" at bounding box center [1135, 99] width 31 height 31
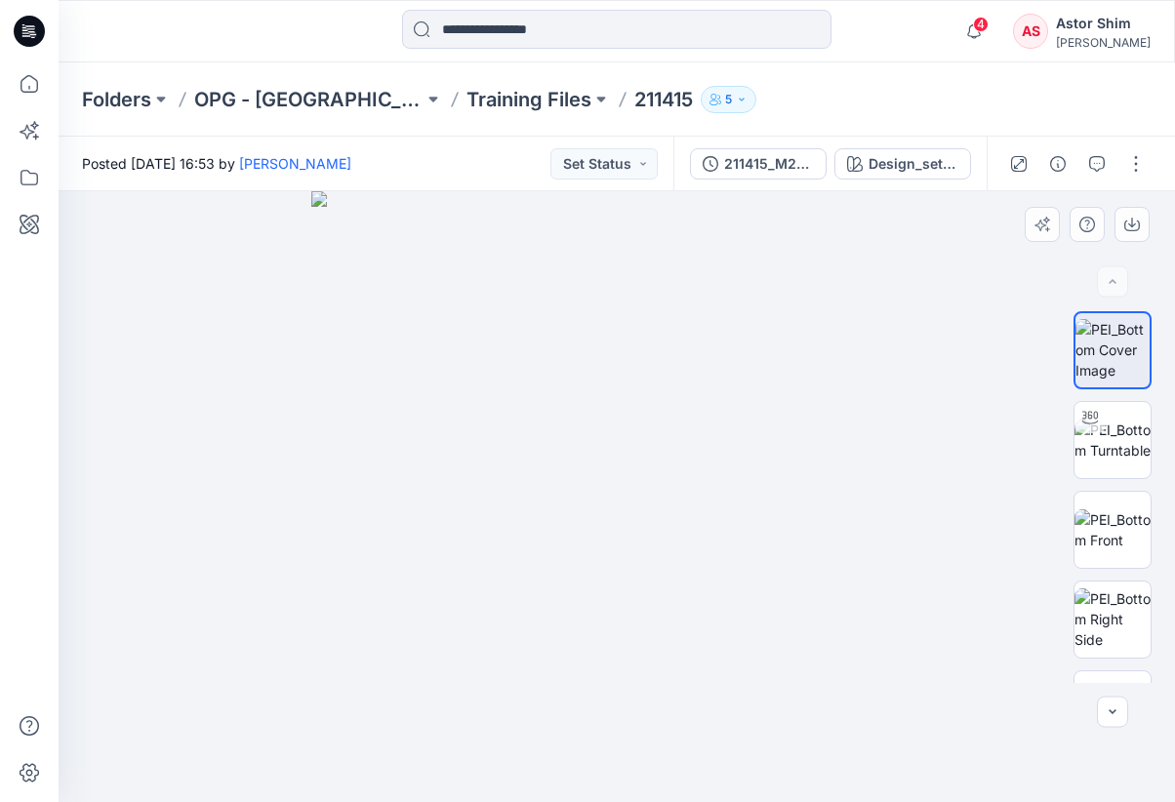
click at [736, 94] on icon "button" at bounding box center [742, 100] width 12 height 12
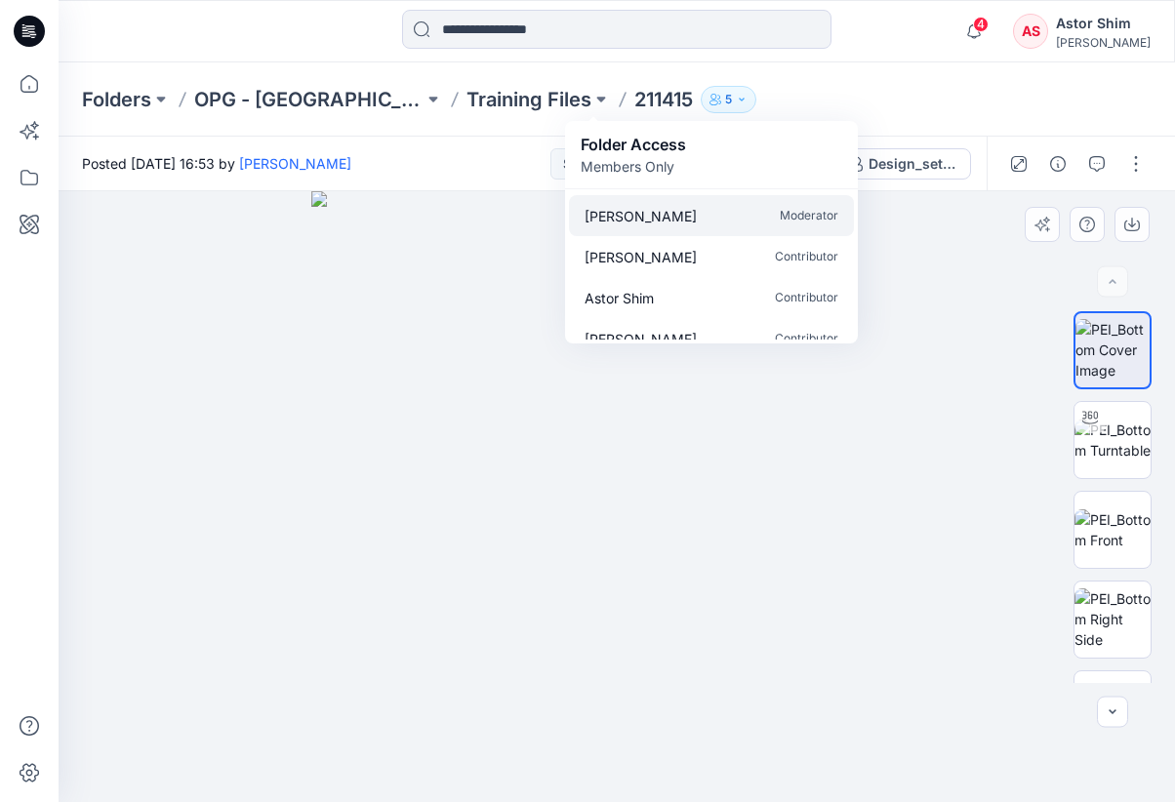
scroll to position [59, 0]
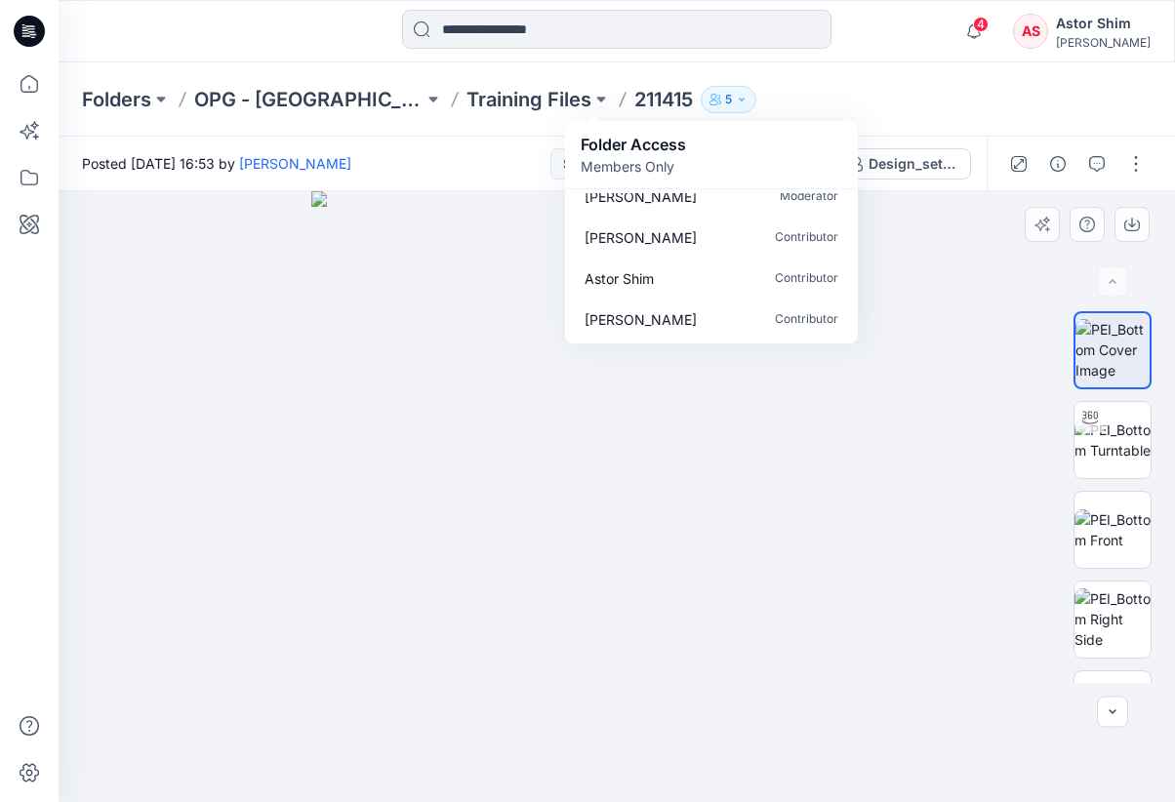
click at [794, 74] on div "Folders OPG - NY Training Files 211415 5 Folder Access Members Only Diana Garci…" at bounding box center [617, 99] width 1116 height 74
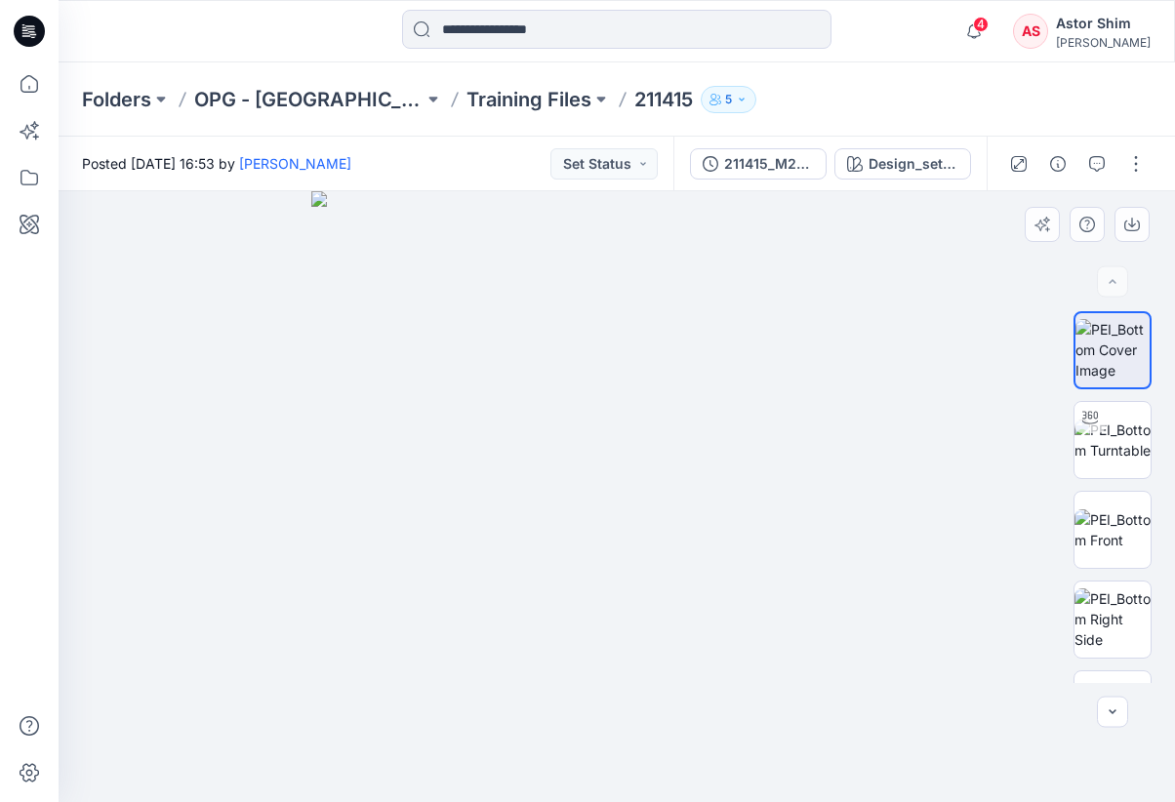
click at [736, 104] on icon "button" at bounding box center [742, 100] width 12 height 12
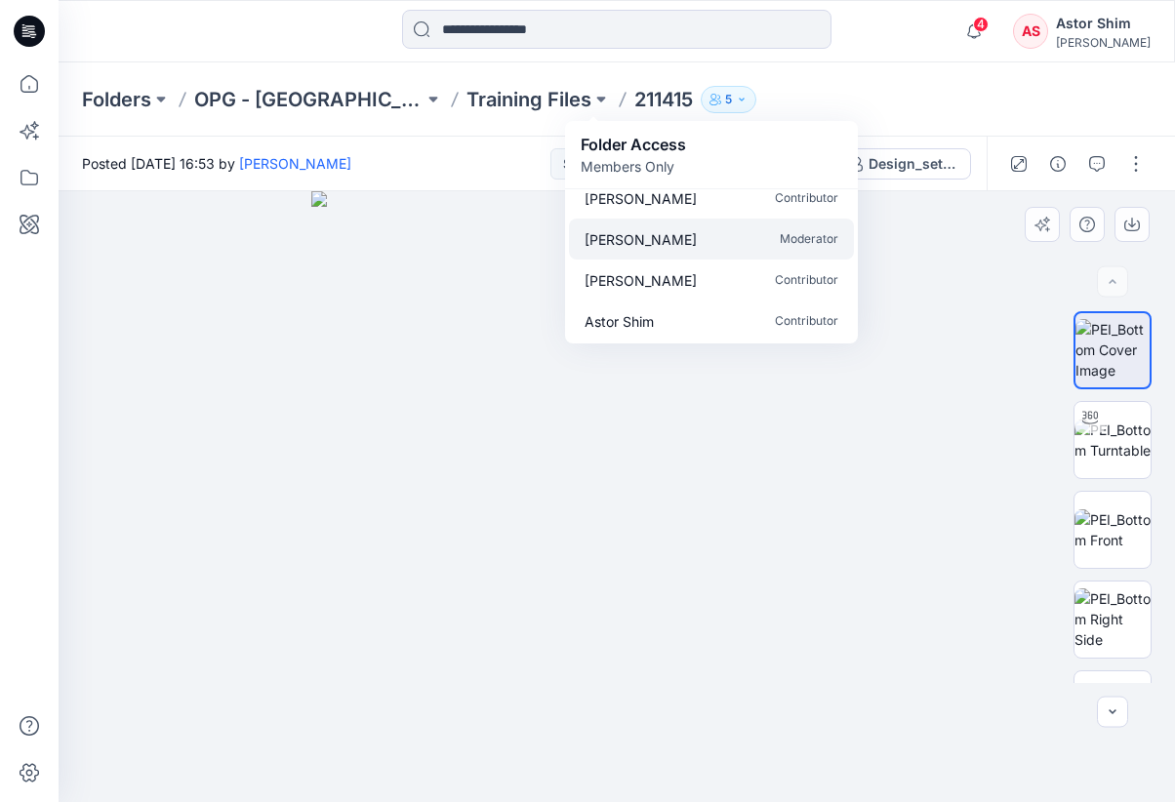
scroll to position [0, 0]
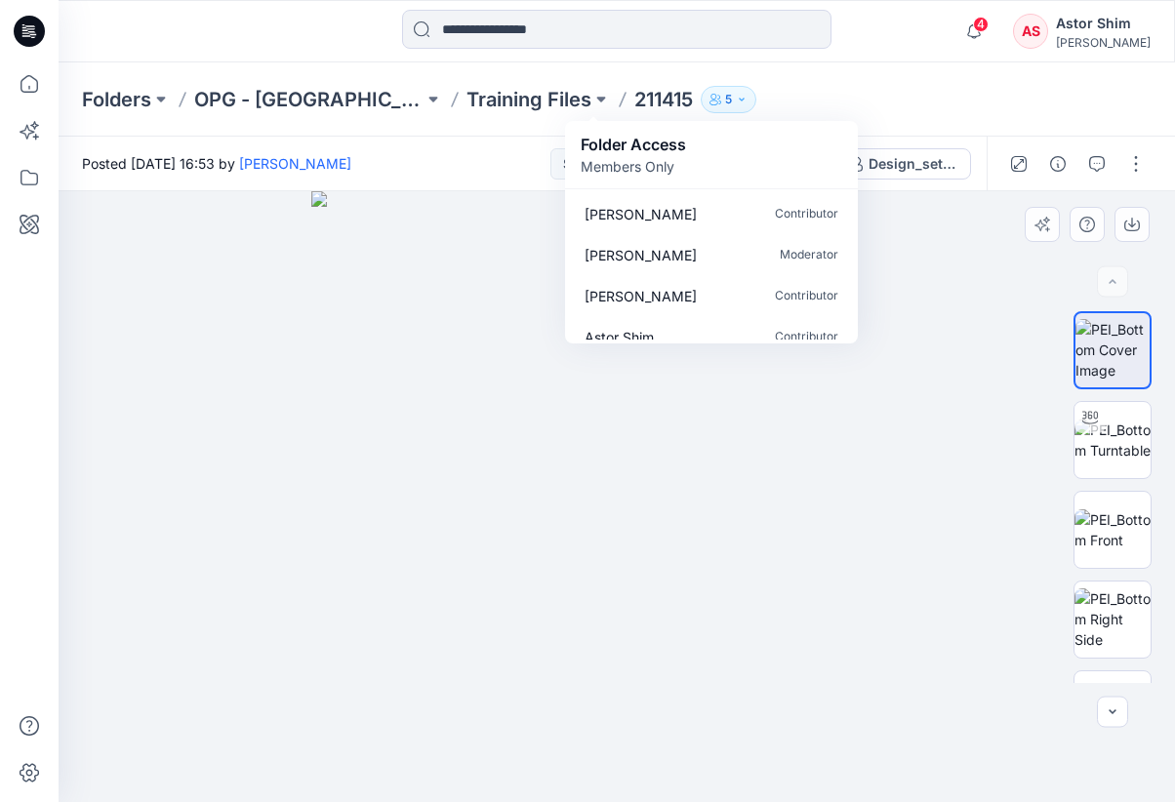
click at [827, 102] on div "Folders OPG - NY Training Files 211415 5 Folder Access Members Only Diana Garci…" at bounding box center [540, 99] width 917 height 27
